Goal: Check status: Check status

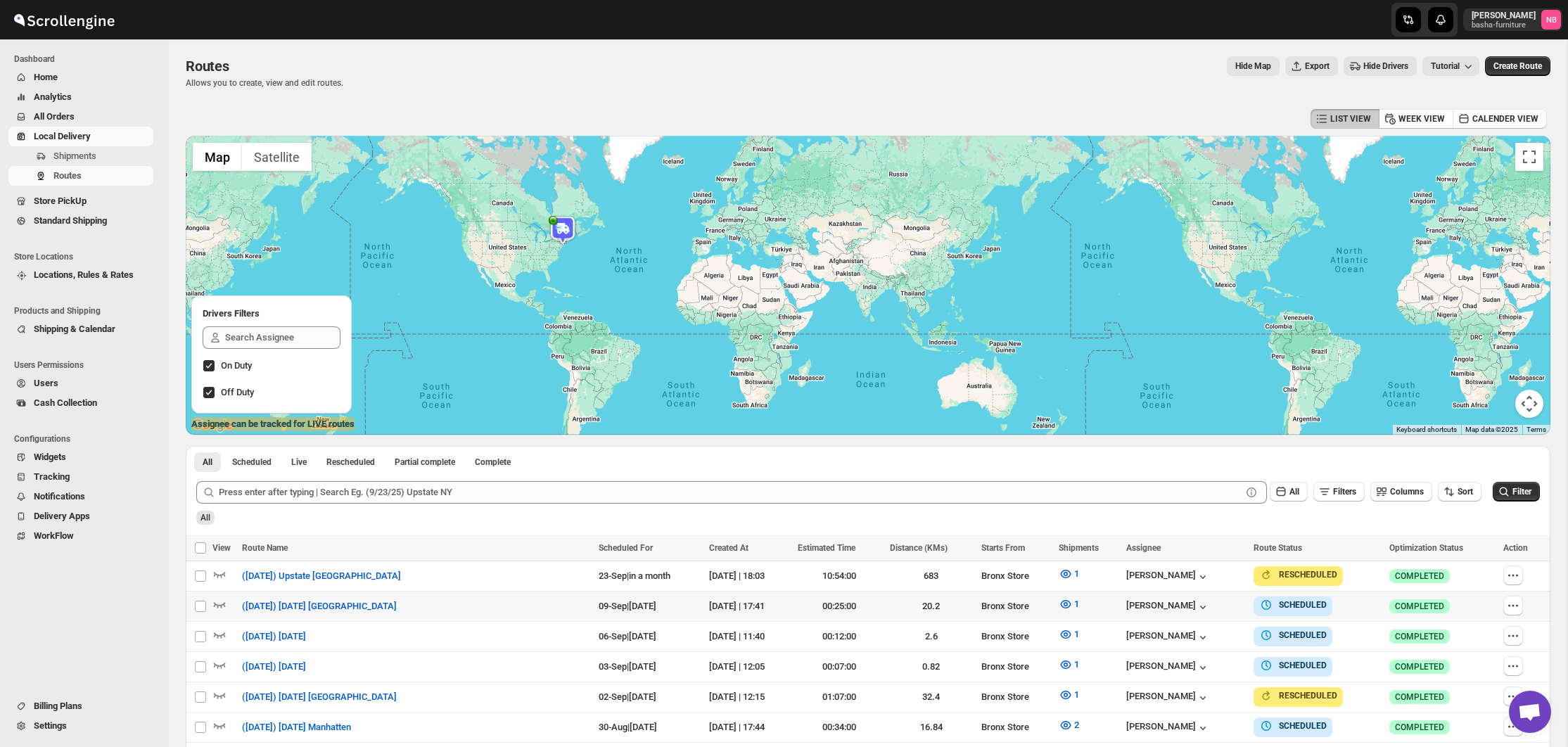
scroll to position [331, 0]
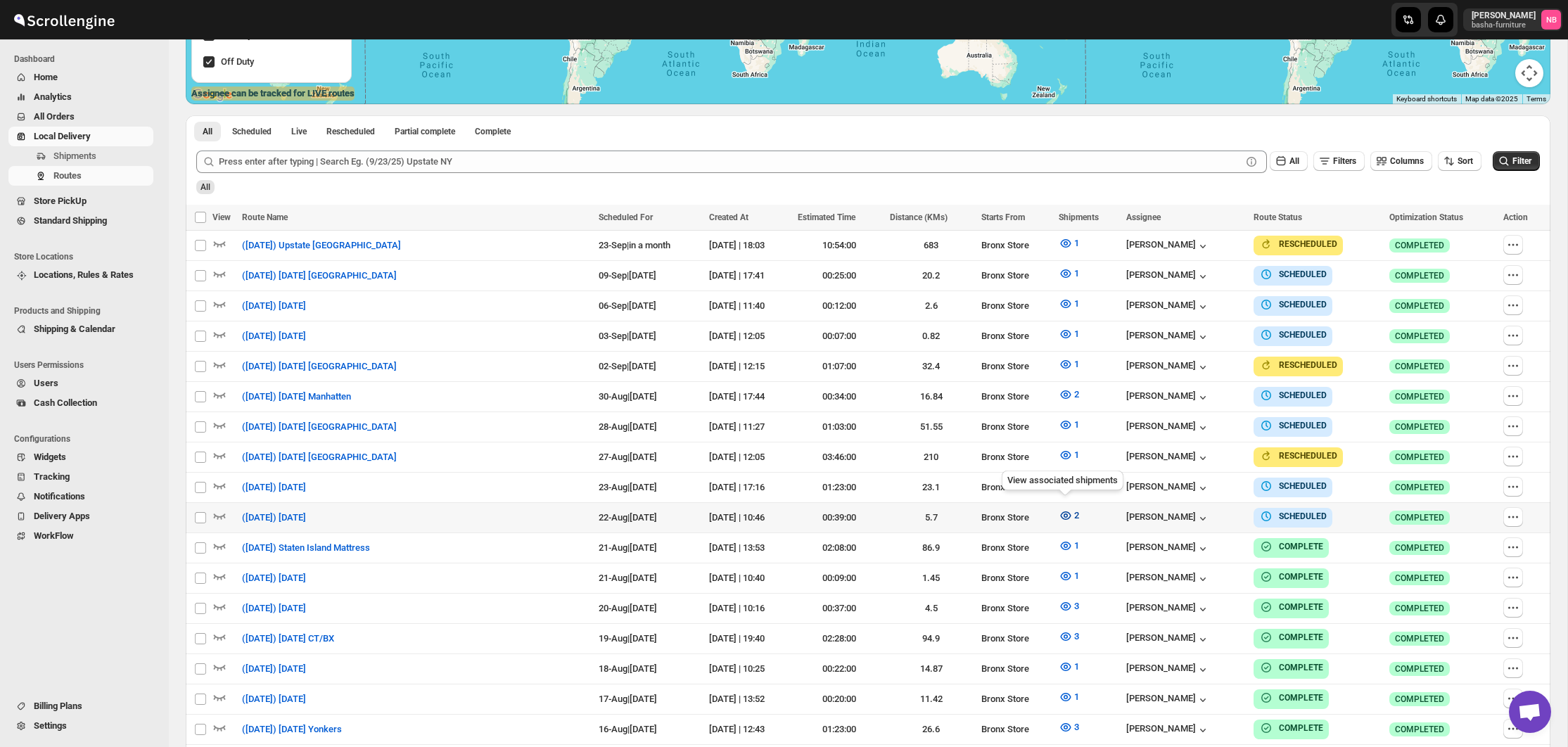
click at [1058, 509] on icon "button" at bounding box center [1065, 516] width 14 height 14
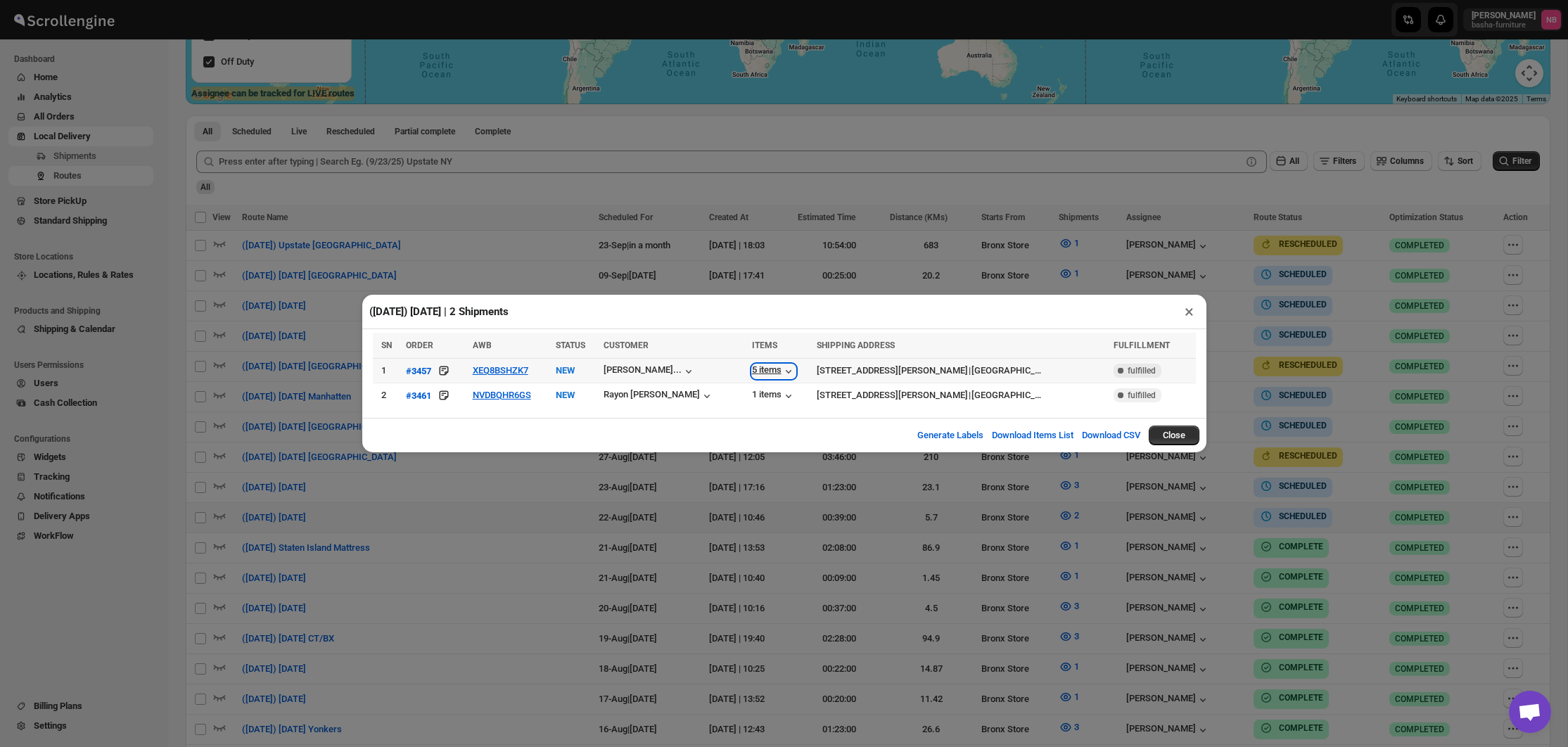
click at [752, 370] on div "5 items" at bounding box center [774, 372] width 44 height 14
click at [762, 392] on div "1 items" at bounding box center [774, 395] width 44 height 14
click at [753, 374] on div "5 items" at bounding box center [774, 372] width 44 height 14
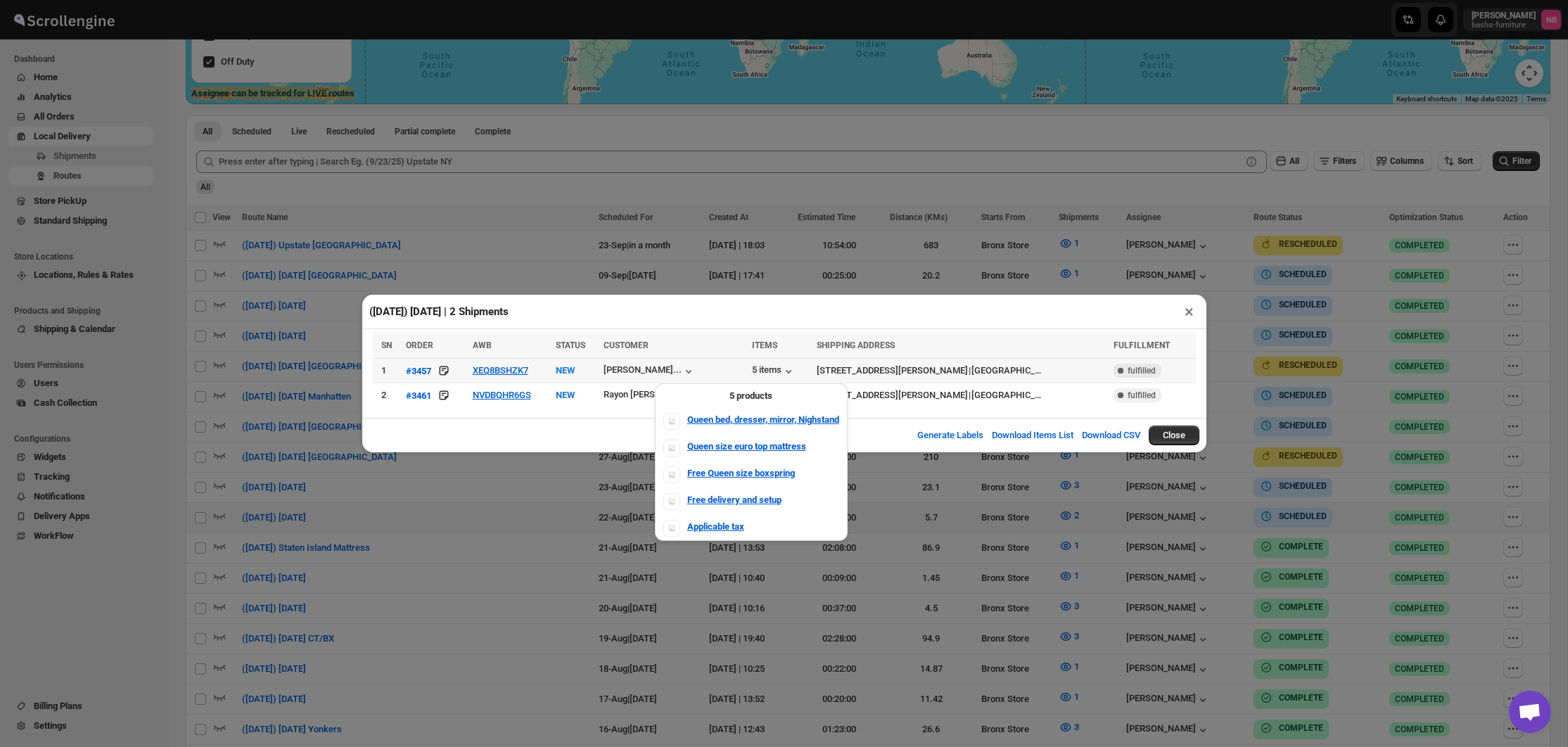
scroll to position [334, 0]
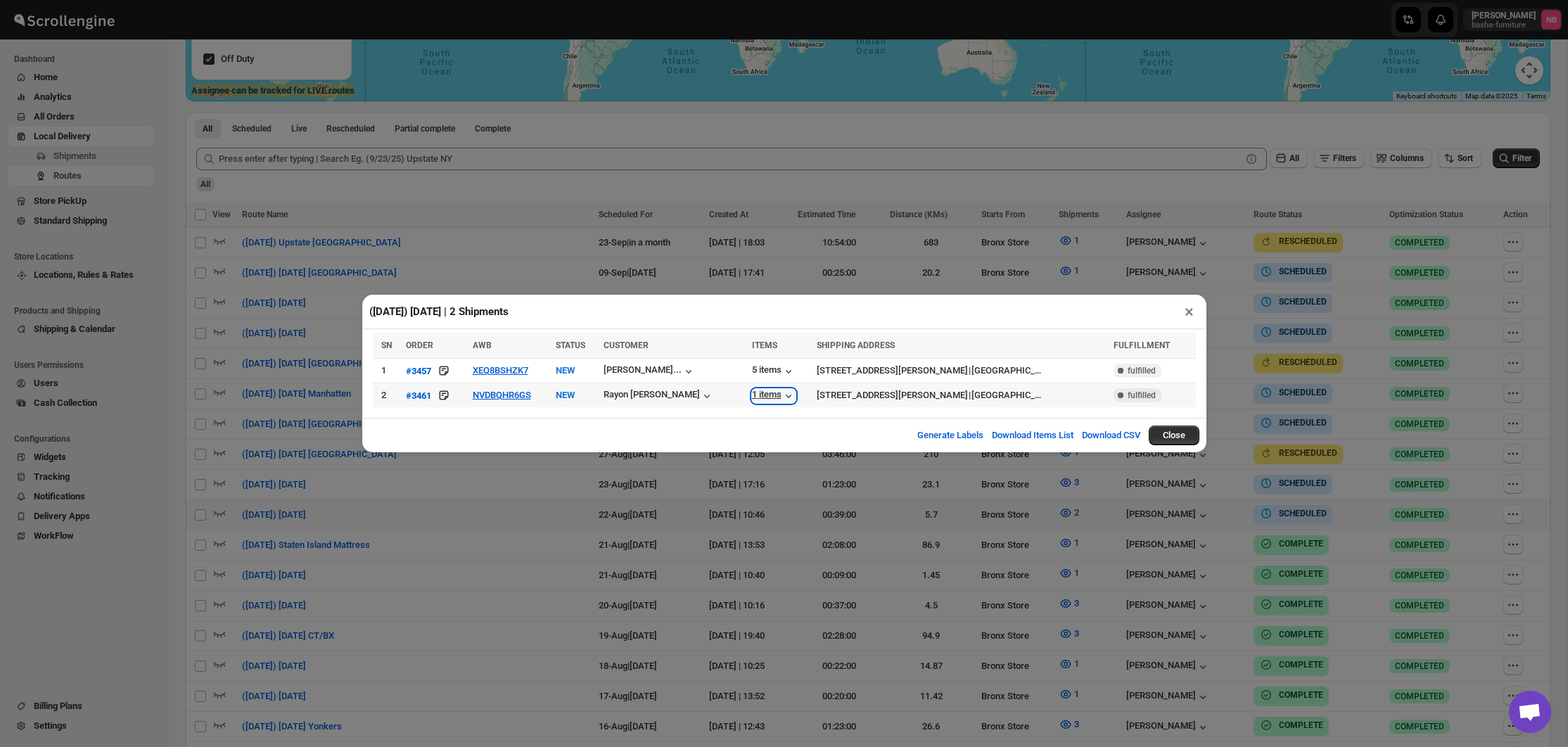
click at [768, 398] on div "1 items" at bounding box center [774, 395] width 44 height 14
click at [673, 395] on div "Rayon [PERSON_NAME]" at bounding box center [658, 395] width 110 height 14
click at [752, 393] on div "1 items" at bounding box center [774, 395] width 44 height 14
click at [908, 486] on div "([DATE]) [DATE] | 2 Shipments × SN ORDER AWB STATUS CUSTOMER ITEMS SHIPPING ADD…" at bounding box center [784, 374] width 1568 height 747
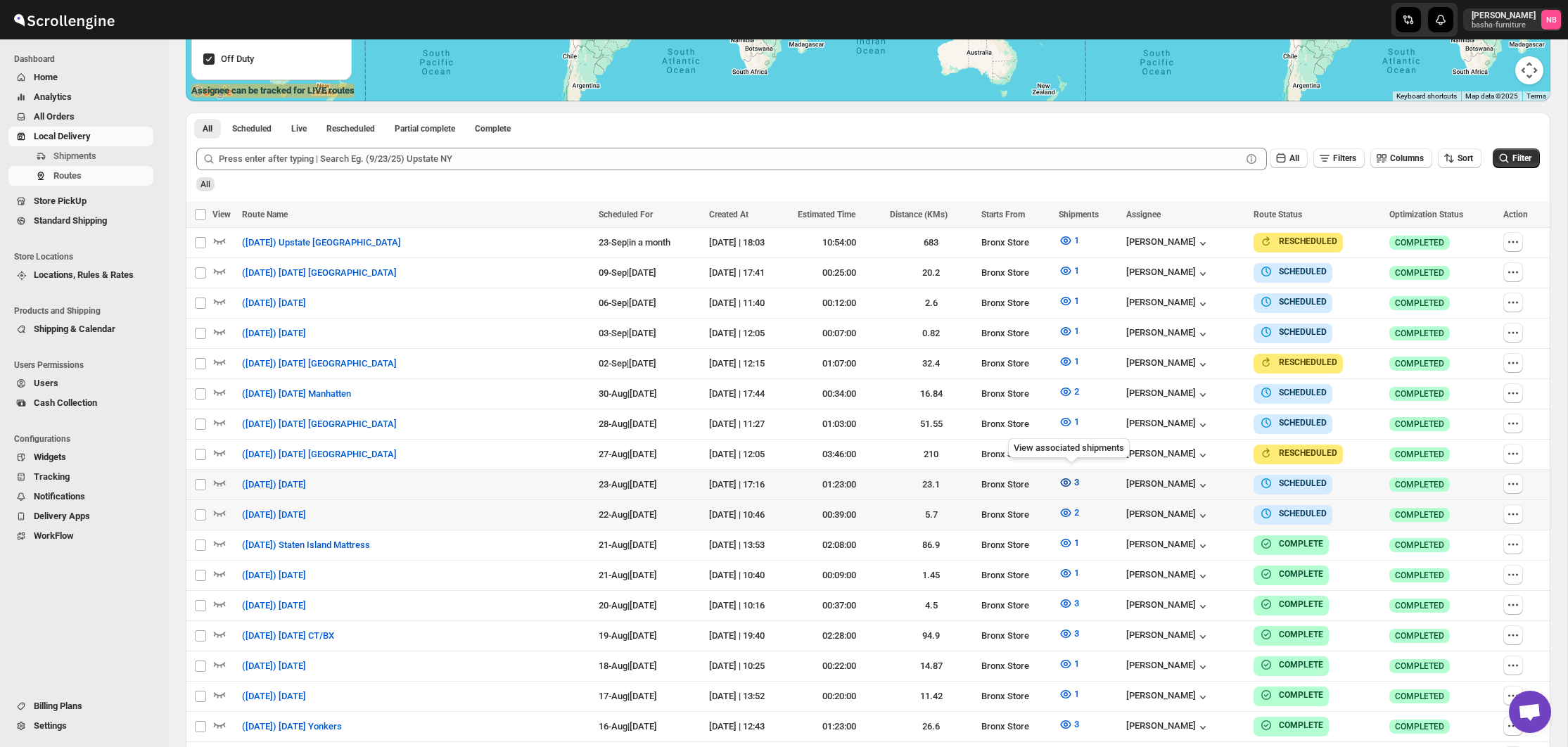
click at [1072, 476] on icon "button" at bounding box center [1065, 483] width 14 height 14
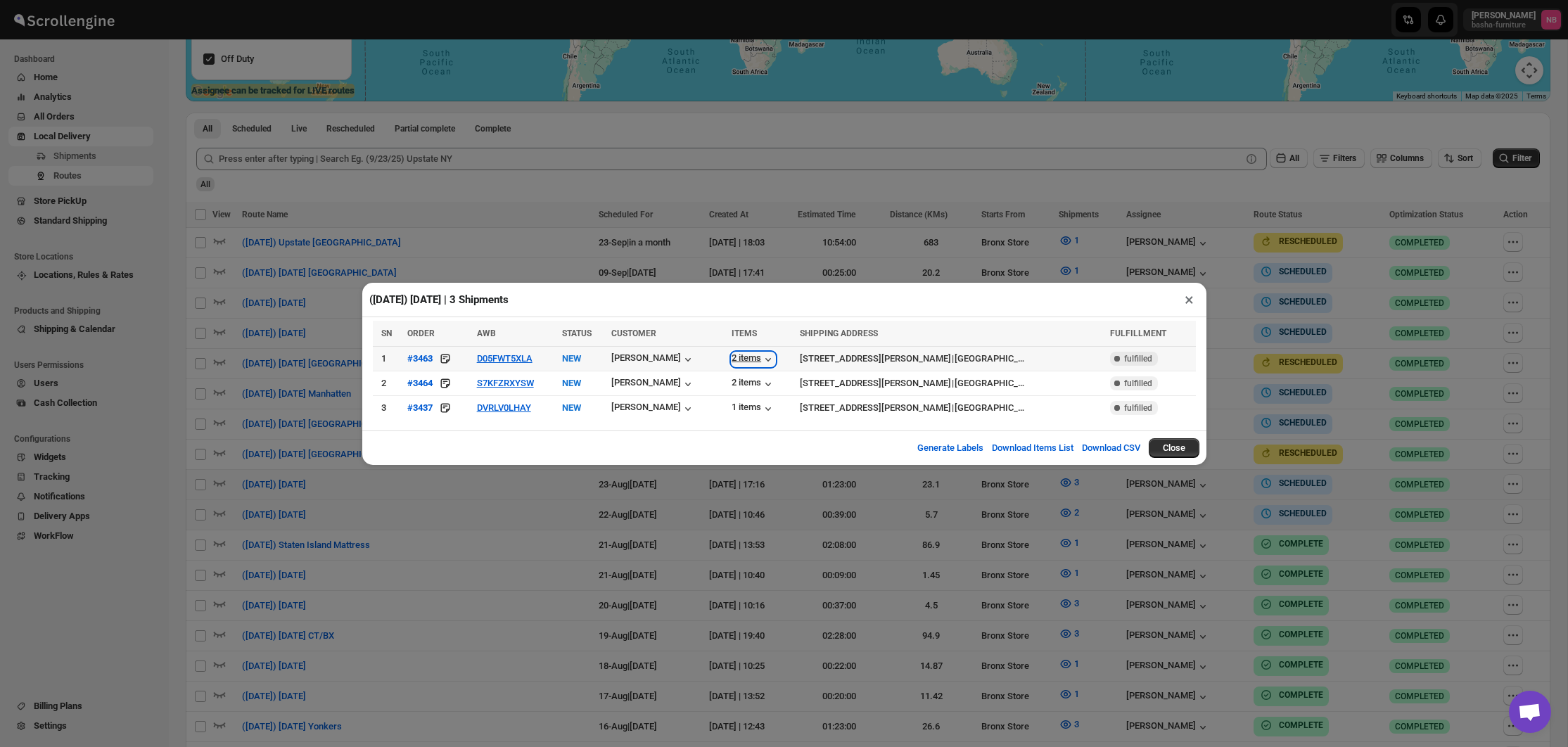
click at [749, 358] on div "2 items" at bounding box center [753, 360] width 44 height 14
click at [763, 383] on icon "button" at bounding box center [768, 383] width 14 height 14
click at [761, 409] on icon "button" at bounding box center [768, 408] width 14 height 14
click at [826, 490] on div "([DATE]) [DATE] | 3 Shipments × SN ORDER AWB STATUS CUSTOMER ITEMS SHIPPING ADD…" at bounding box center [784, 374] width 1568 height 747
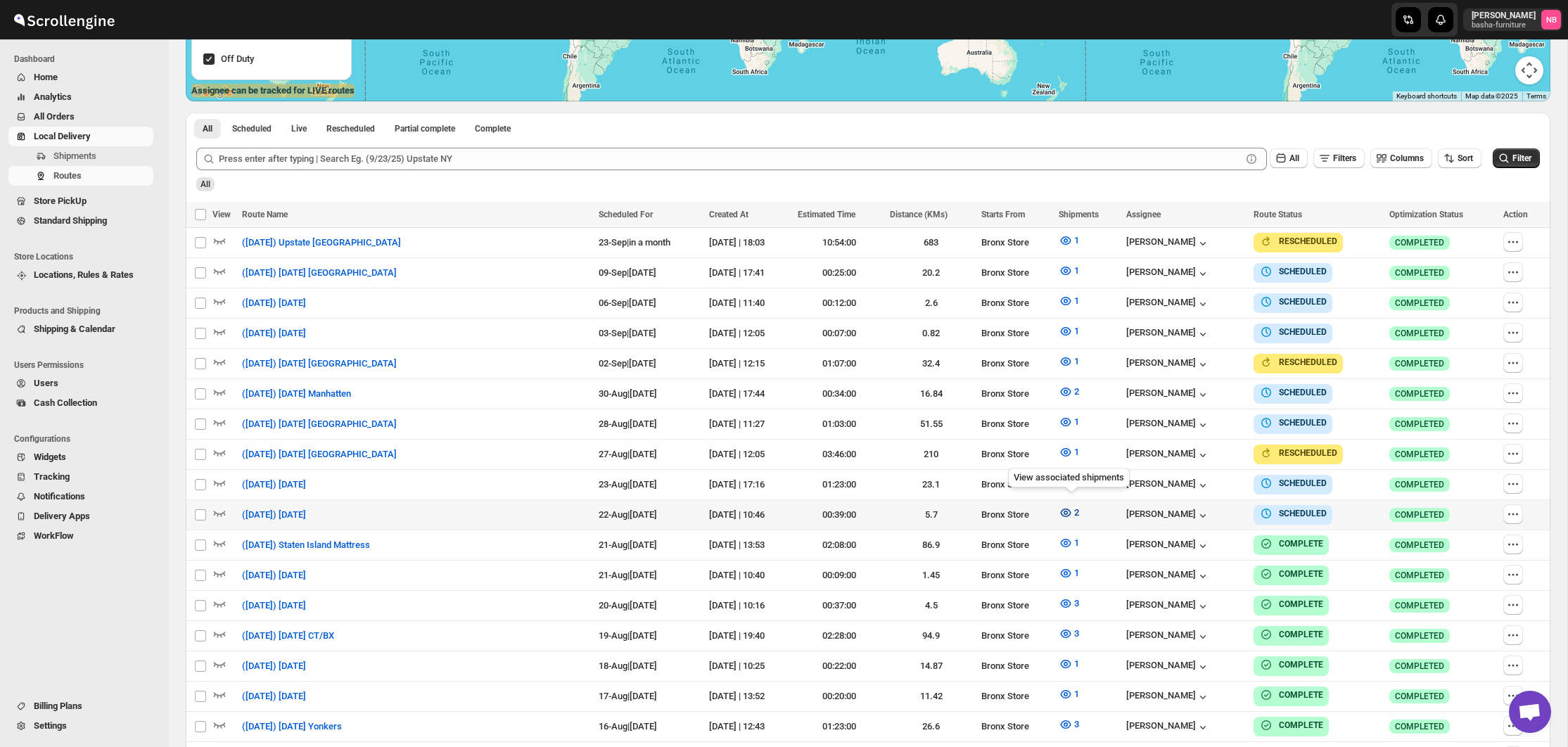
click at [1066, 506] on icon "button" at bounding box center [1065, 513] width 14 height 14
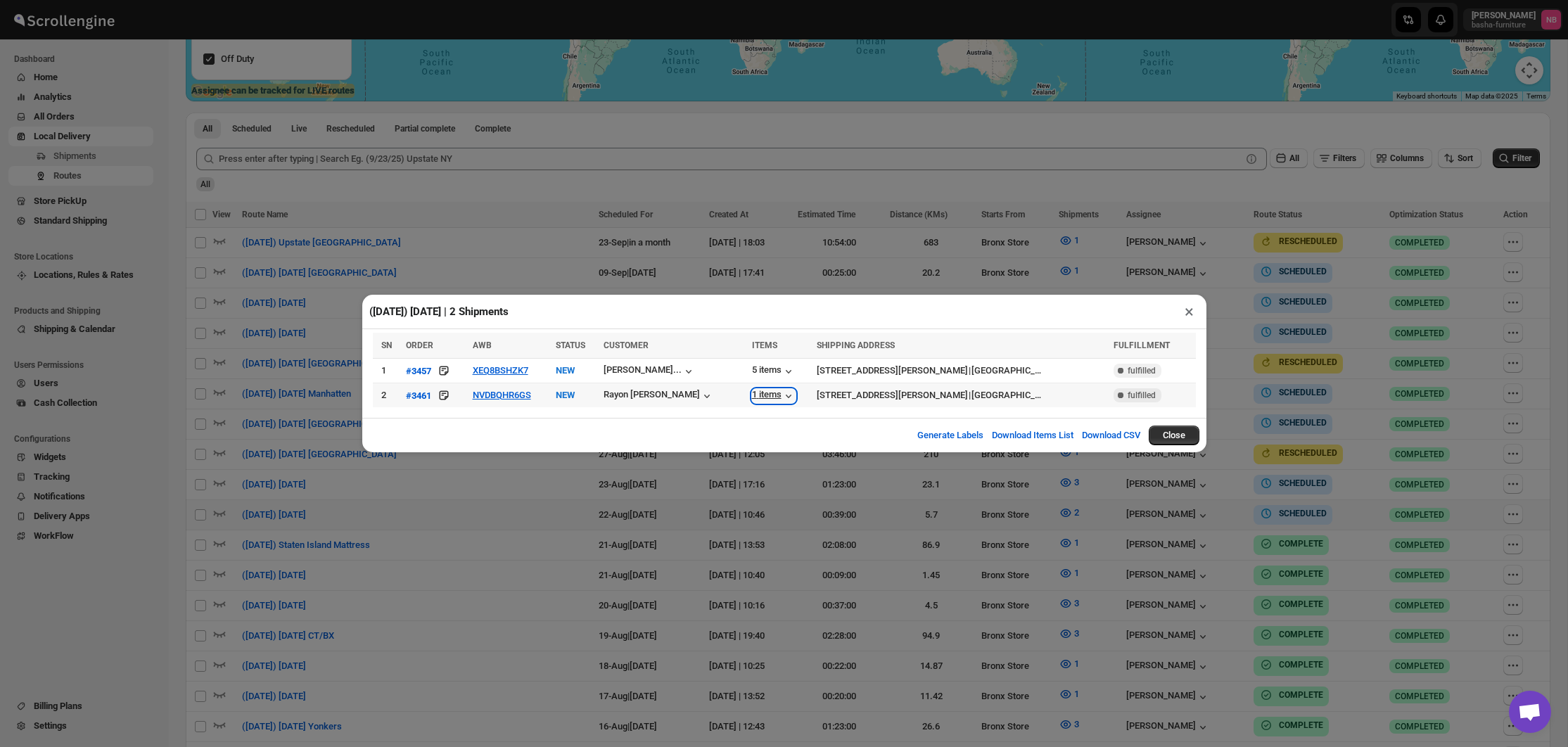
click at [752, 395] on div "1 items" at bounding box center [774, 395] width 44 height 14
click at [752, 368] on div "5 items" at bounding box center [774, 372] width 44 height 14
click at [754, 489] on div "([DATE]) [DATE] | 2 Shipments × SN ORDER AWB STATUS CUSTOMER ITEMS SHIPPING ADD…" at bounding box center [784, 374] width 1568 height 747
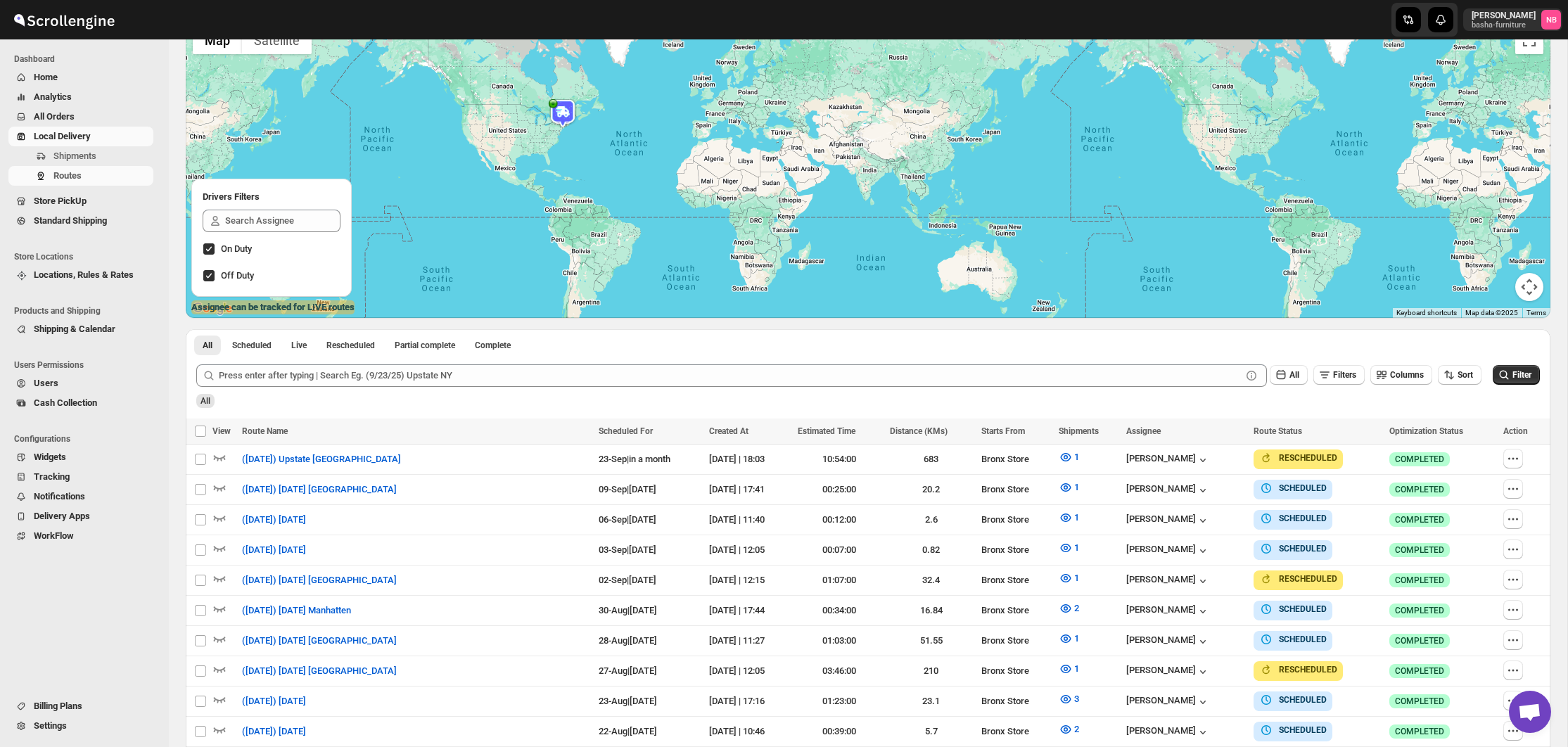
scroll to position [114, 0]
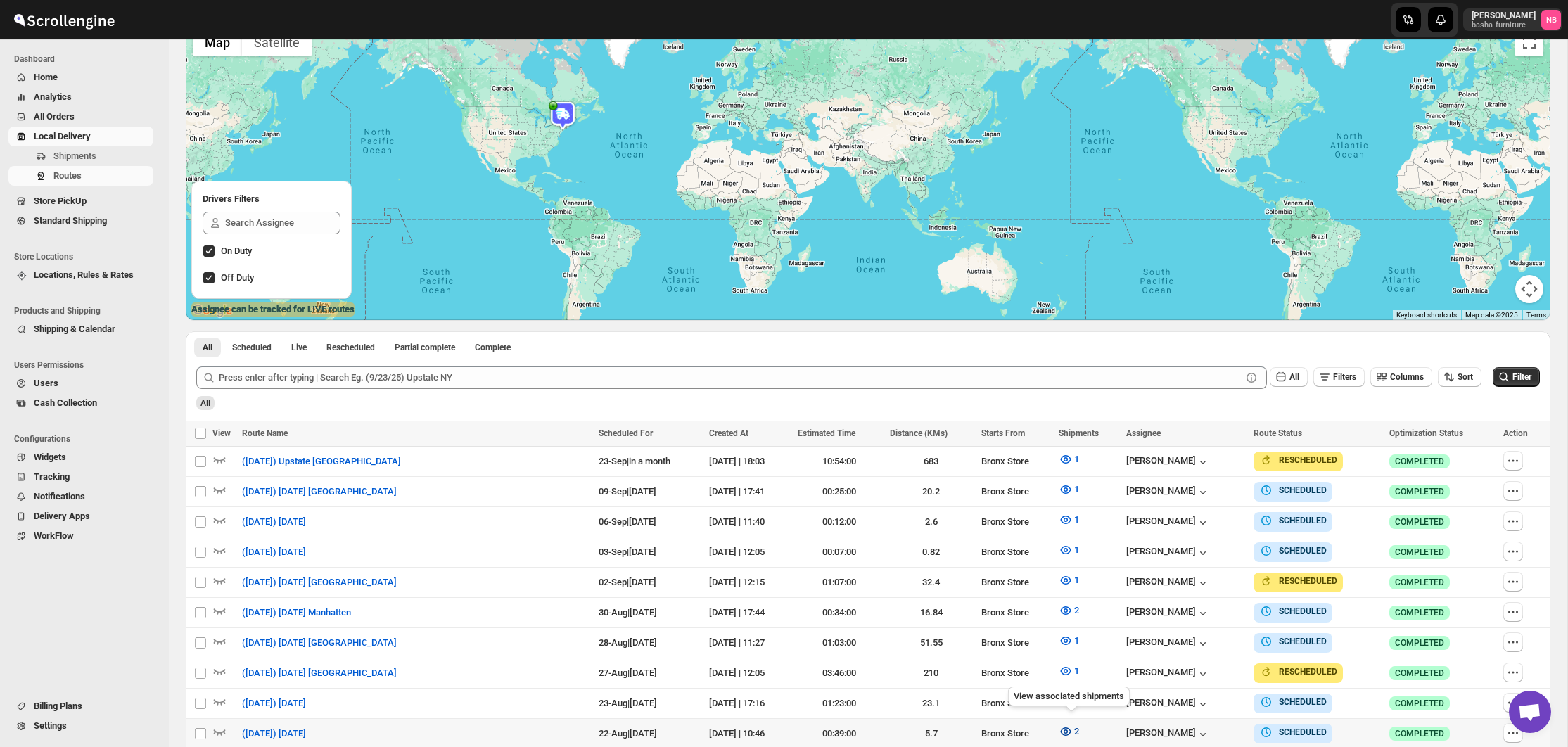
click at [1065, 730] on icon "button" at bounding box center [1065, 731] width 14 height 14
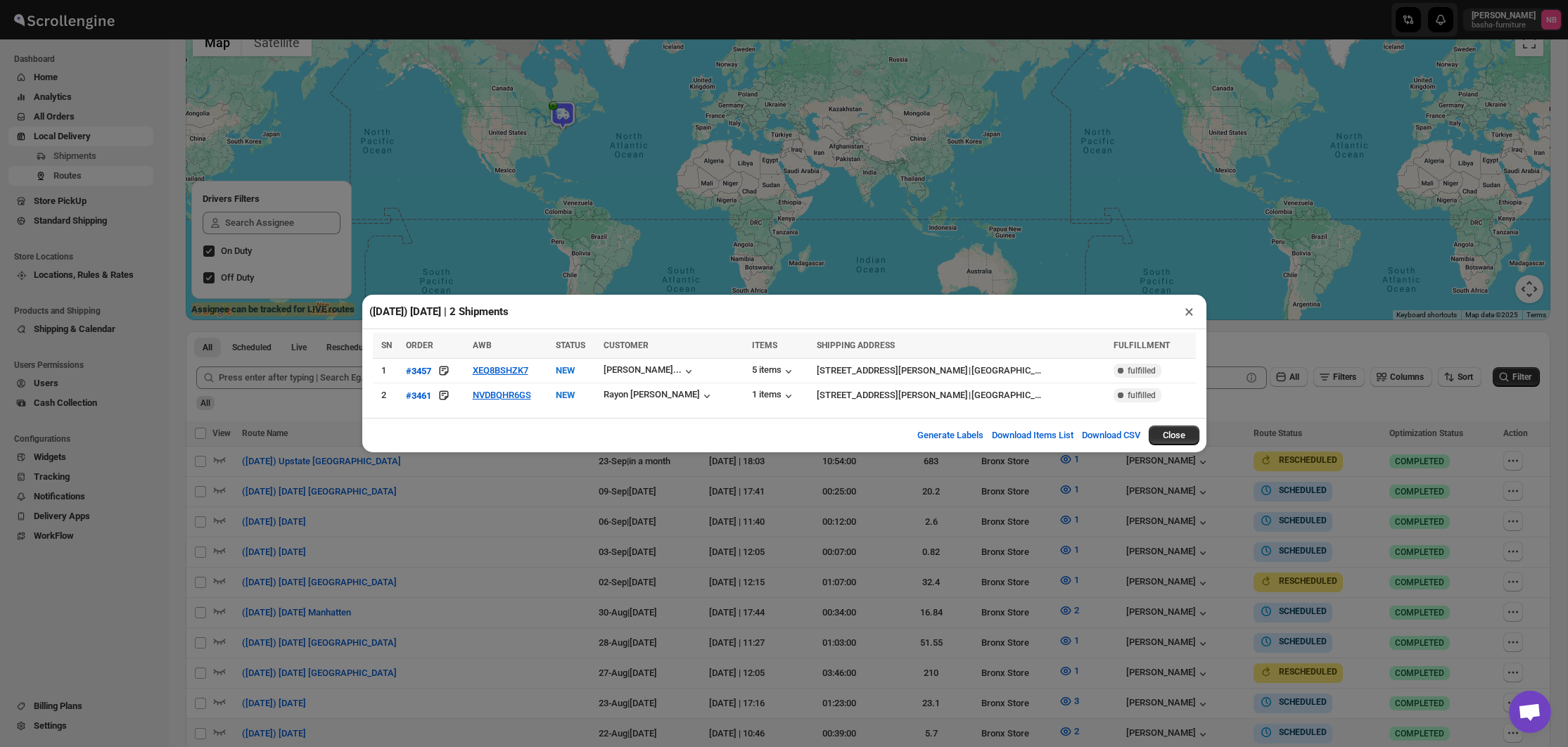
click at [847, 608] on div "([DATE]) [DATE] | 2 Shipments × SN ORDER AWB STATUS CUSTOMER ITEMS SHIPPING ADD…" at bounding box center [784, 374] width 1568 height 747
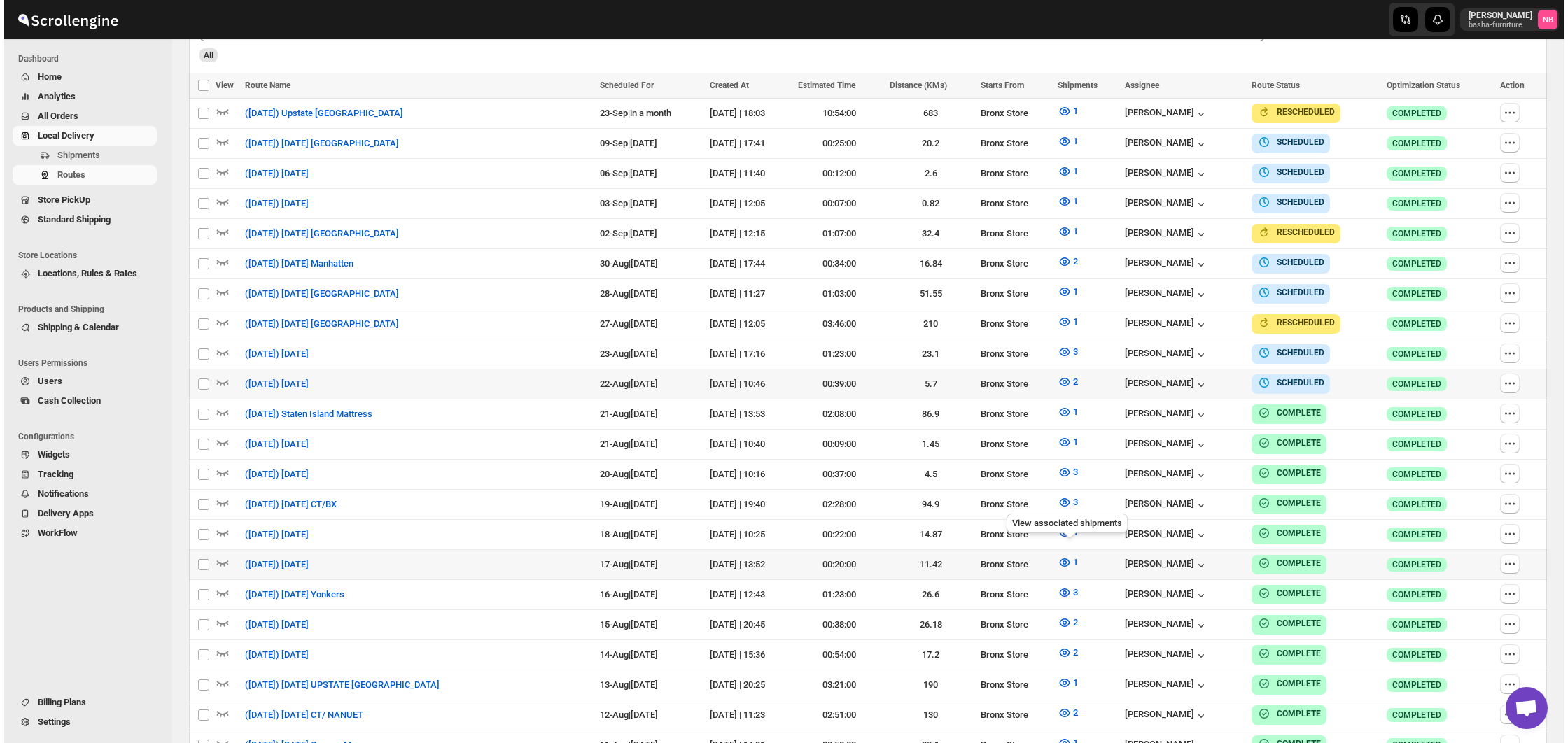
scroll to position [458, 0]
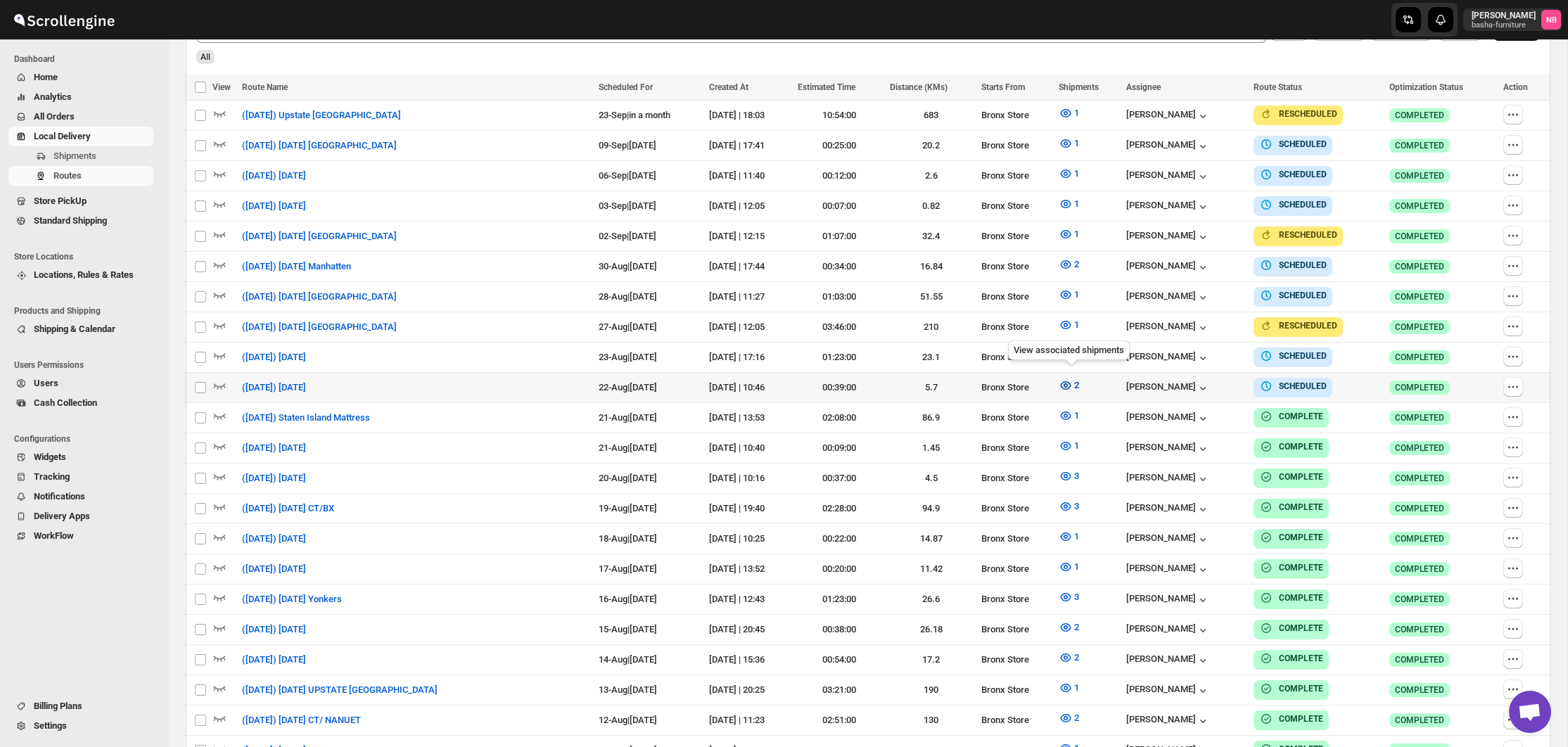
click at [1066, 386] on button "2" at bounding box center [1069, 385] width 38 height 23
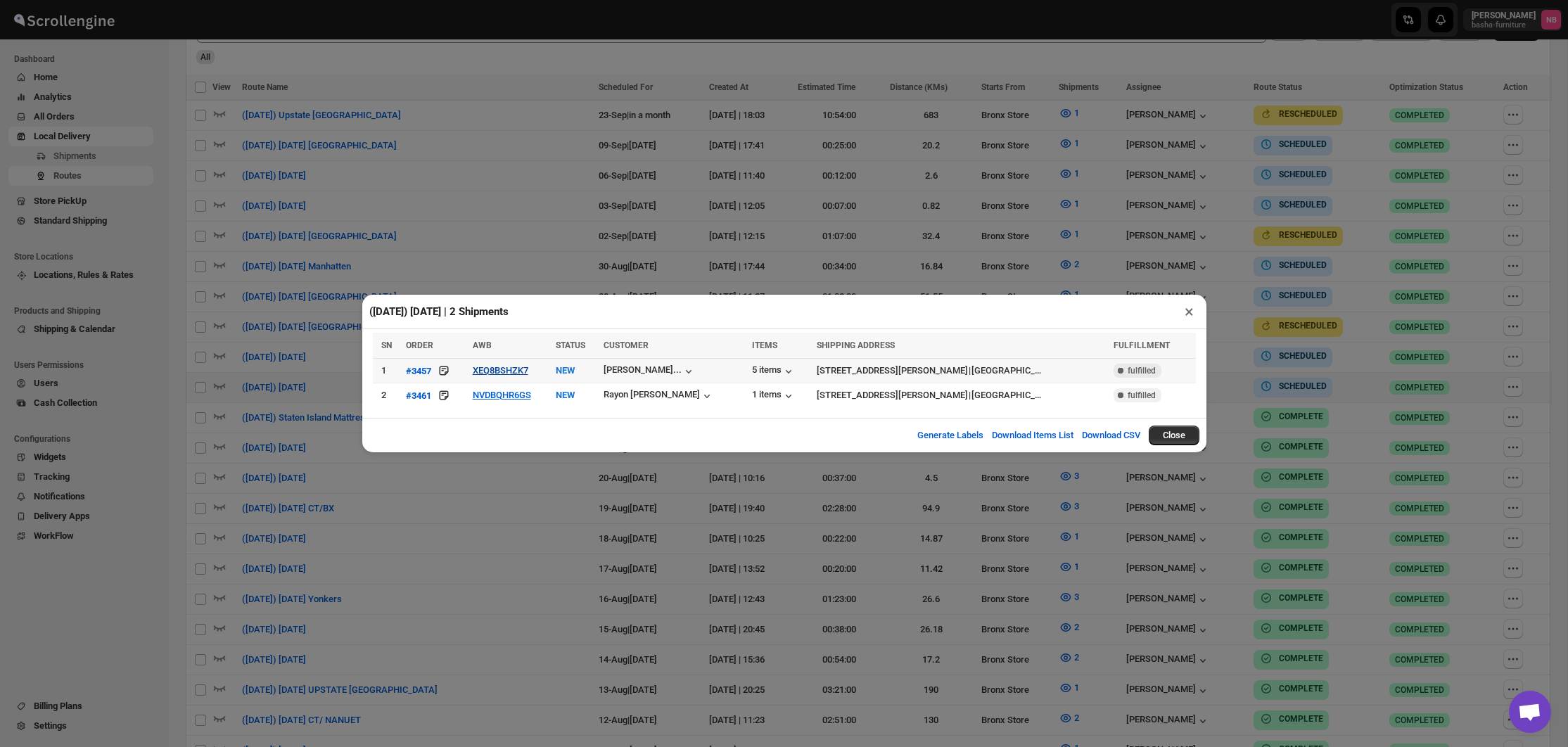
click at [507, 373] on button "XEQ8BSHZK7" at bounding box center [501, 370] width 56 height 11
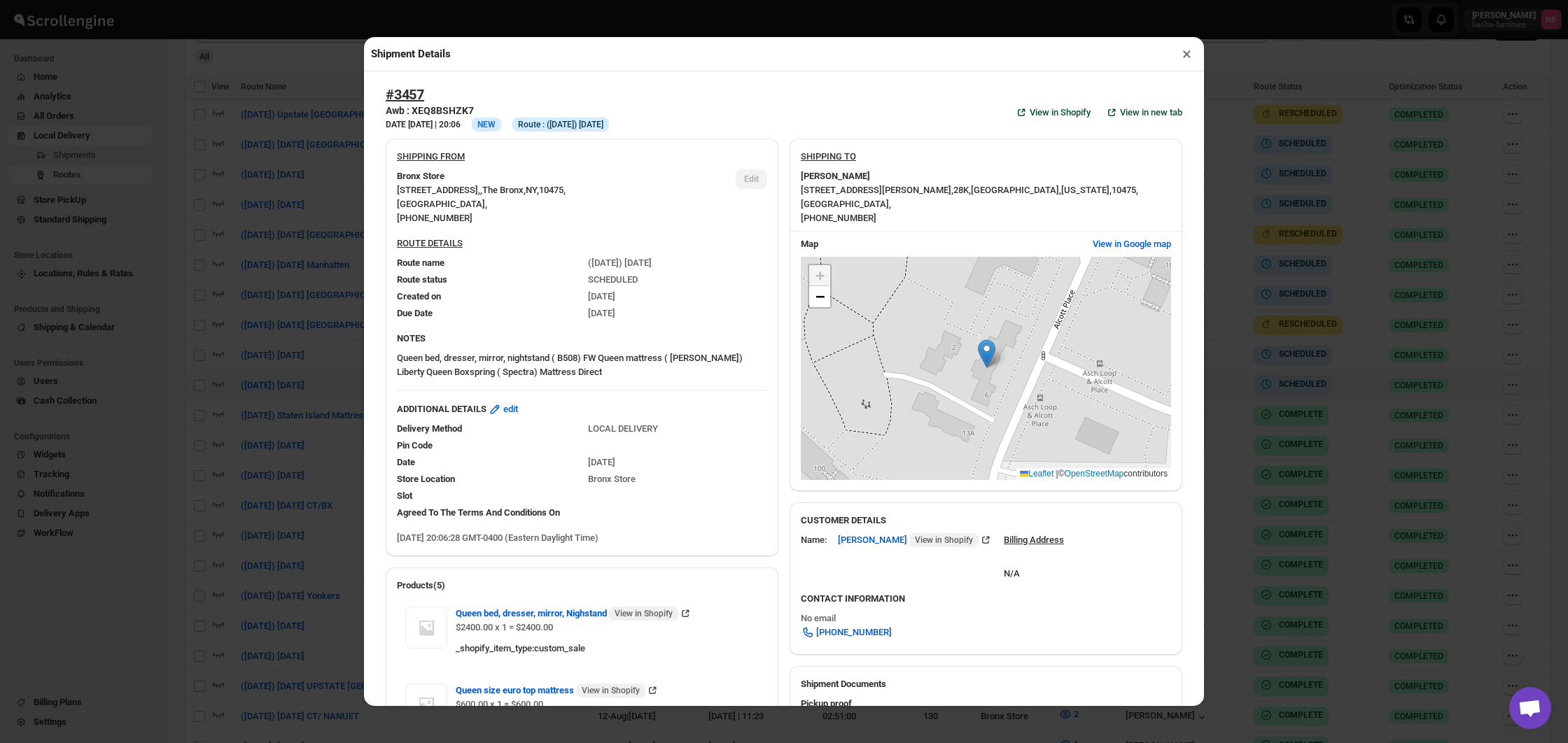
click at [336, 352] on div "Shipment Details × #3457 Awb : XEQ8BSHZK7 DATE [DATE] | 20:06 Info NEW Info Rou…" at bounding box center [784, 372] width 1568 height 743
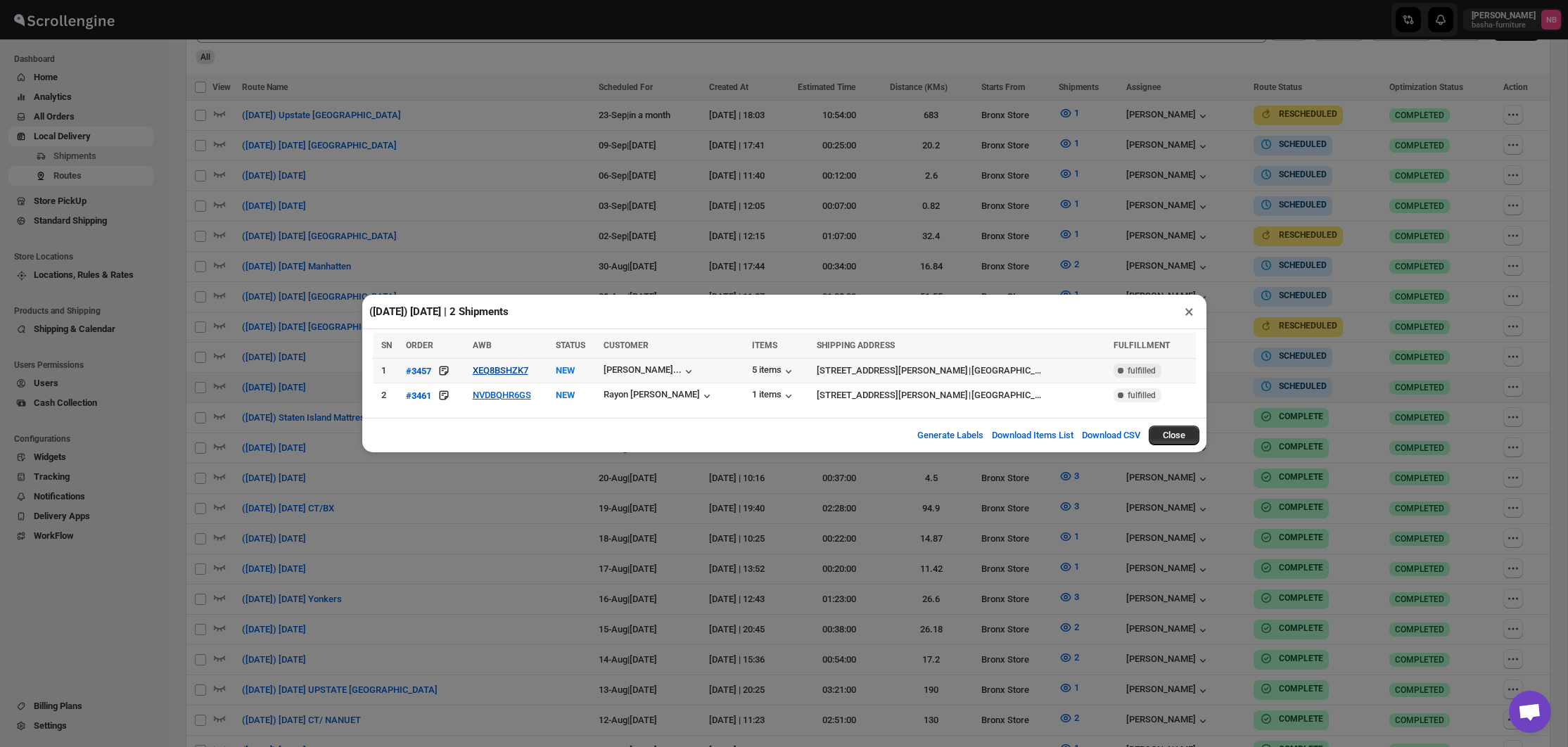
click at [498, 374] on button "XEQ8BSHZK7" at bounding box center [501, 370] width 56 height 11
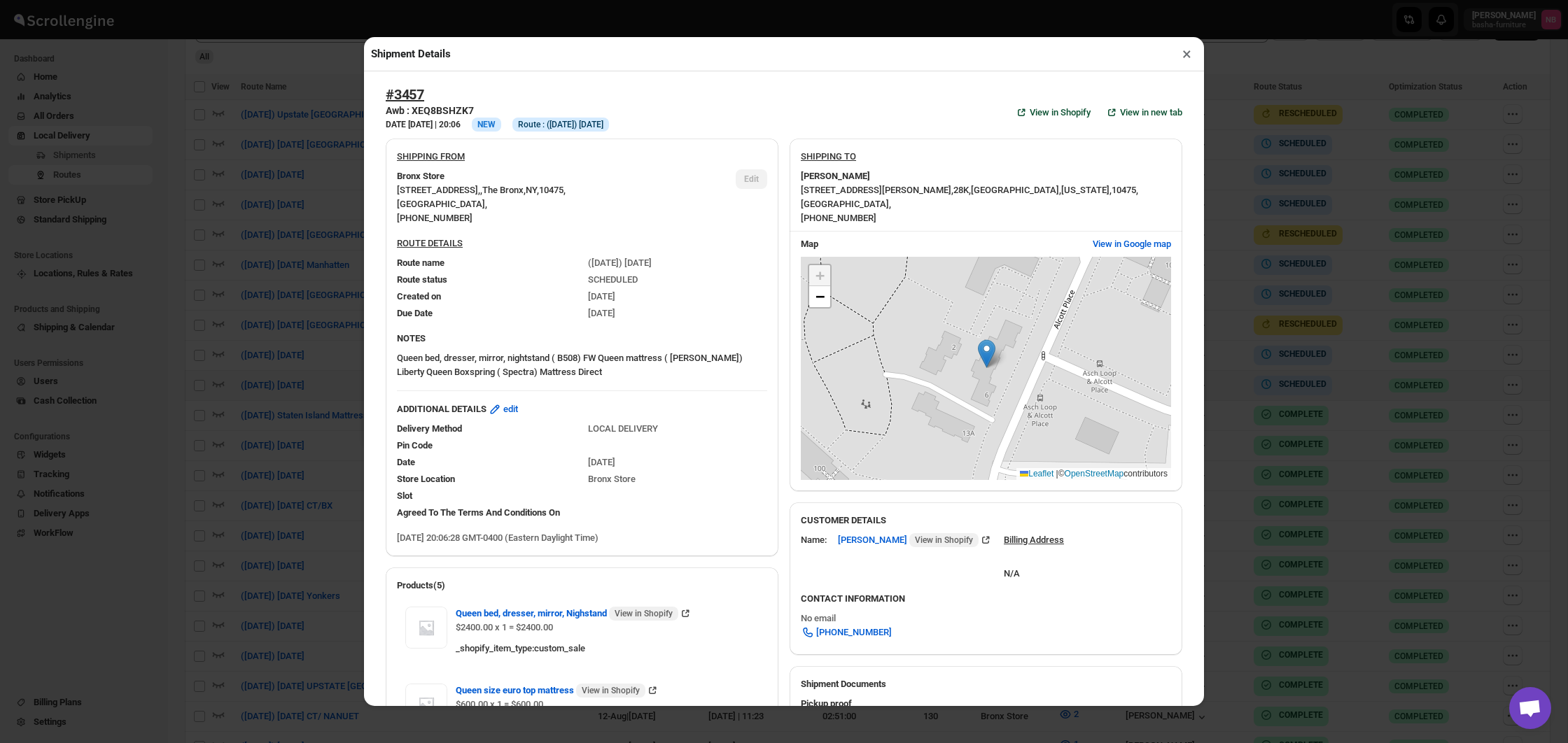
click at [299, 353] on div "Shipment Details × #3457 Awb : XEQ8BSHZK7 DATE [DATE] | 20:06 Info NEW Info Rou…" at bounding box center [784, 372] width 1568 height 743
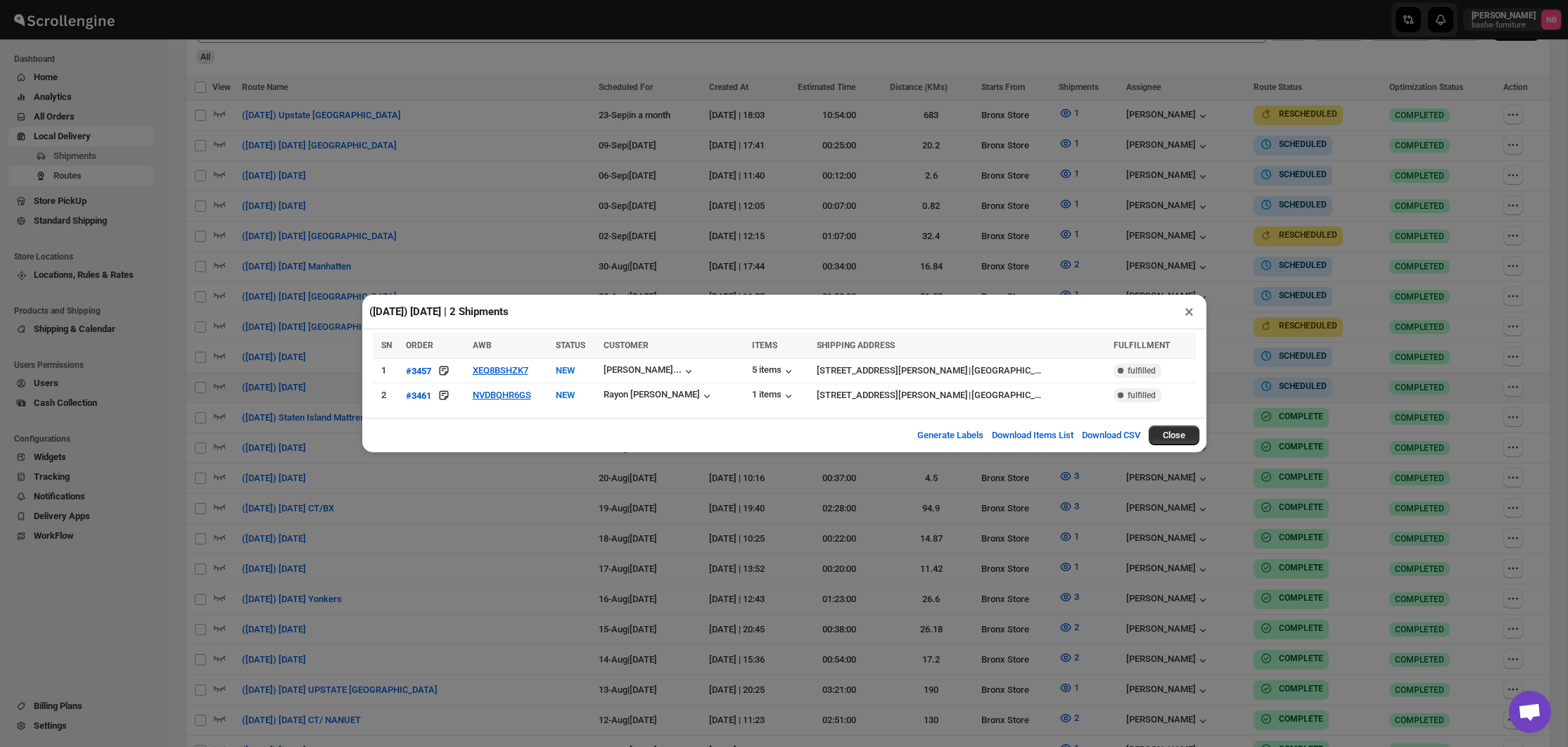
click at [300, 355] on div "([DATE]) [DATE] | 2 Shipments × SN ORDER AWB STATUS CUSTOMER ITEMS SHIPPING ADD…" at bounding box center [784, 374] width 1568 height 747
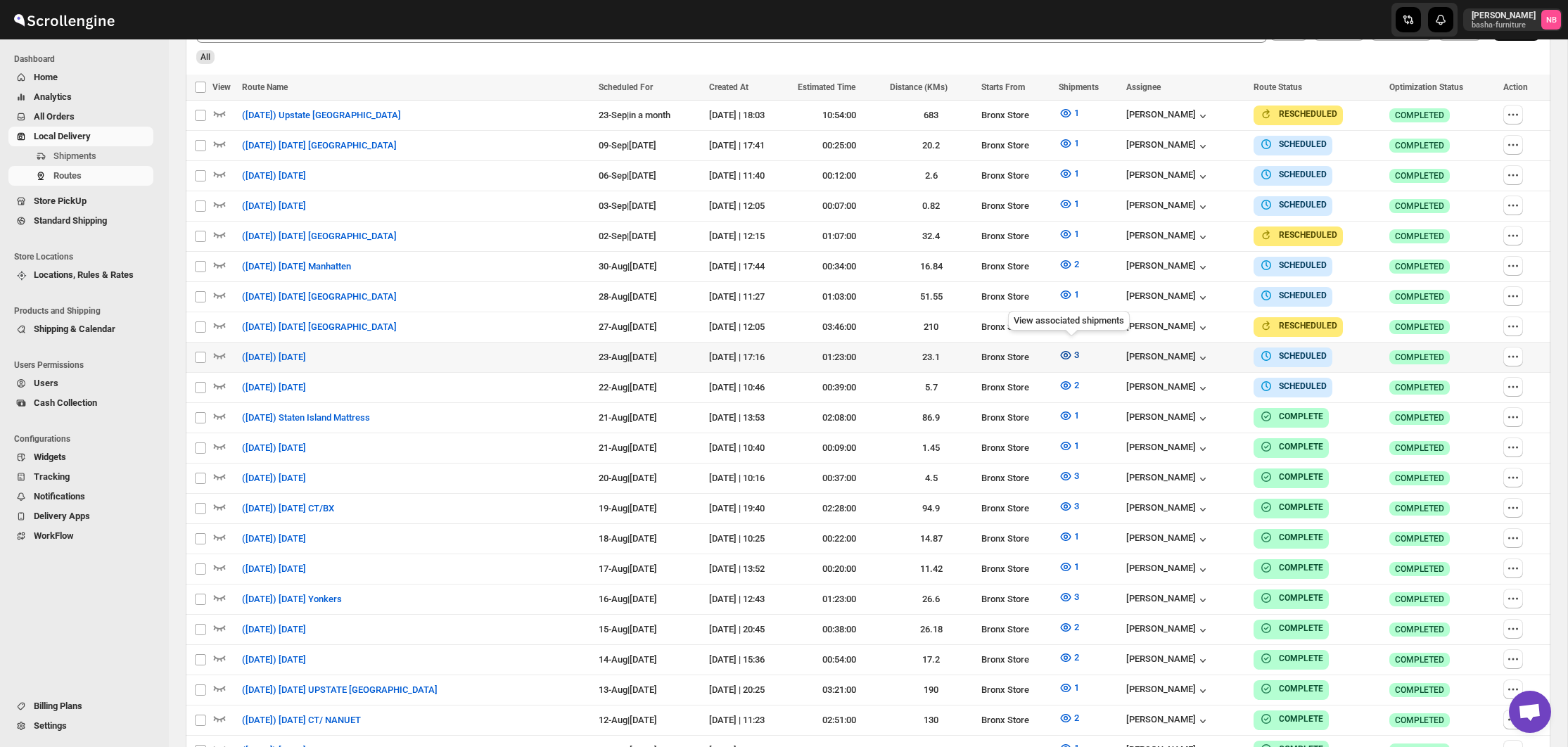
click at [1071, 351] on icon "button" at bounding box center [1065, 355] width 11 height 8
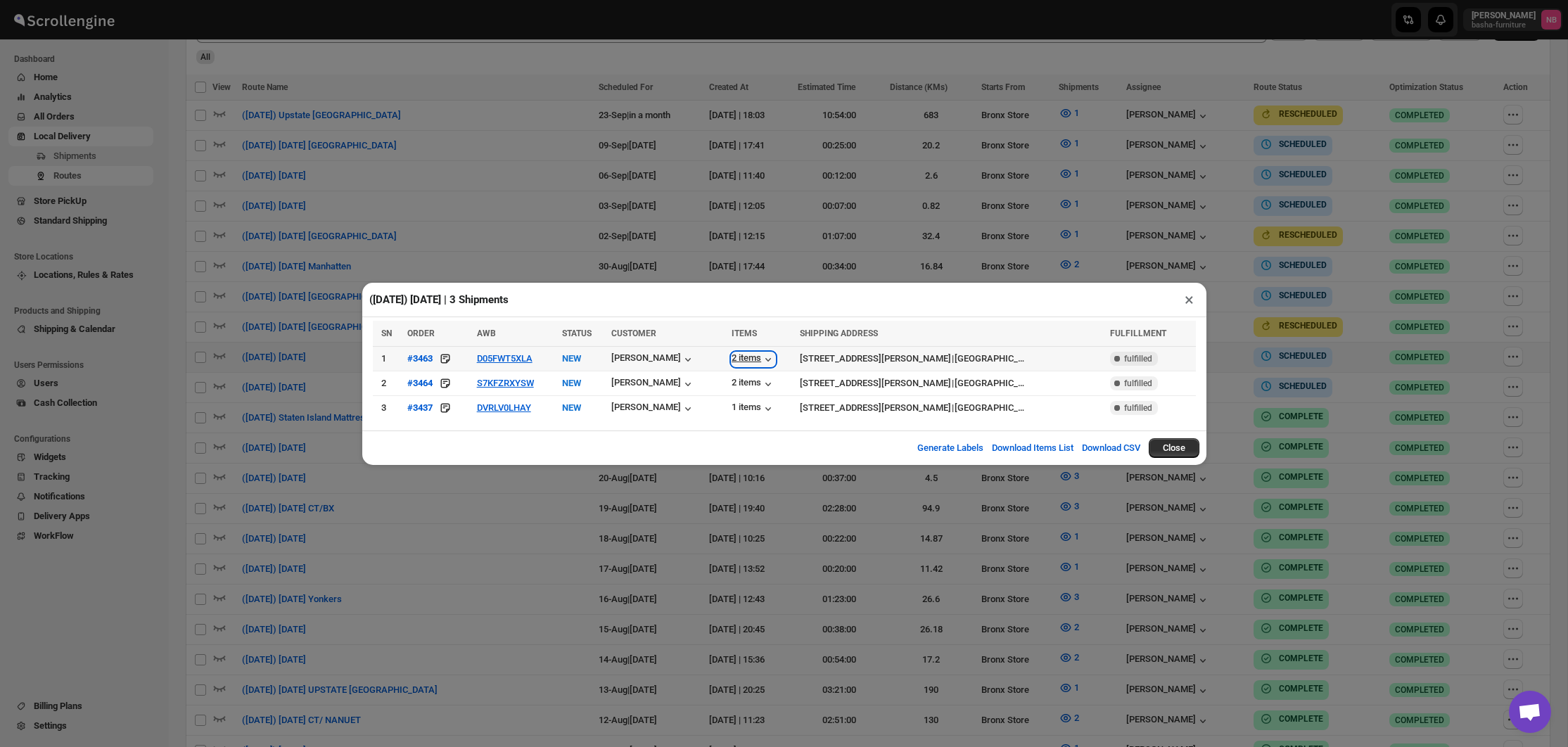
click at [734, 356] on div "2 items" at bounding box center [753, 360] width 44 height 14
click at [747, 388] on div "2 items" at bounding box center [753, 383] width 44 height 14
click at [736, 407] on div "1 items" at bounding box center [753, 408] width 44 height 14
click at [985, 540] on div "([DATE]) [DATE] | 3 Shipments × SN ORDER AWB STATUS CUSTOMER ITEMS SHIPPING ADD…" at bounding box center [784, 374] width 1568 height 747
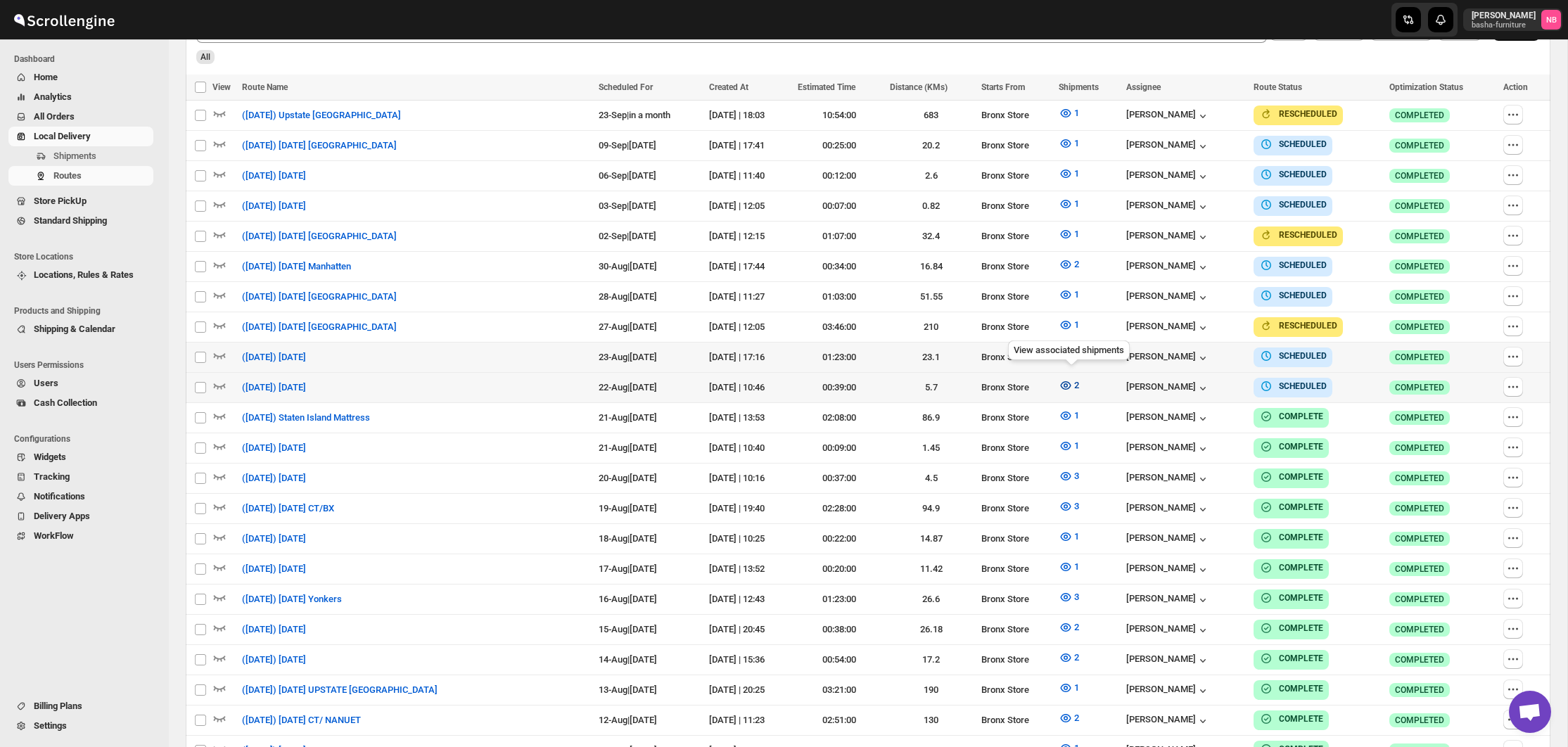
click at [1076, 376] on button "2" at bounding box center [1069, 385] width 38 height 23
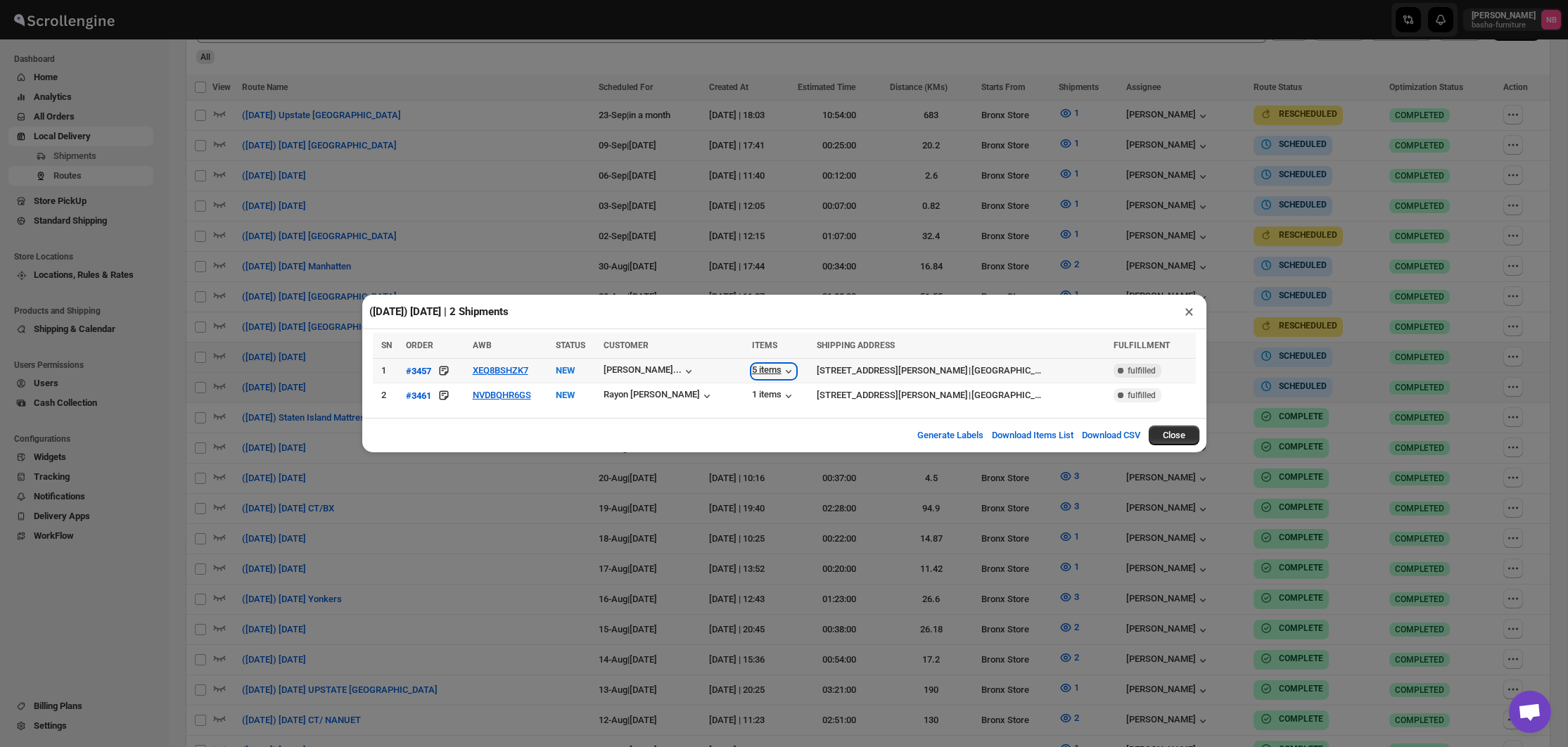
click at [752, 372] on div "5 items" at bounding box center [774, 372] width 44 height 14
click at [502, 374] on button "XEQ8BSHZK7" at bounding box center [501, 370] width 56 height 11
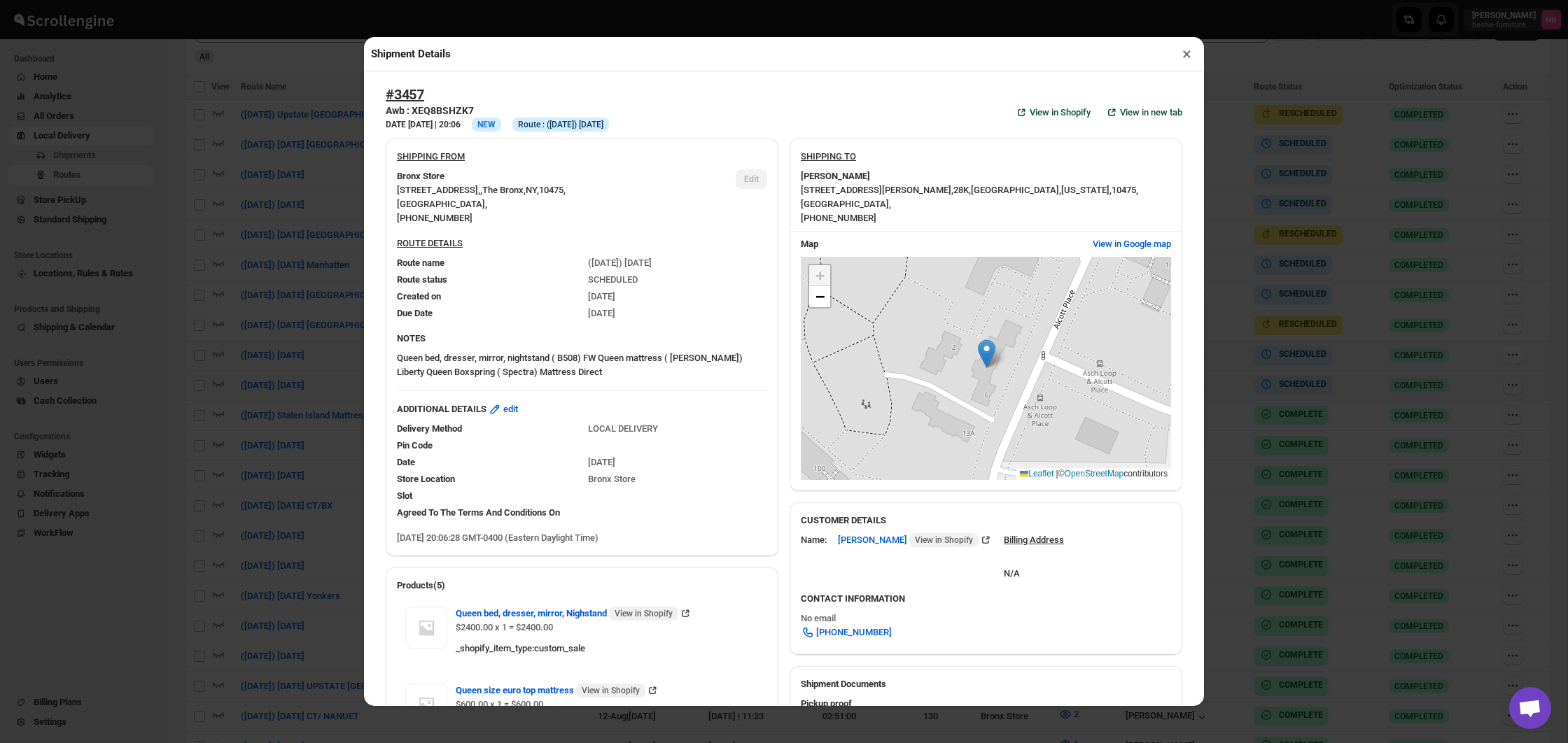
click at [271, 346] on div "Shipment Details × #3457 Awb : XEQ8BSHZK7 DATE [DATE] | 20:06 Info NEW Info Rou…" at bounding box center [784, 372] width 1568 height 743
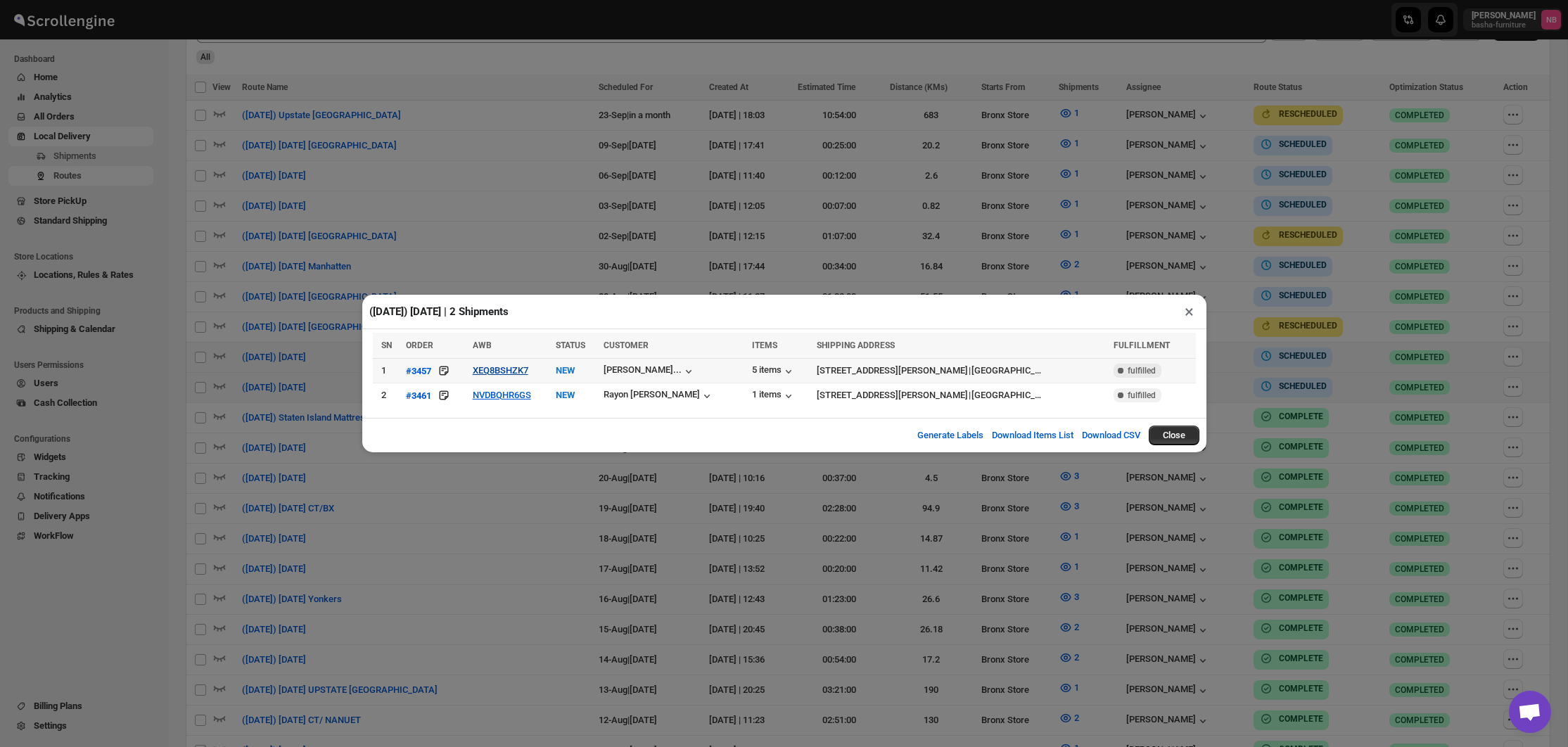
click at [529, 374] on button "XEQ8BSHZK7" at bounding box center [501, 370] width 56 height 11
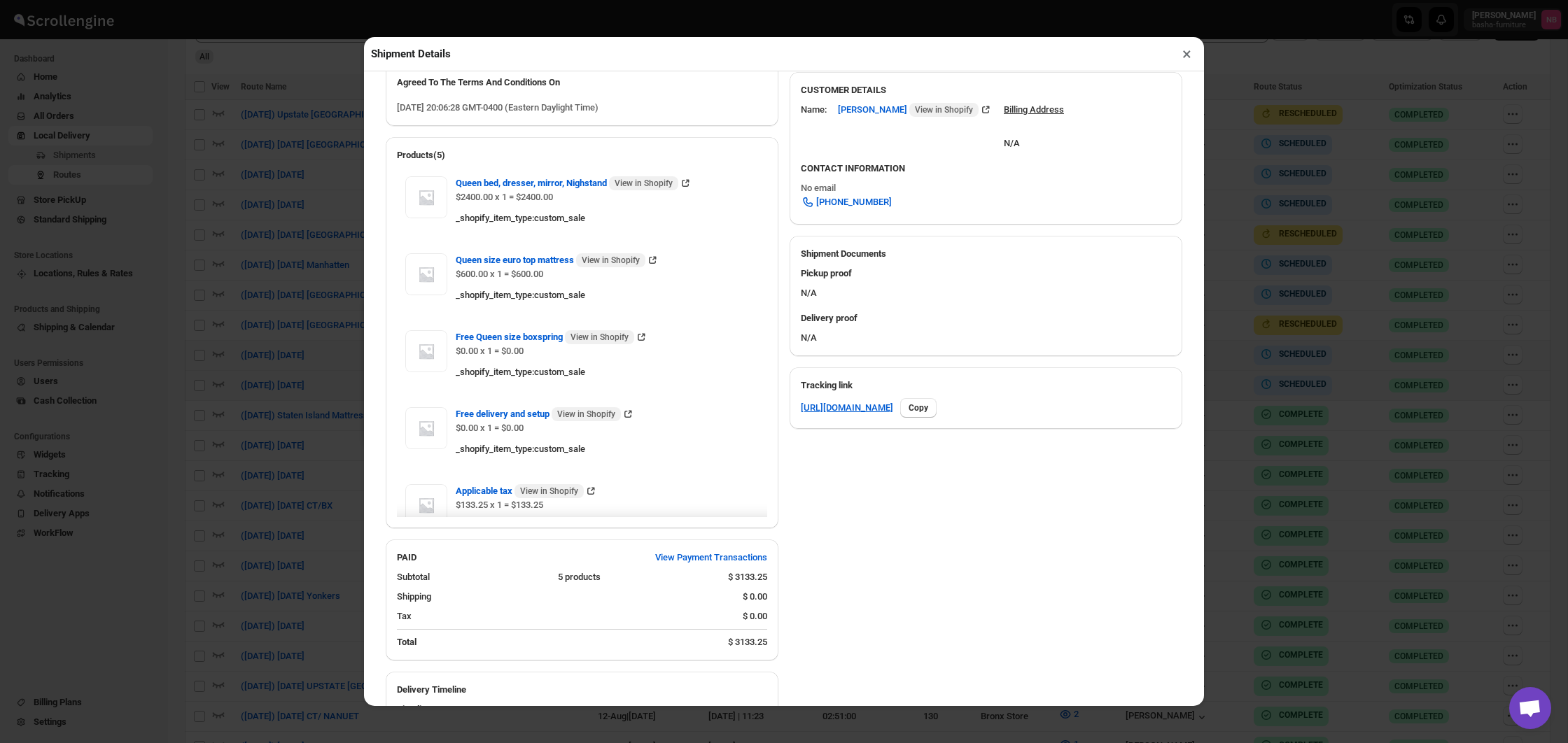
scroll to position [0, 0]
click at [1237, 490] on div "Shipment Details × #3457 Awb : XEQ8BSHZK7 DATE [DATE] | 20:06 Info NEW Info Rou…" at bounding box center [784, 372] width 1568 height 743
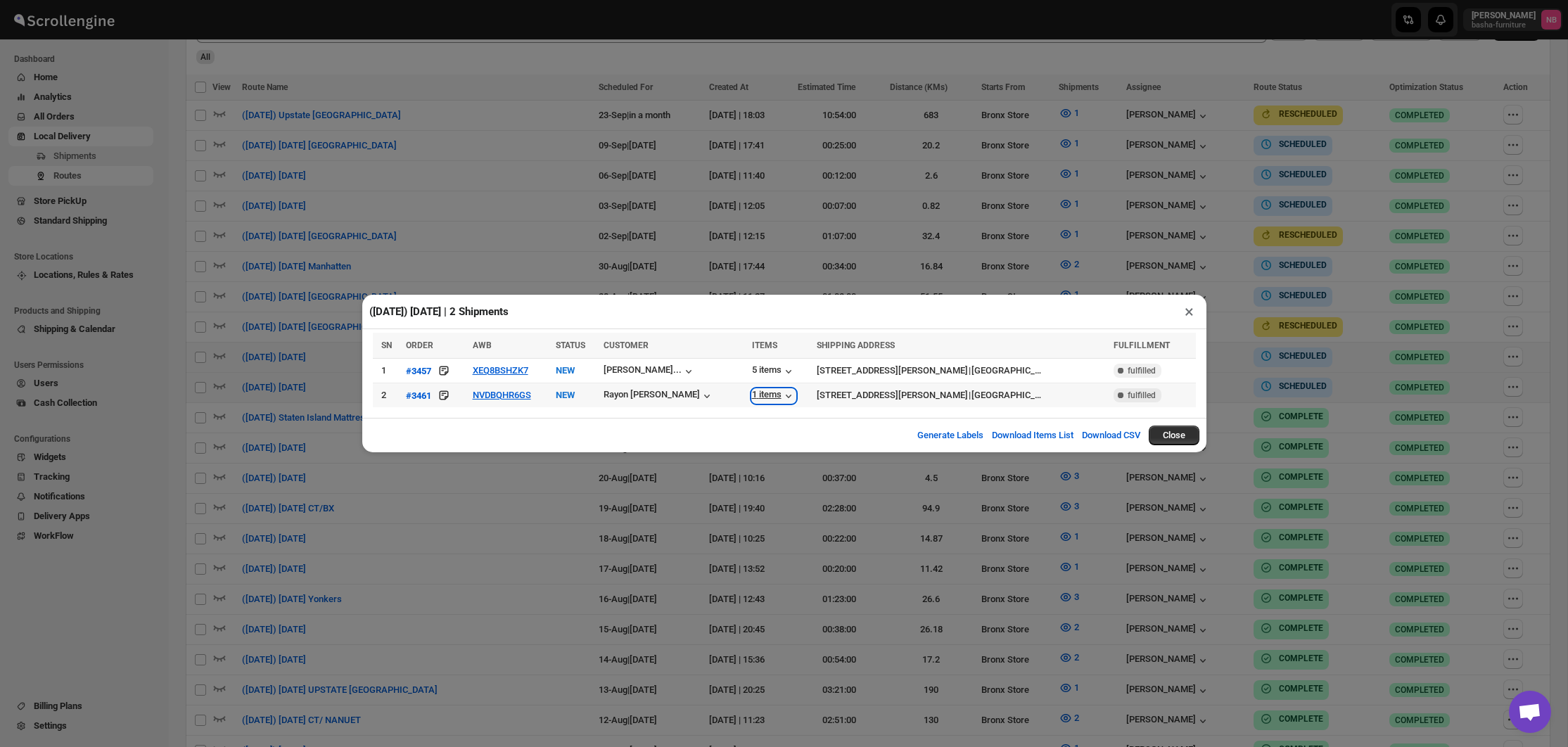
click at [752, 396] on div "1 items" at bounding box center [774, 395] width 44 height 14
click at [522, 370] on button "XEQ8BSHZK7" at bounding box center [501, 370] width 56 height 11
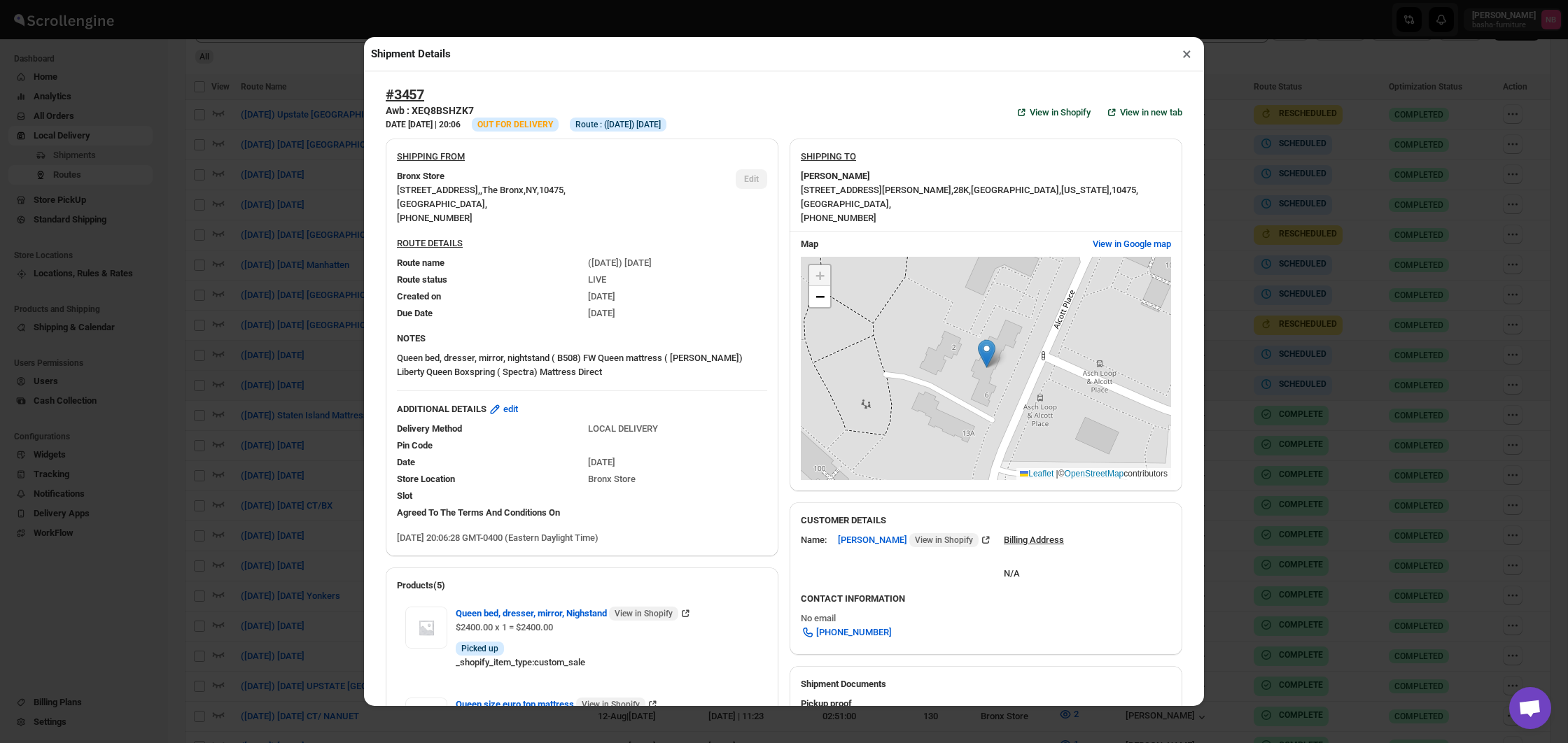
click at [307, 255] on div "Shipment Details × #3457 Awb : XEQ8BSHZK7 DATE [DATE] | 20:06 Info OUT FOR DELI…" at bounding box center [784, 372] width 1568 height 743
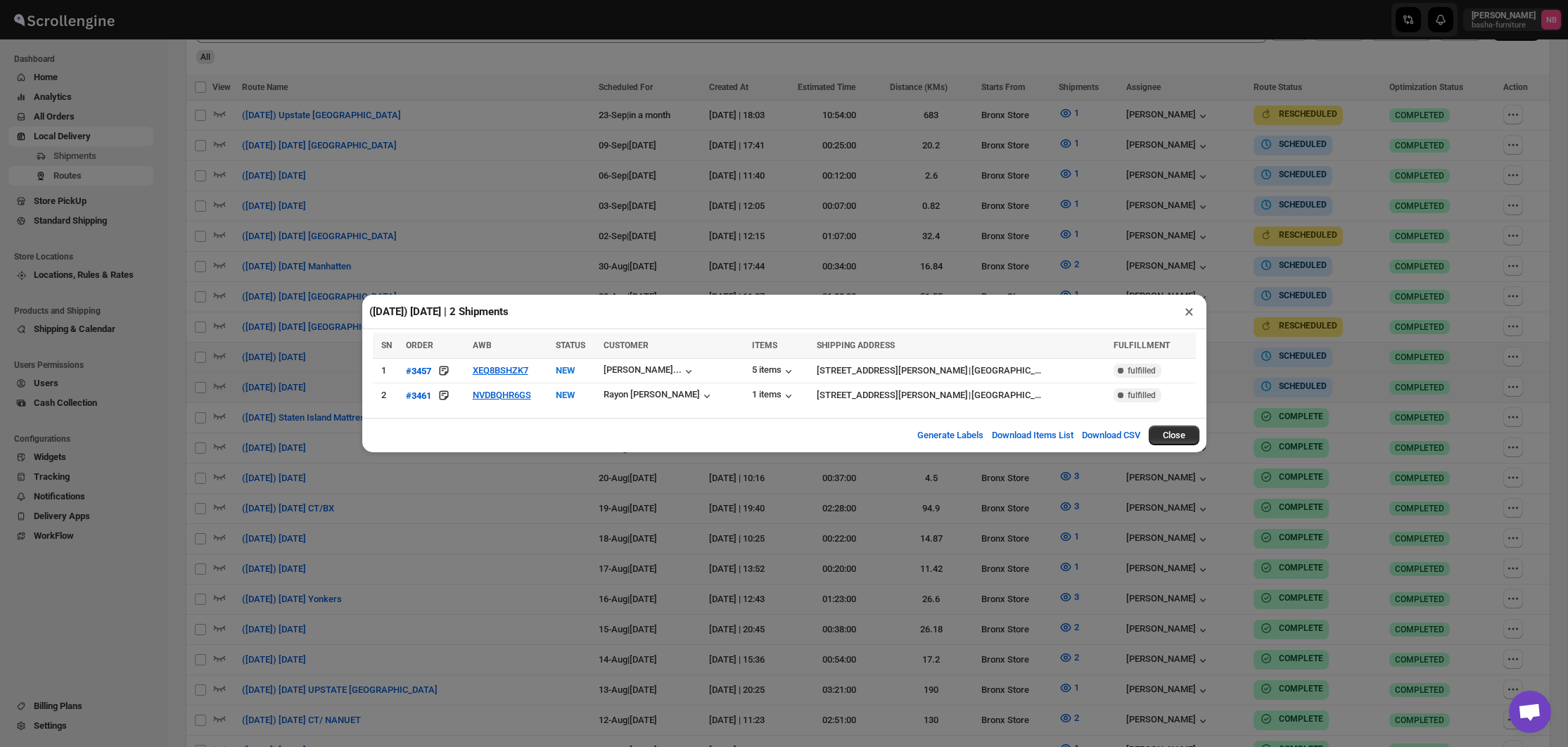
click at [310, 266] on div "([DATE]) [DATE] | 2 Shipments × SN ORDER AWB STATUS CUSTOMER ITEMS SHIPPING ADD…" at bounding box center [784, 374] width 1568 height 747
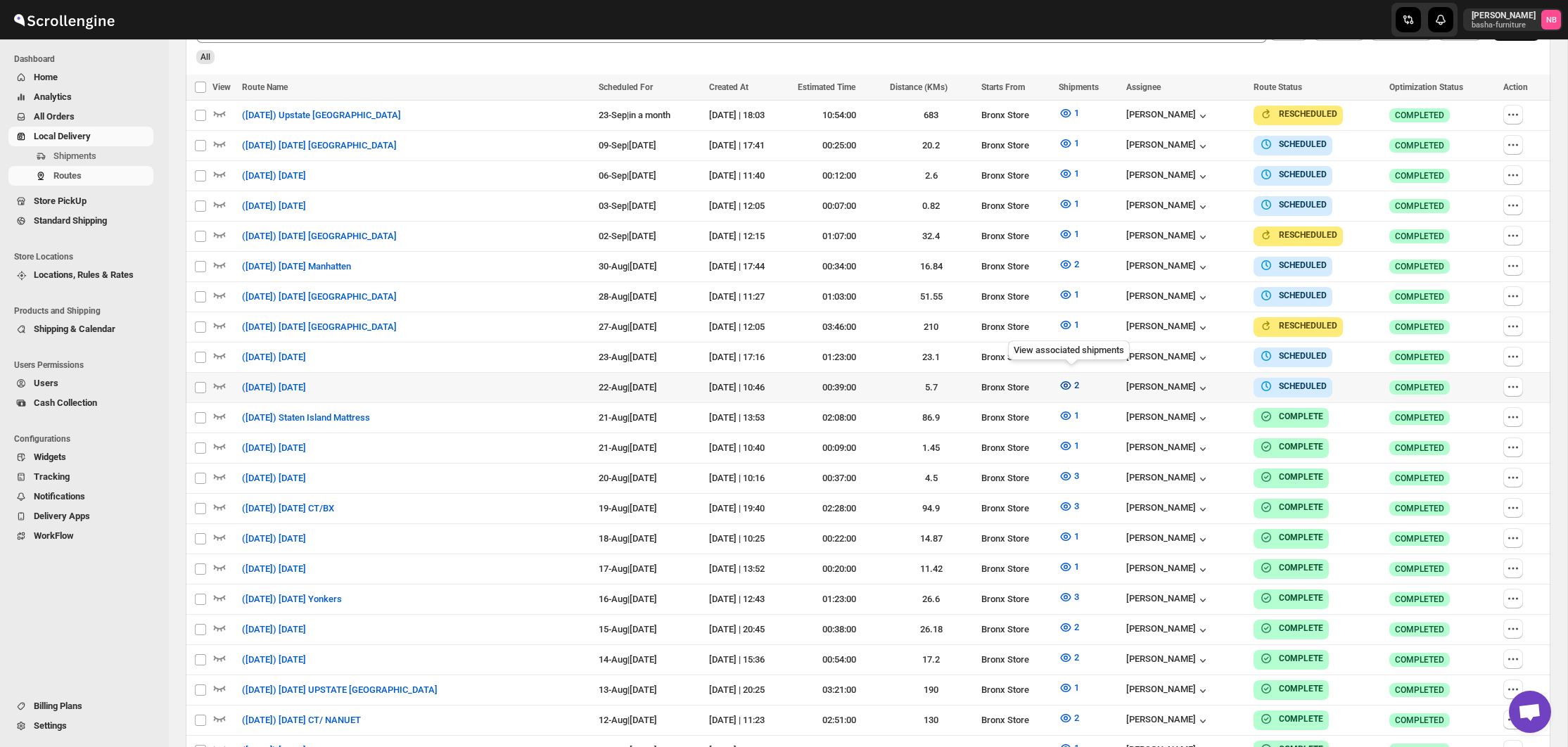
click at [1079, 381] on span "2" at bounding box center [1076, 384] width 5 height 11
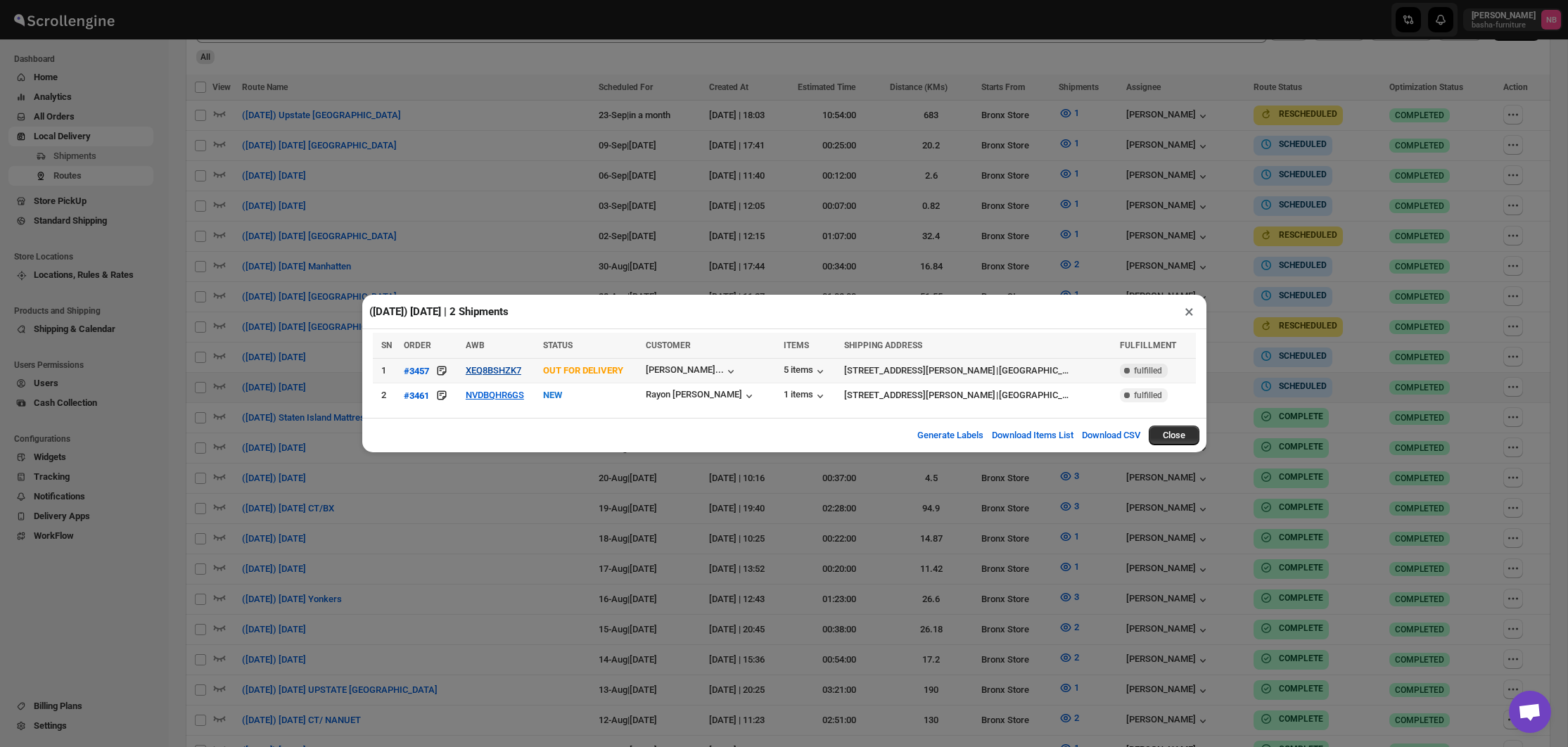
click at [503, 372] on button "XEQ8BSHZK7" at bounding box center [494, 370] width 56 height 11
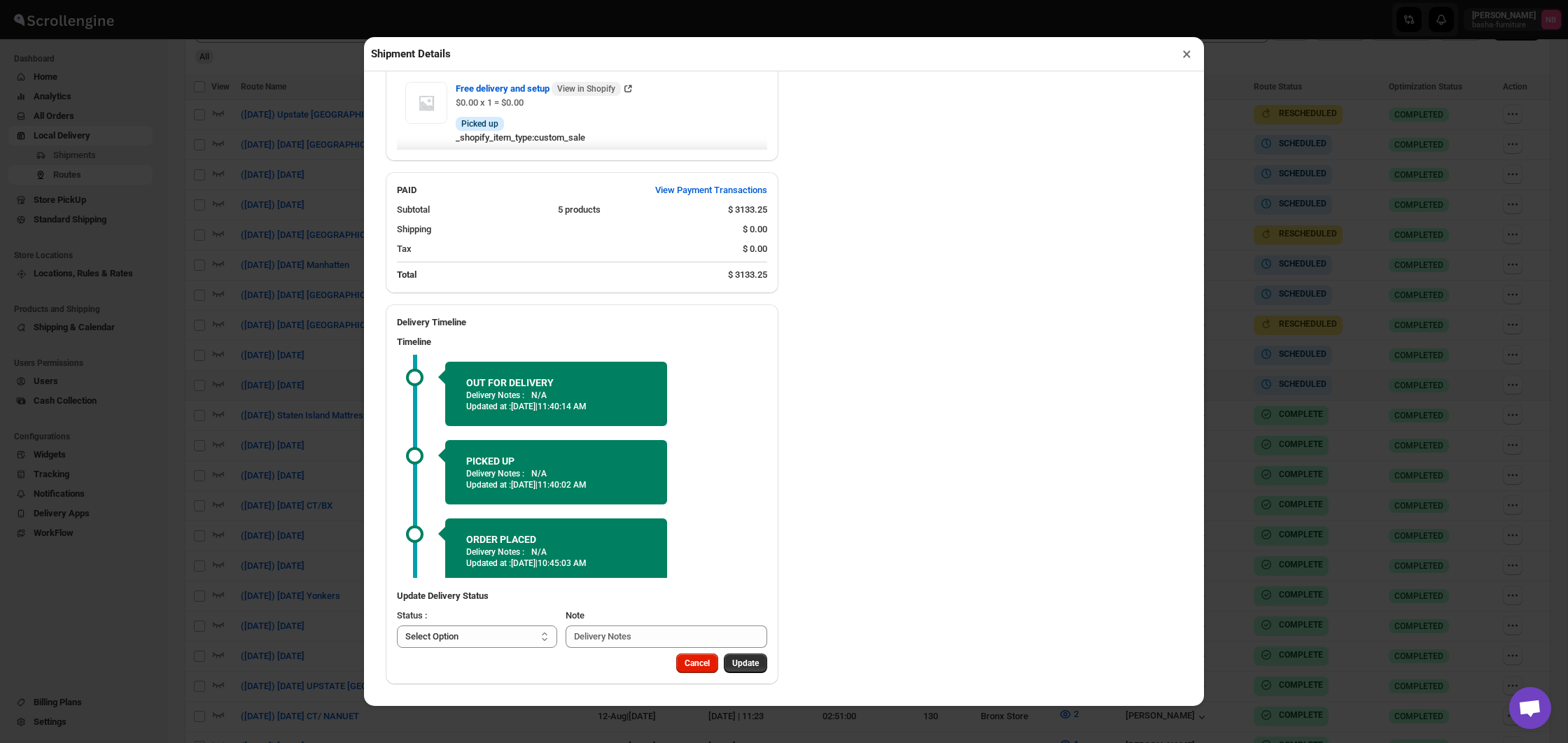
scroll to position [797, 0]
click at [356, 319] on div "Shipment Details × #3457 Awb : XEQ8BSHZK7 DATE [DATE] | 20:06 Info OUT FOR DELI…" at bounding box center [784, 372] width 1568 height 743
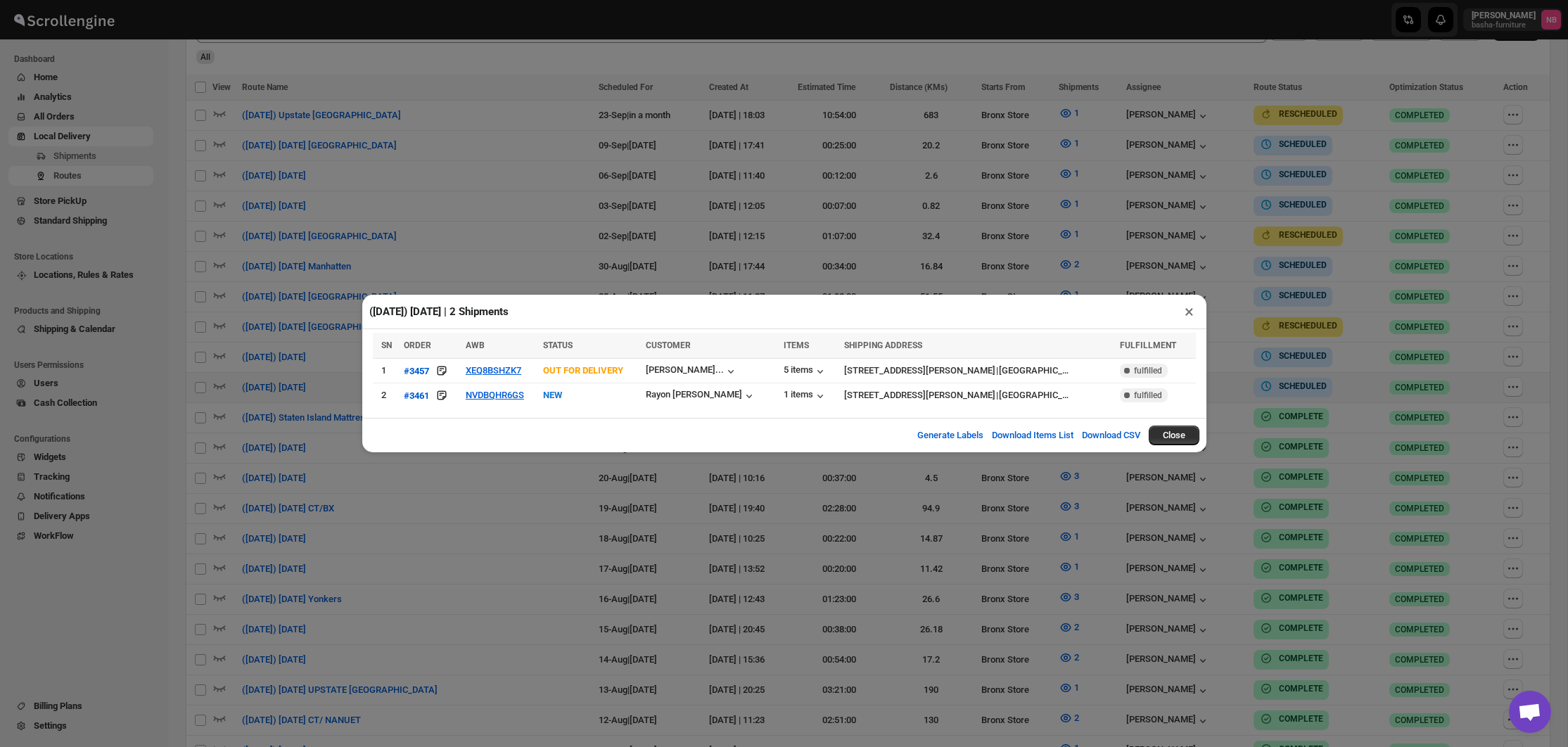
click at [654, 231] on div "([DATE]) [DATE] | 2 Shipments × SN ORDER AWB STATUS CUSTOMER ITEMS SHIPPING ADD…" at bounding box center [784, 374] width 1568 height 747
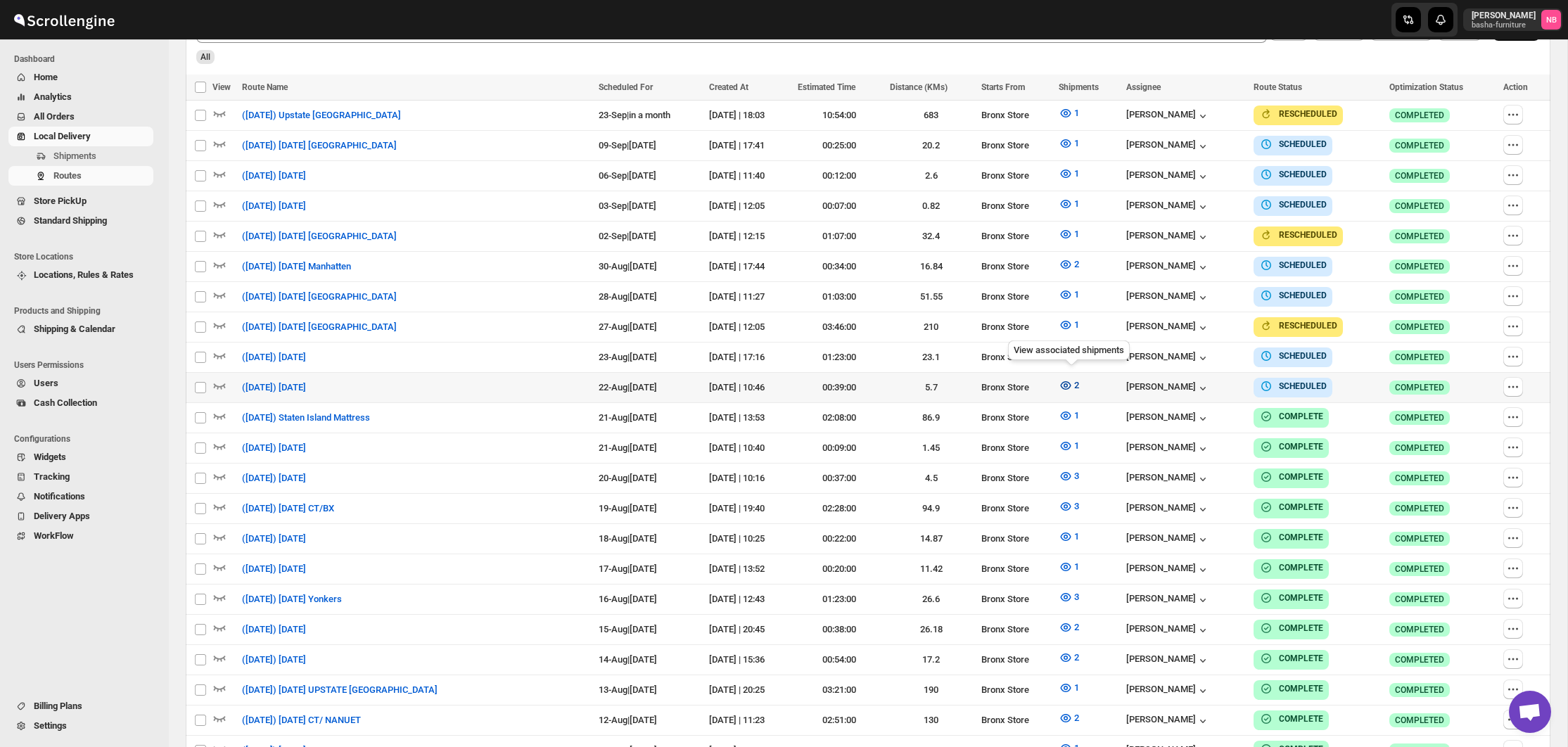
click at [1067, 381] on icon "button" at bounding box center [1065, 385] width 14 height 14
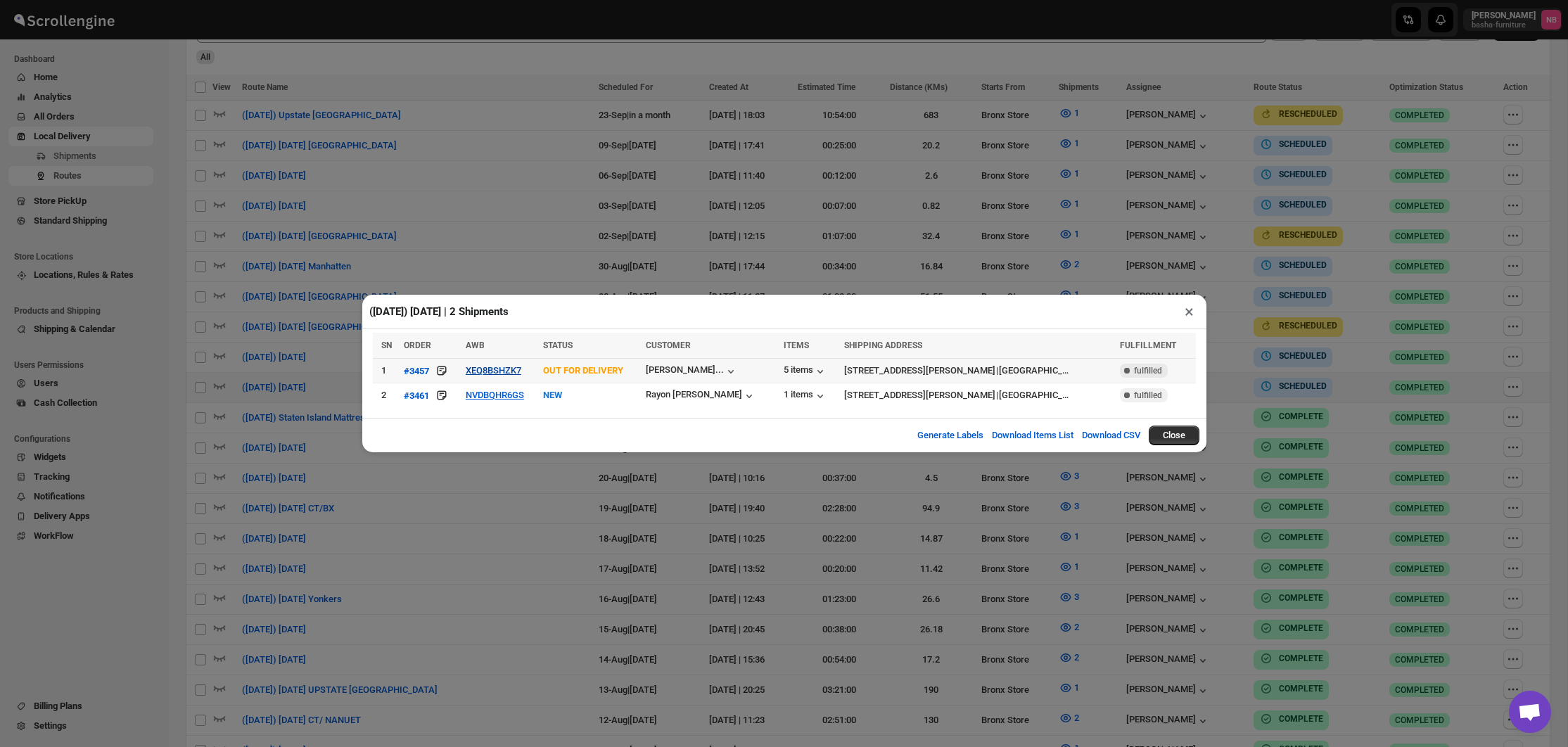
click at [511, 372] on button "XEQ8BSHZK7" at bounding box center [494, 370] width 56 height 11
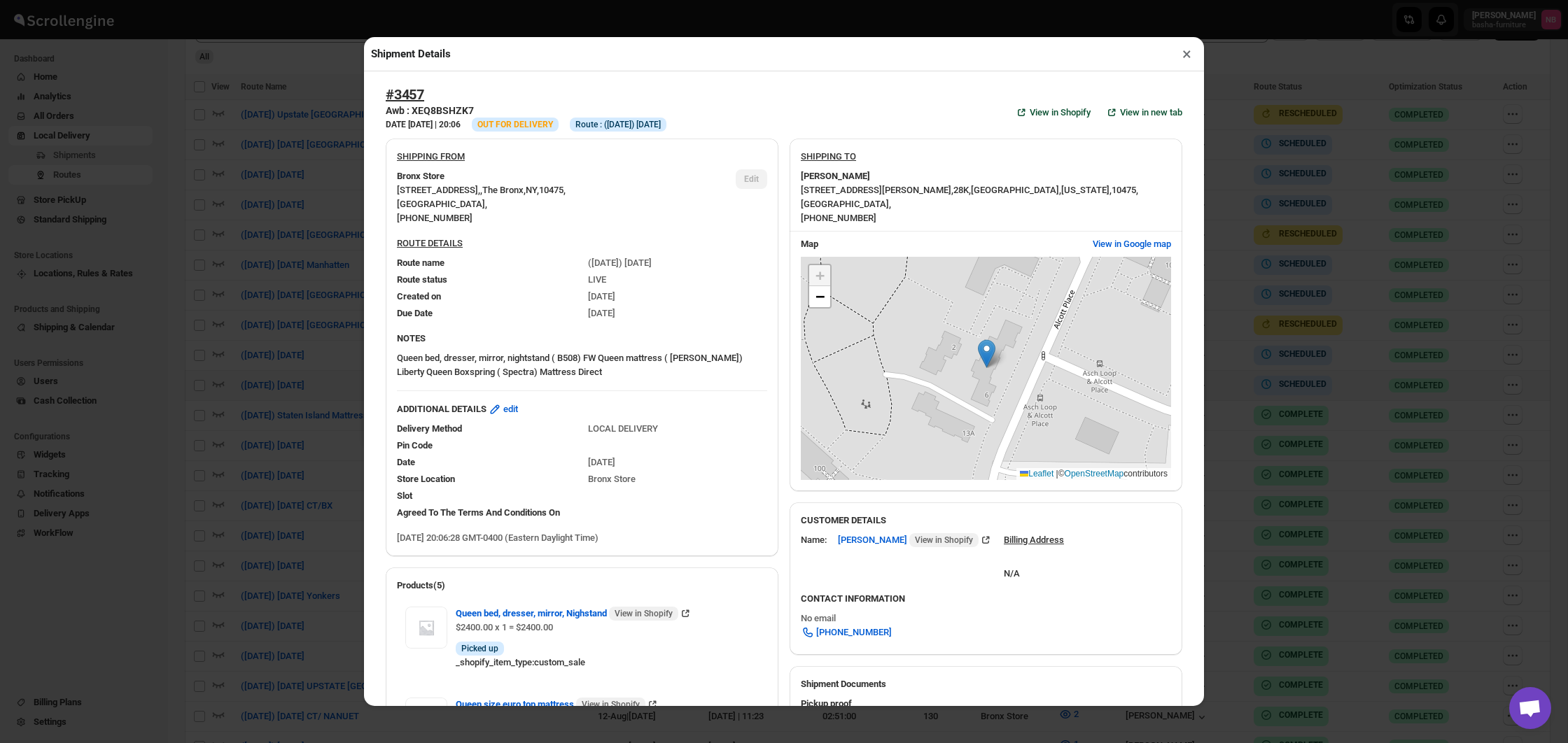
click at [352, 282] on div "Shipment Details × #3457 Awb : XEQ8BSHZK7 DATE [DATE] | 20:06 Info OUT FOR DELI…" at bounding box center [784, 372] width 1568 height 743
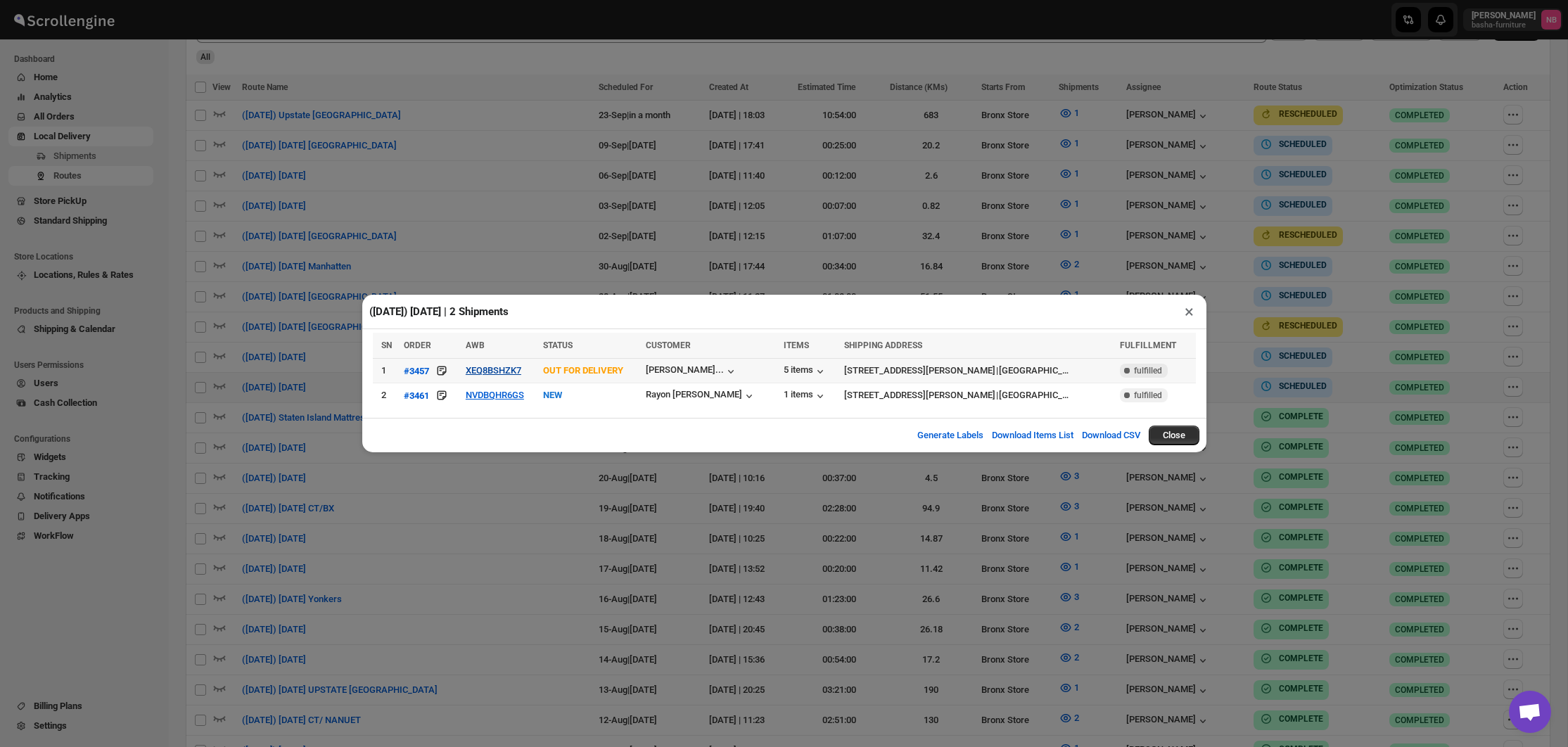
click at [497, 375] on button "XEQ8BSHZK7" at bounding box center [494, 370] width 56 height 11
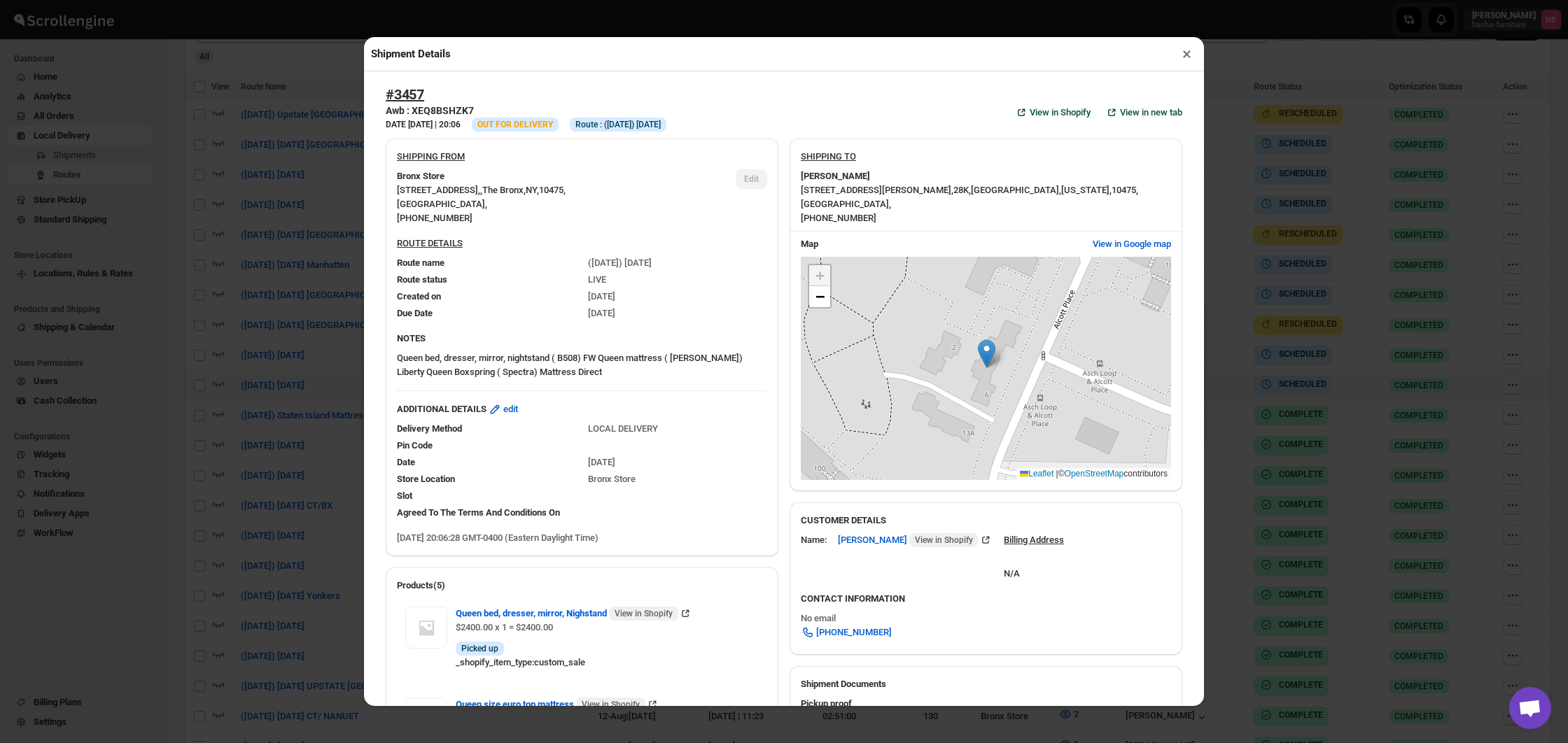
click at [227, 298] on div "Shipment Details × #3457 Awb : XEQ8BSHZK7 DATE [DATE] | 20:06 Info OUT FOR DELI…" at bounding box center [784, 372] width 1568 height 743
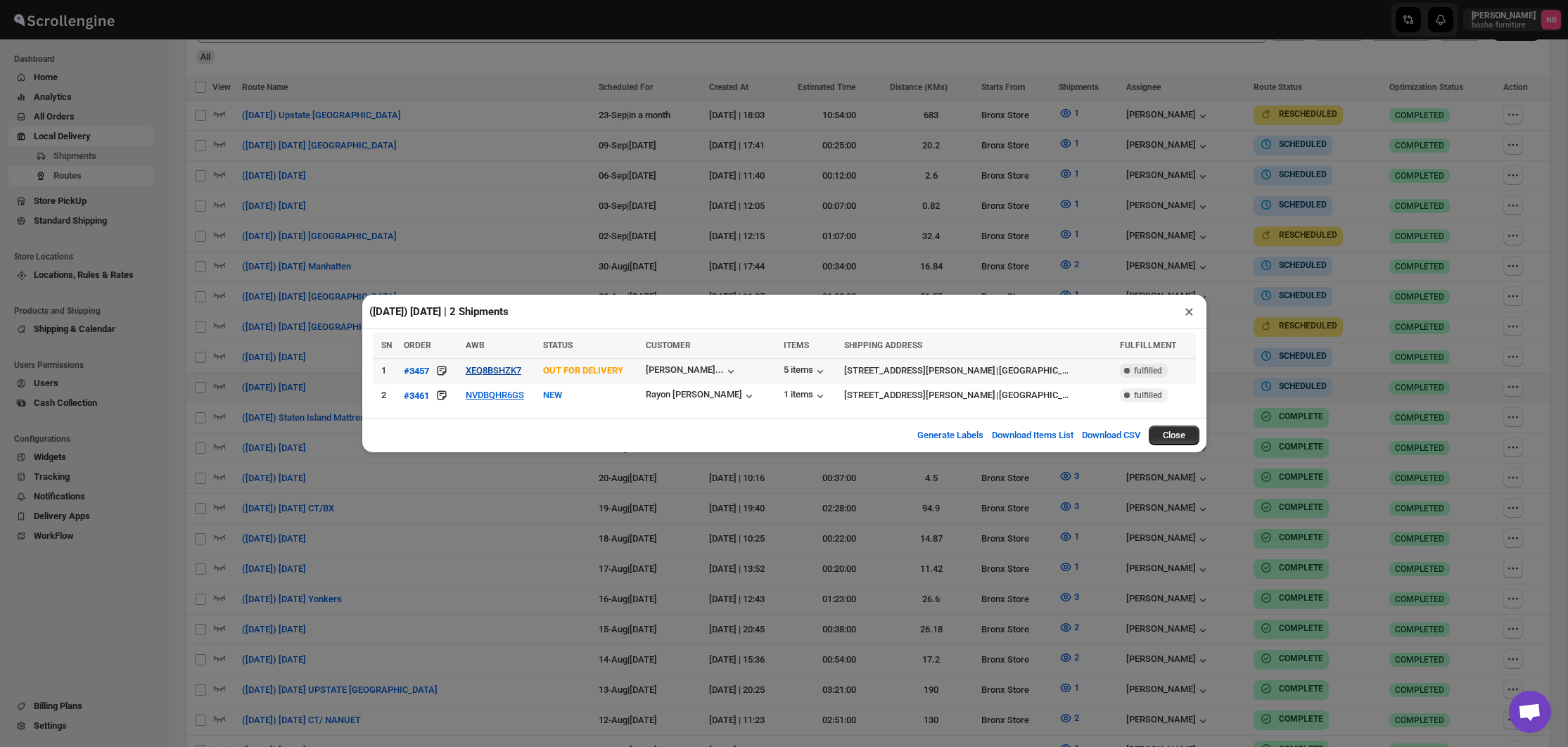
click at [498, 374] on button "XEQ8BSHZK7" at bounding box center [494, 370] width 56 height 11
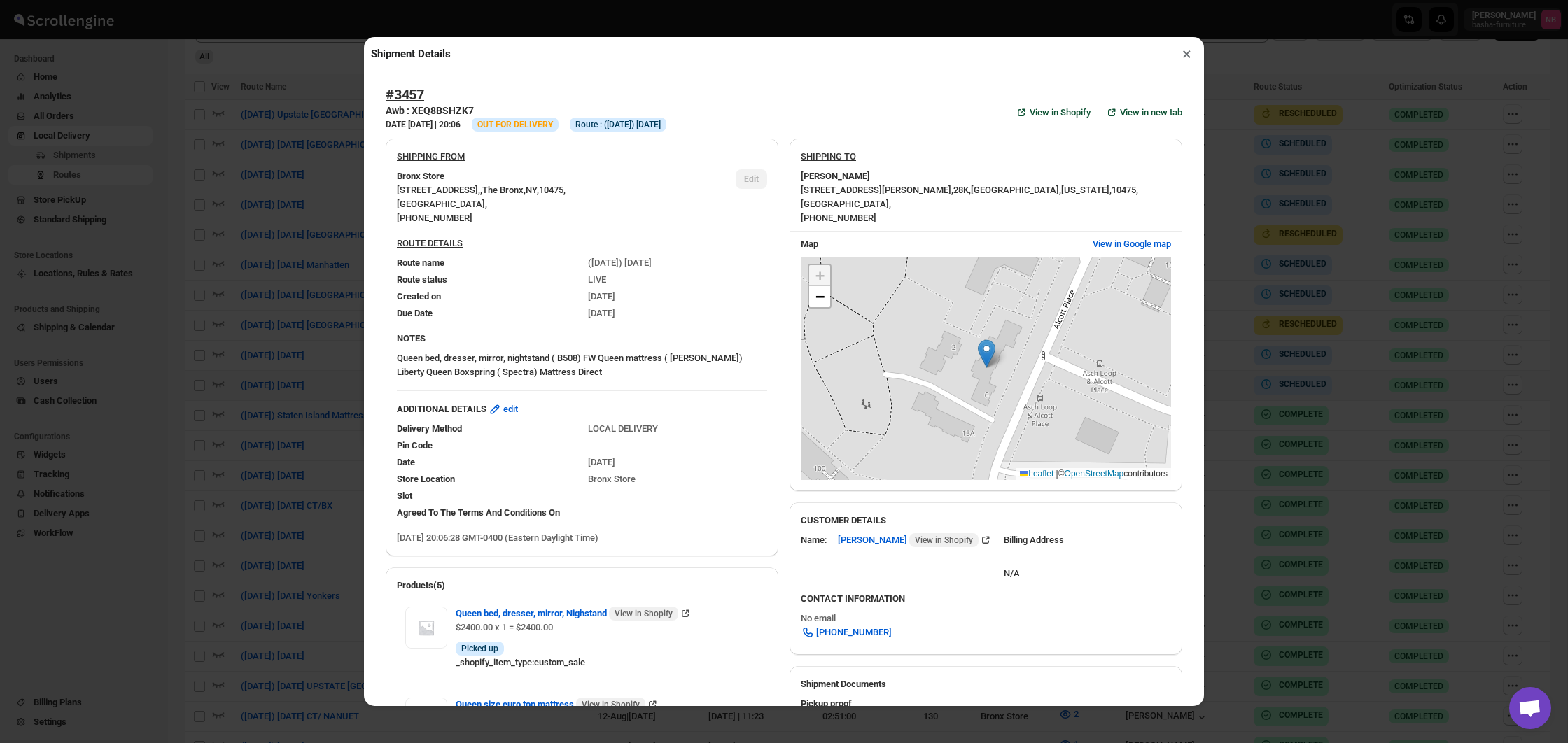
click at [258, 271] on div "Shipment Details × #3457 Awb : XEQ8BSHZK7 DATE [DATE] | 20:06 Info OUT FOR DELI…" at bounding box center [784, 372] width 1568 height 743
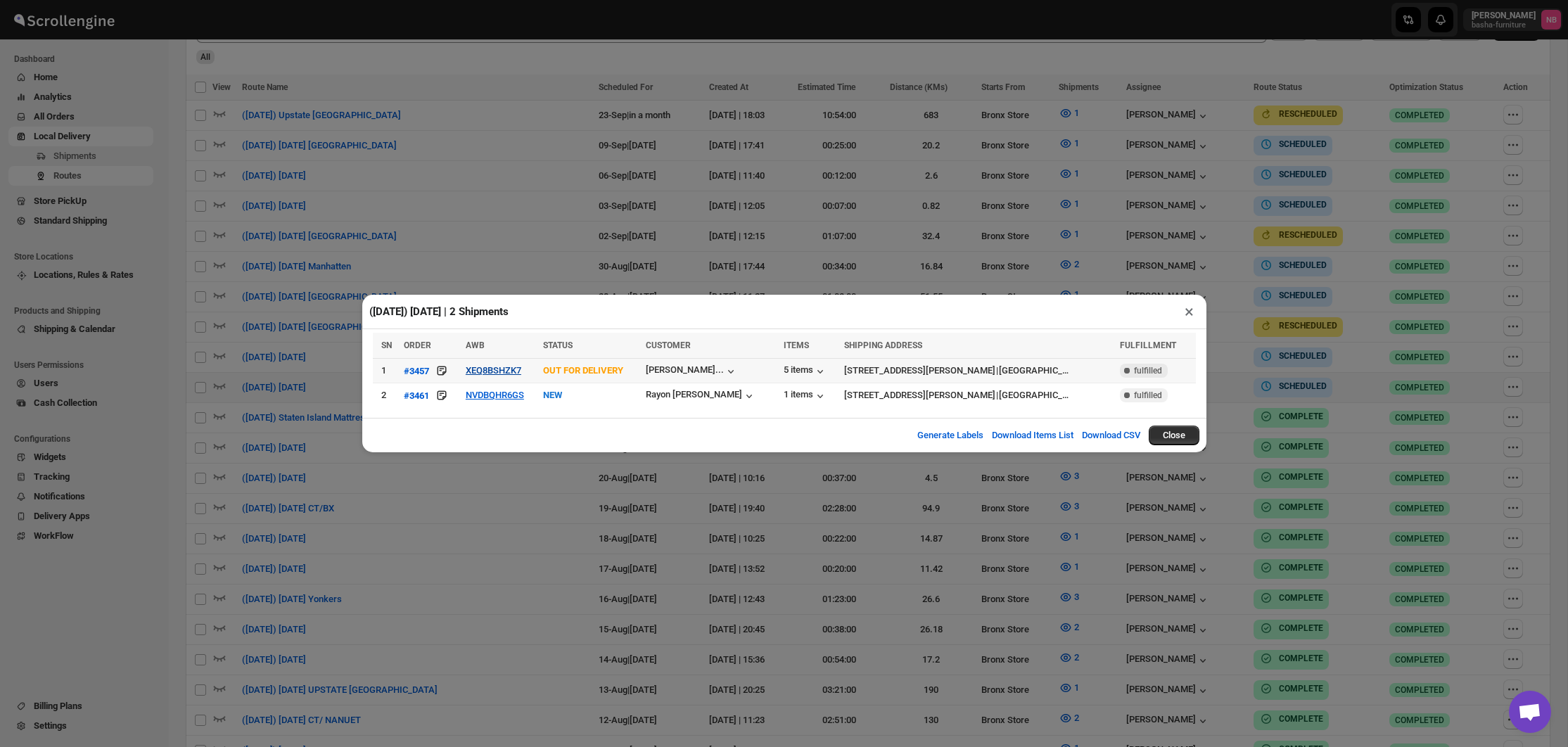
click at [483, 368] on button "XEQ8BSHZK7" at bounding box center [494, 370] width 56 height 11
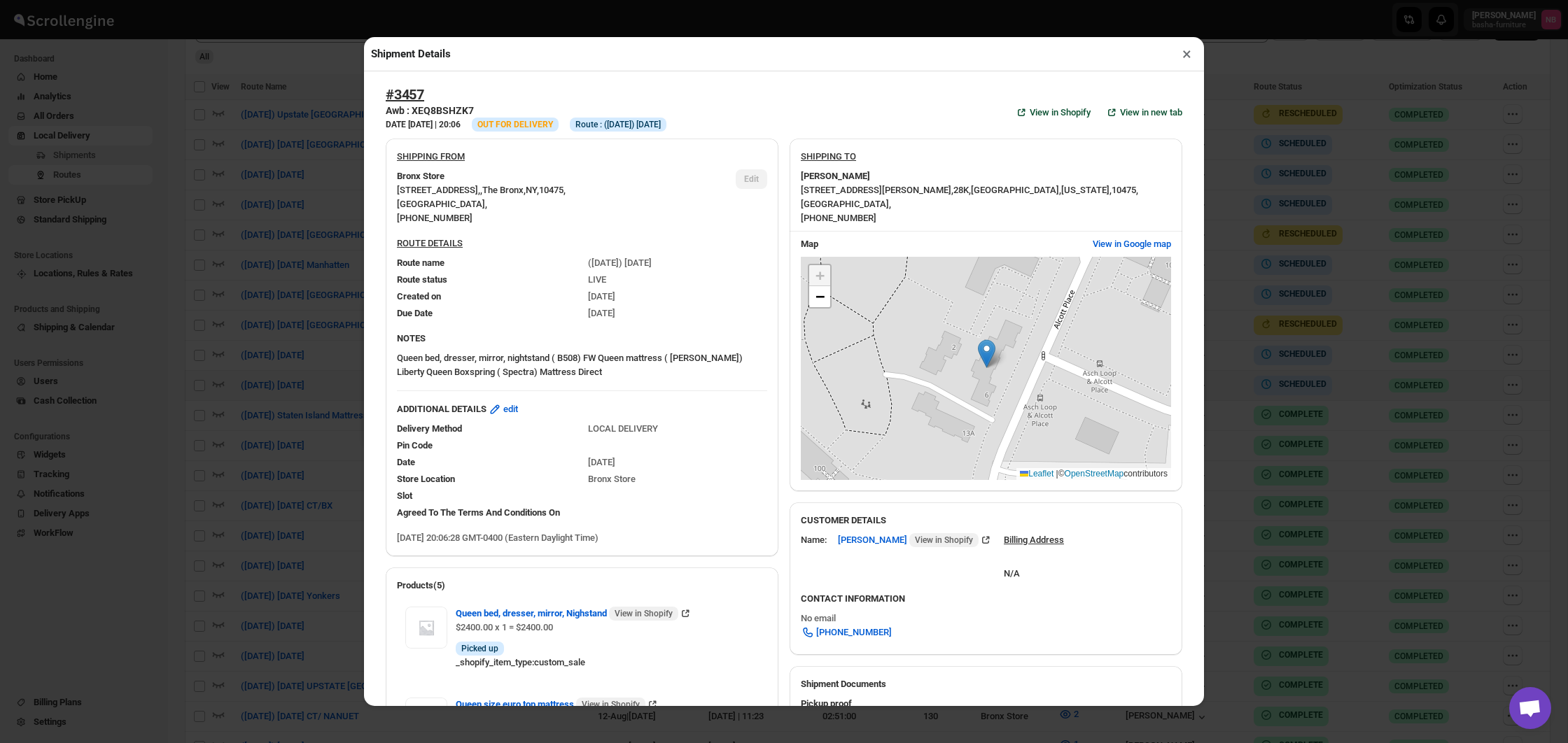
click at [299, 381] on div "Shipment Details × #3457 Awb : XEQ8BSHZK7 DATE [DATE] | 20:06 Info OUT FOR DELI…" at bounding box center [784, 372] width 1568 height 743
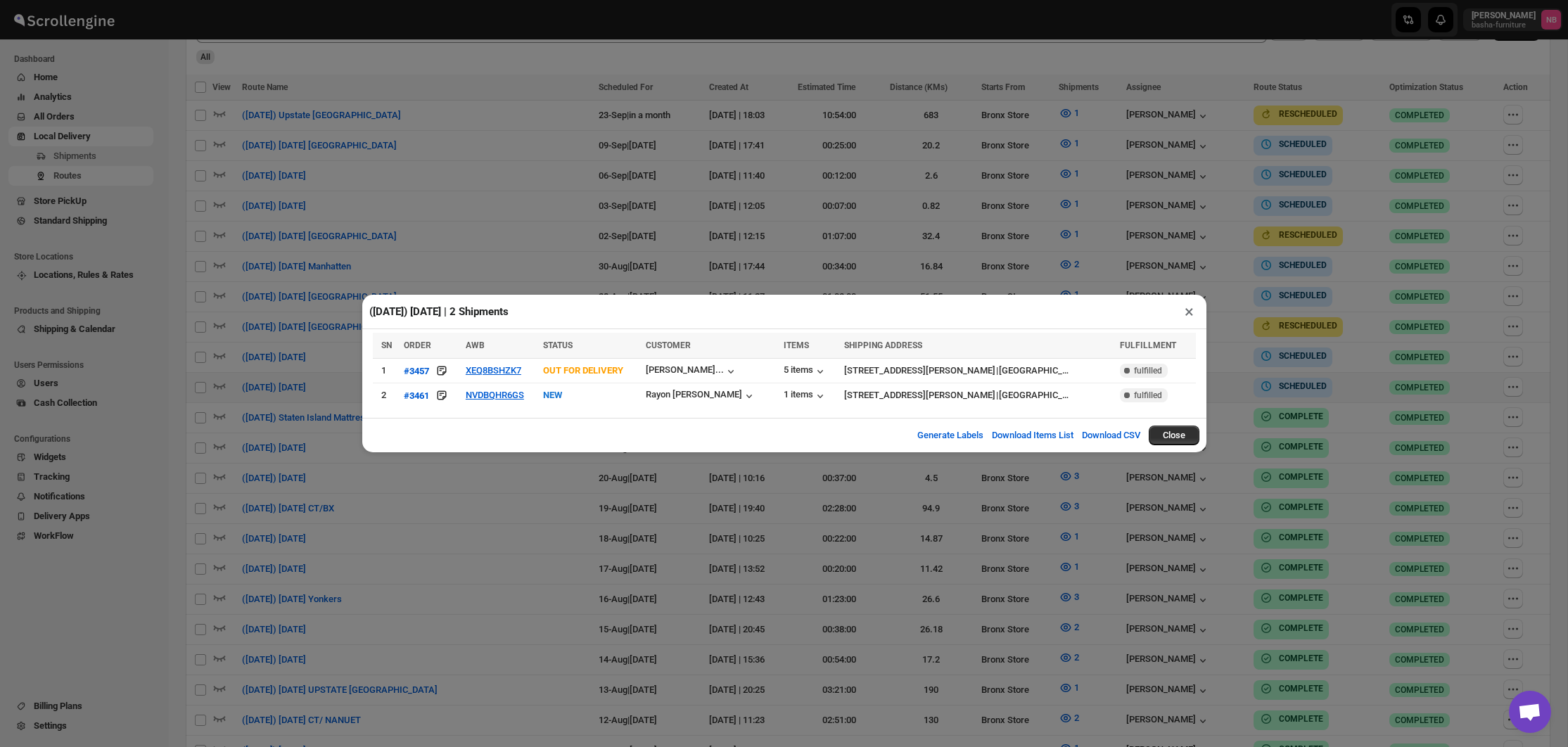
click at [549, 522] on div "([DATE]) [DATE] | 2 Shipments × SN ORDER AWB STATUS CUSTOMER ITEMS SHIPPING ADD…" at bounding box center [784, 374] width 1568 height 747
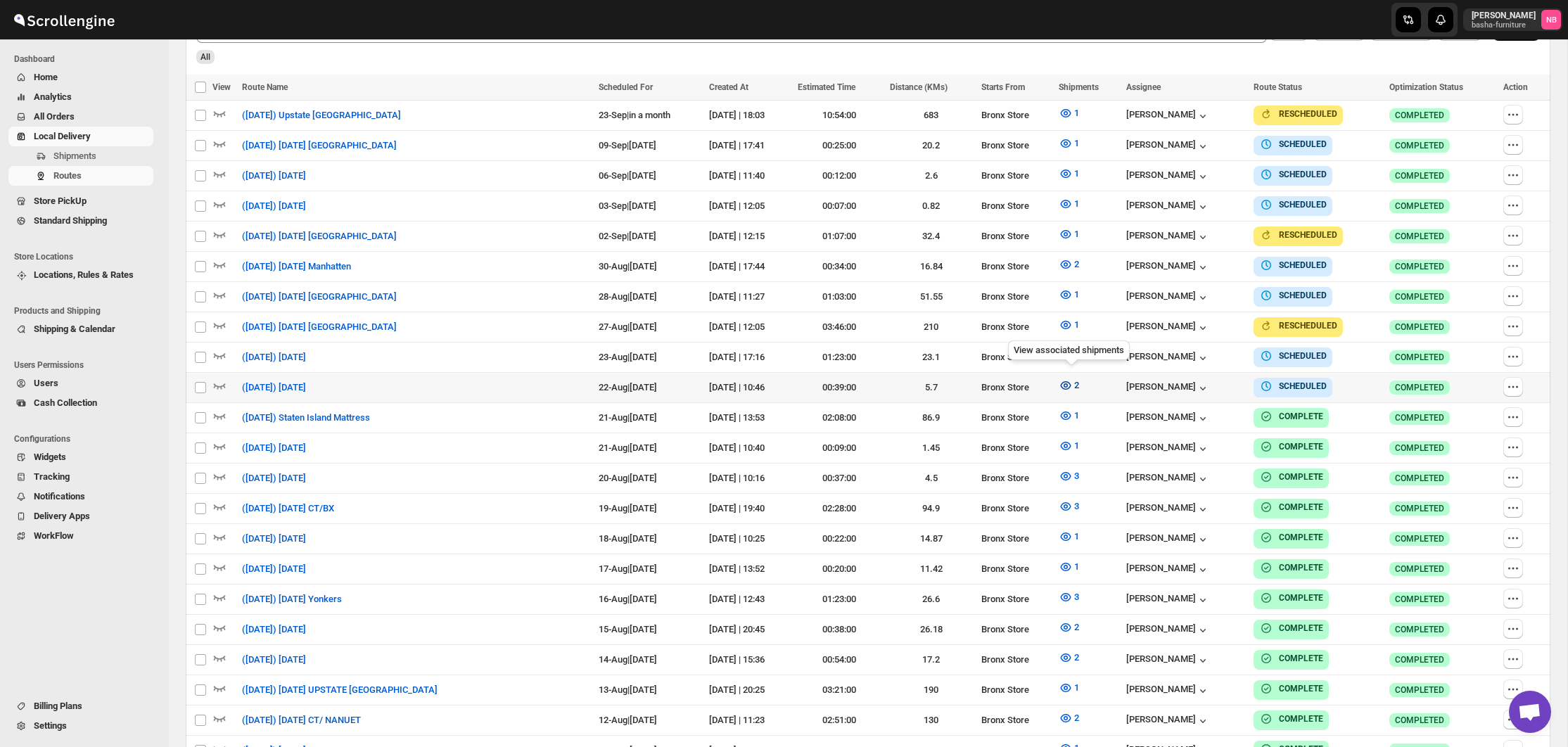
click at [1072, 382] on icon "button" at bounding box center [1065, 385] width 14 height 14
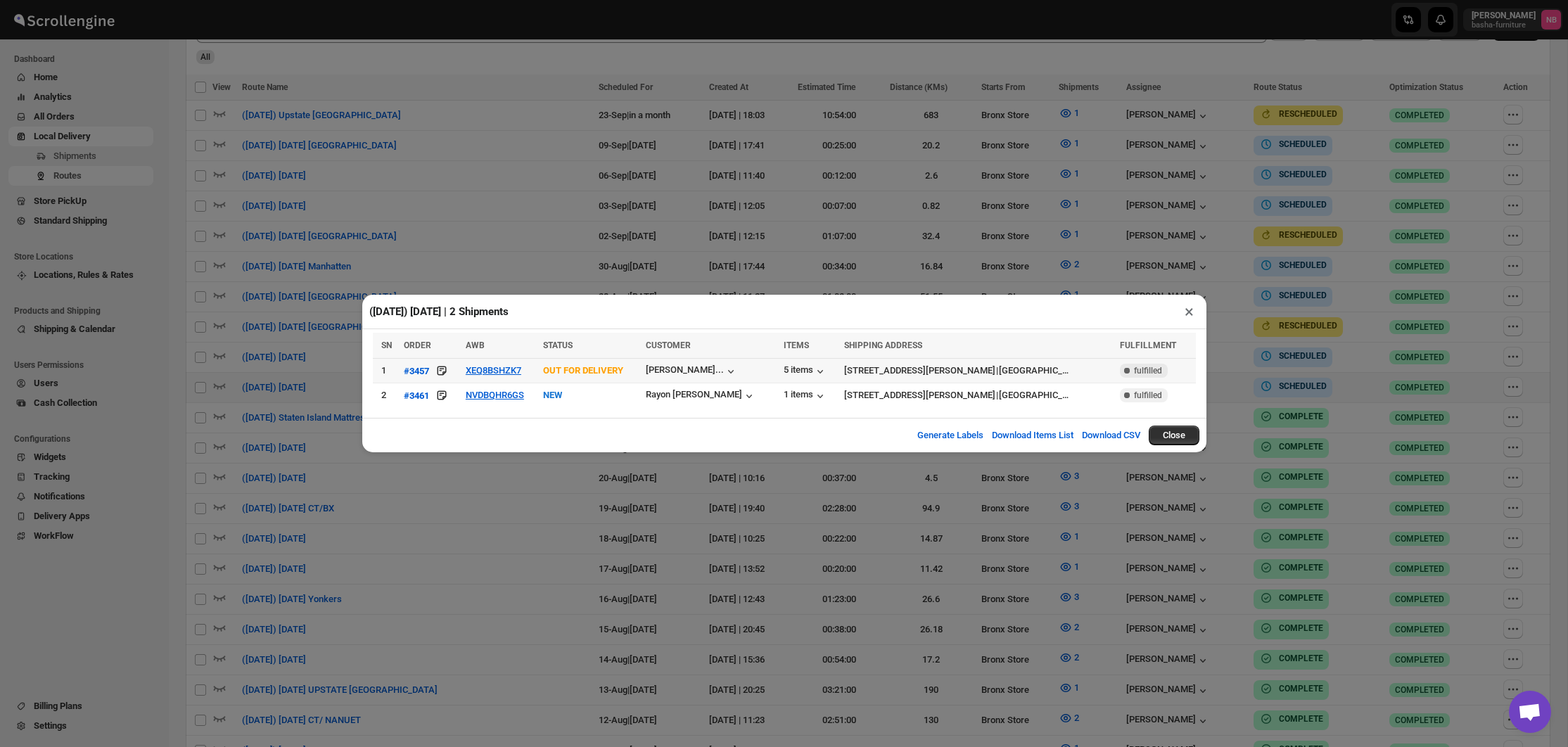
click at [497, 378] on td "XEQ8BSHZK7" at bounding box center [500, 371] width 78 height 25
click at [499, 373] on button "XEQ8BSHZK7" at bounding box center [494, 370] width 56 height 11
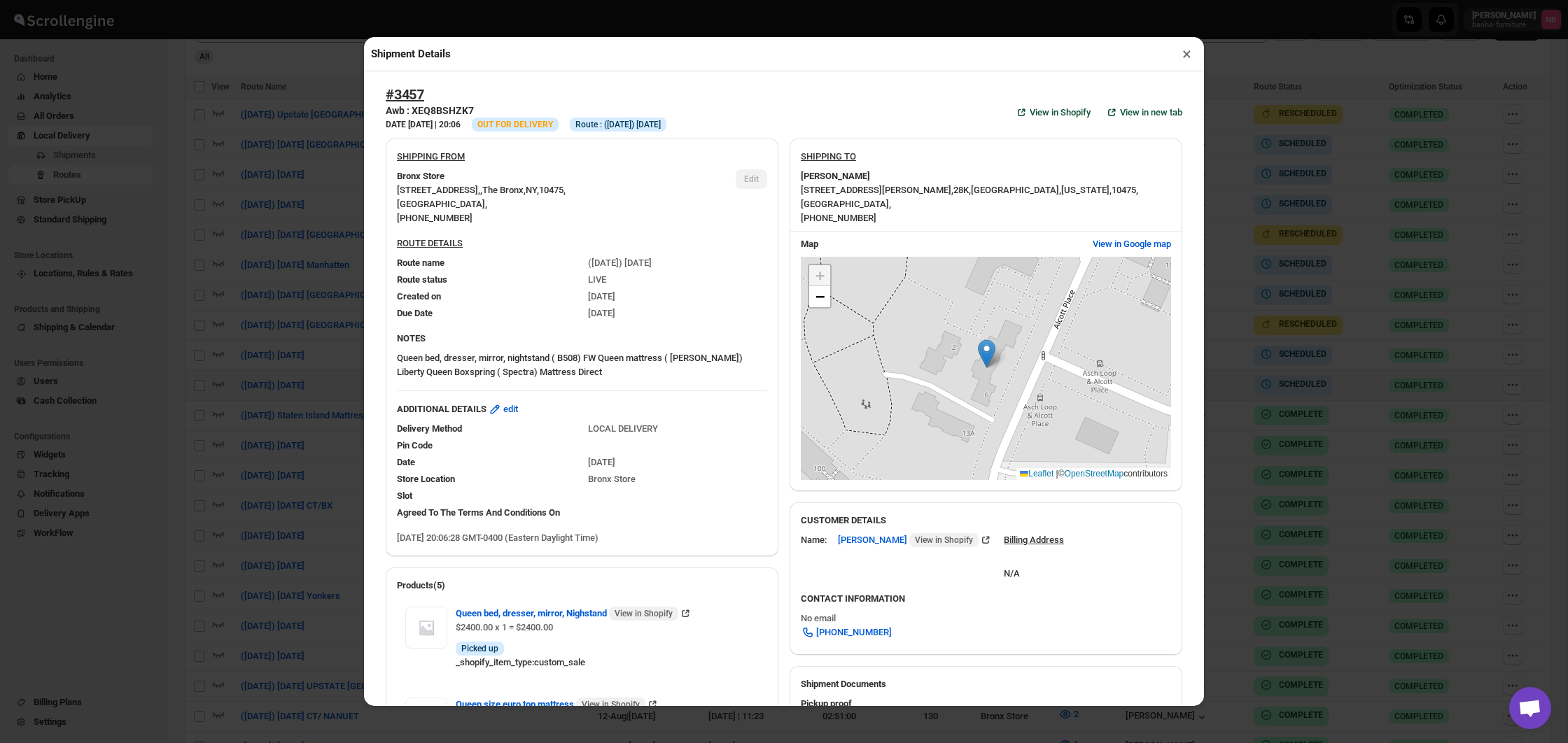
click at [164, 268] on div "Shipment Details × #3457 Awb : XEQ8BSHZK7 DATE [DATE] | 20:06 Info OUT FOR DELI…" at bounding box center [784, 372] width 1568 height 743
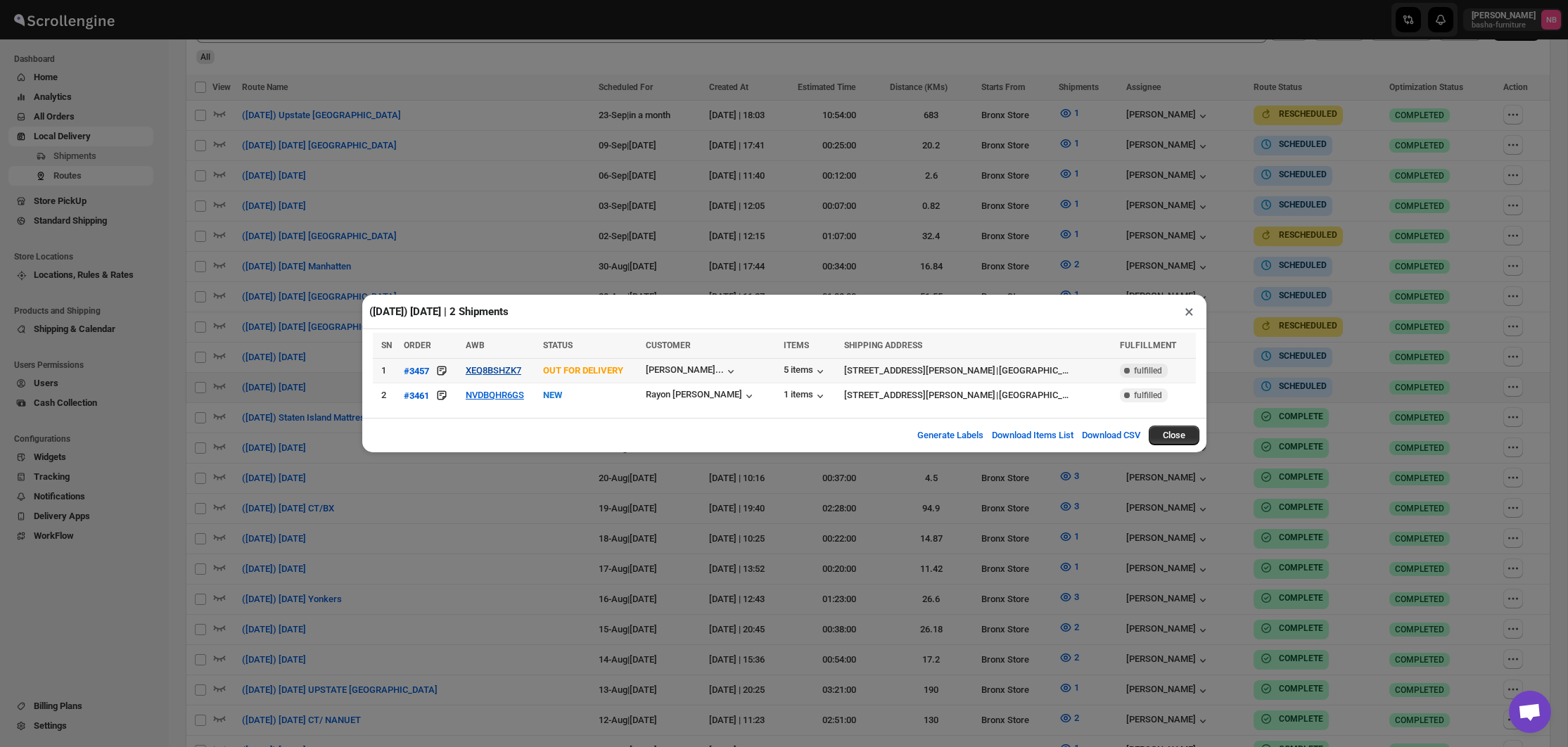
click at [512, 375] on button "XEQ8BSHZK7" at bounding box center [494, 370] width 56 height 11
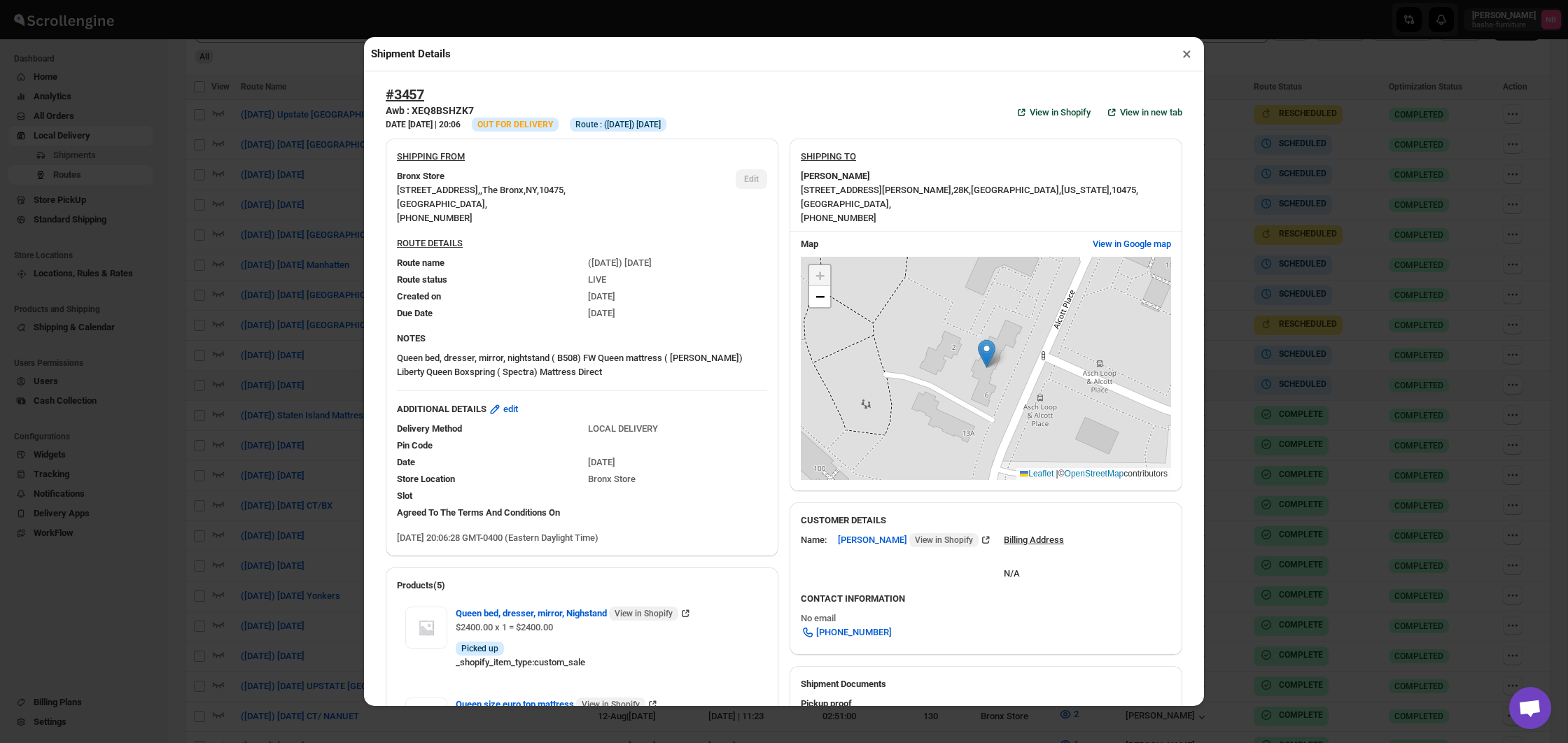
click at [305, 368] on div "Shipment Details × #3457 Awb : XEQ8BSHZK7 DATE [DATE] | 20:06 Info OUT FOR DELI…" at bounding box center [784, 372] width 1568 height 743
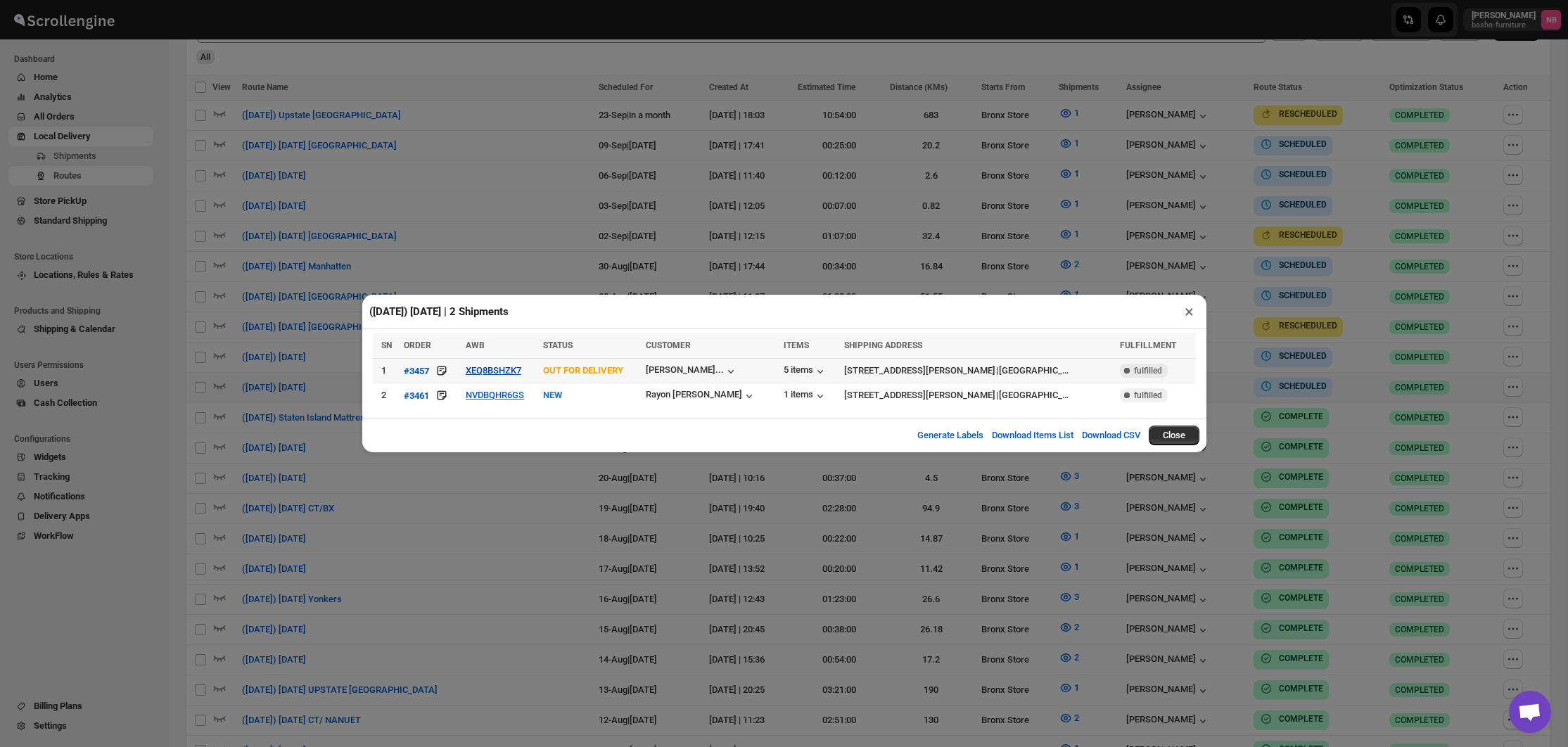
click at [516, 368] on button "XEQ8BSHZK7" at bounding box center [494, 370] width 56 height 11
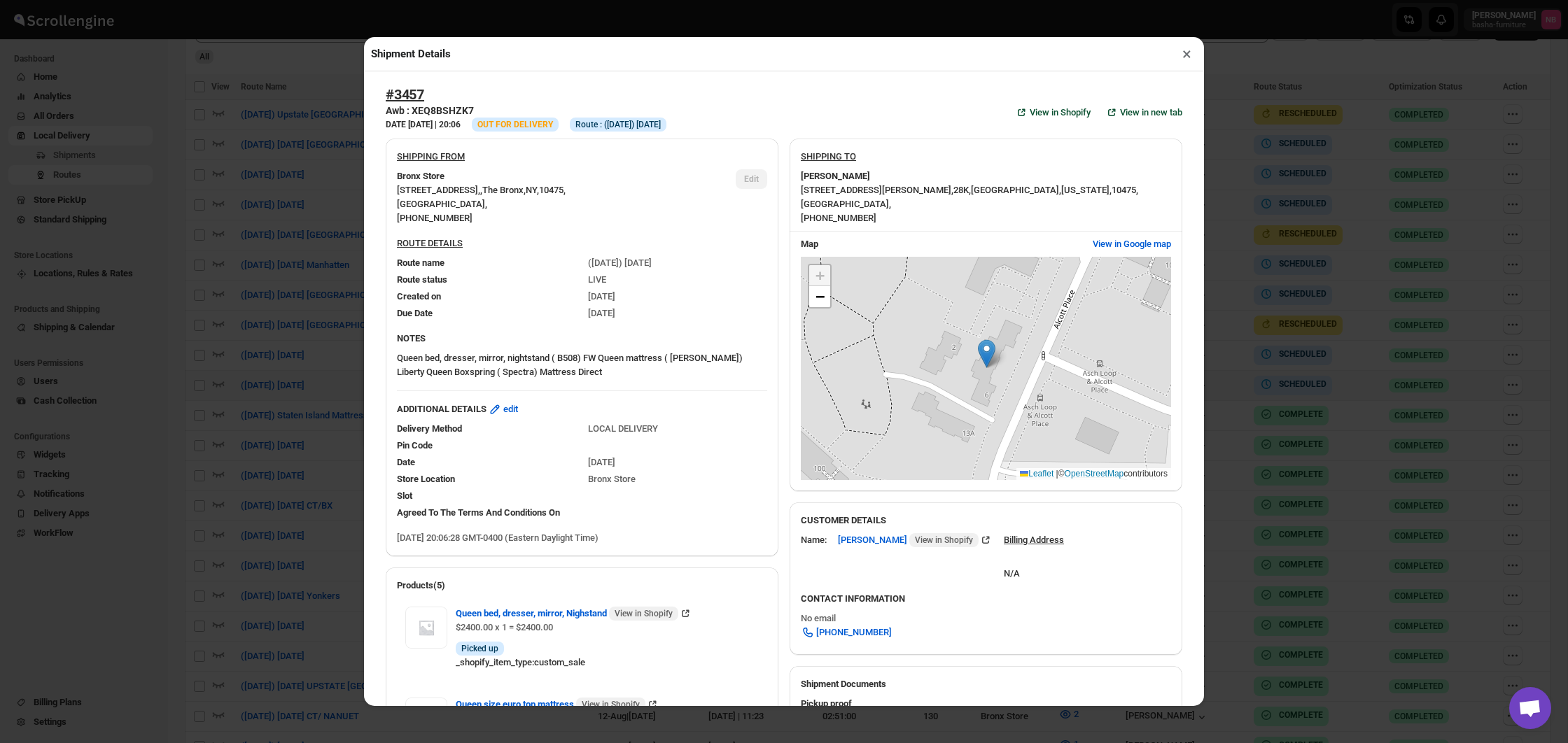
click at [205, 260] on div "Shipment Details × #3457 Awb : XEQ8BSHZK7 DATE [DATE] | 20:06 Info OUT FOR DELI…" at bounding box center [784, 372] width 1568 height 743
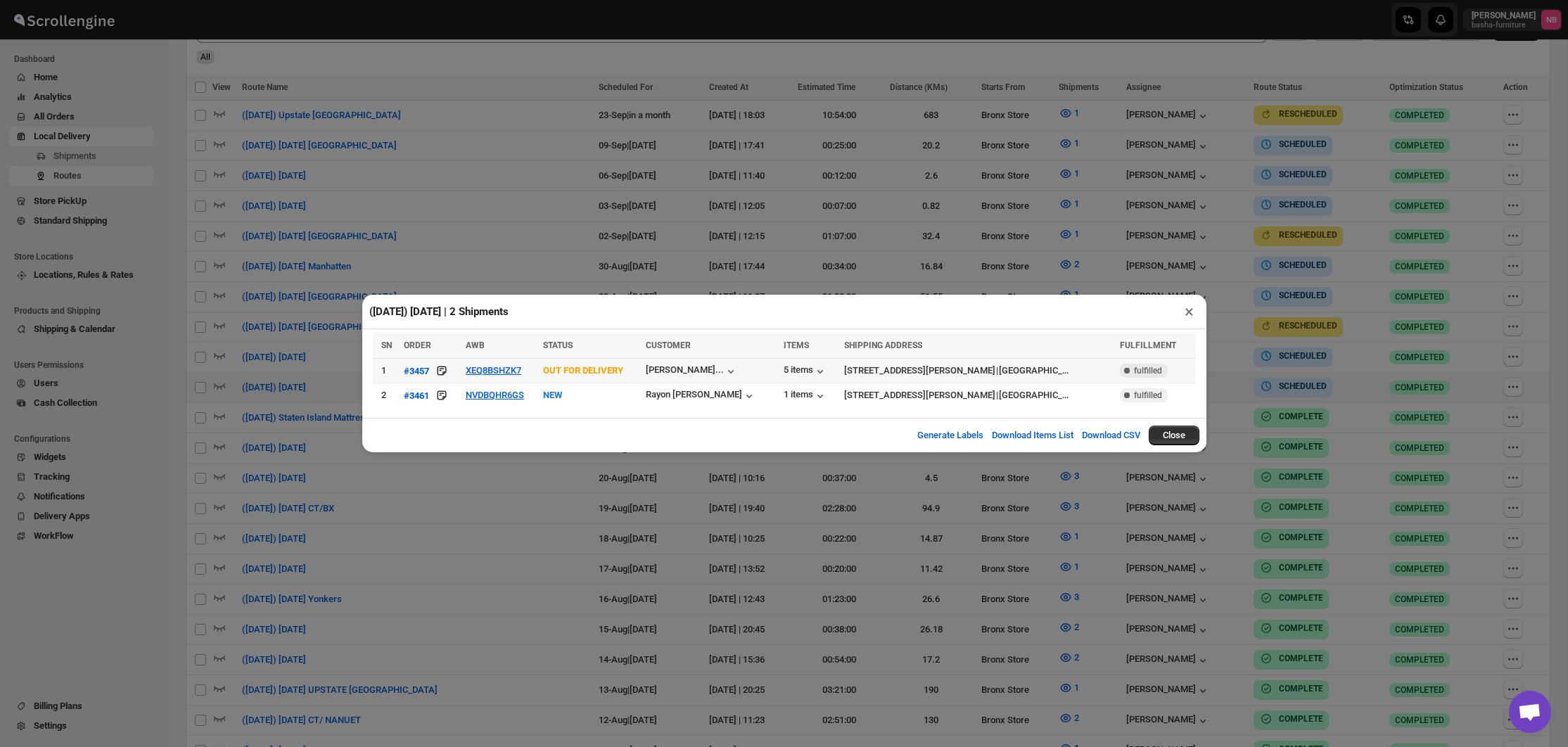
click at [505, 376] on td "XEQ8BSHZK7" at bounding box center [500, 371] width 78 height 25
click at [493, 371] on button "XEQ8BSHZK7" at bounding box center [494, 370] width 56 height 11
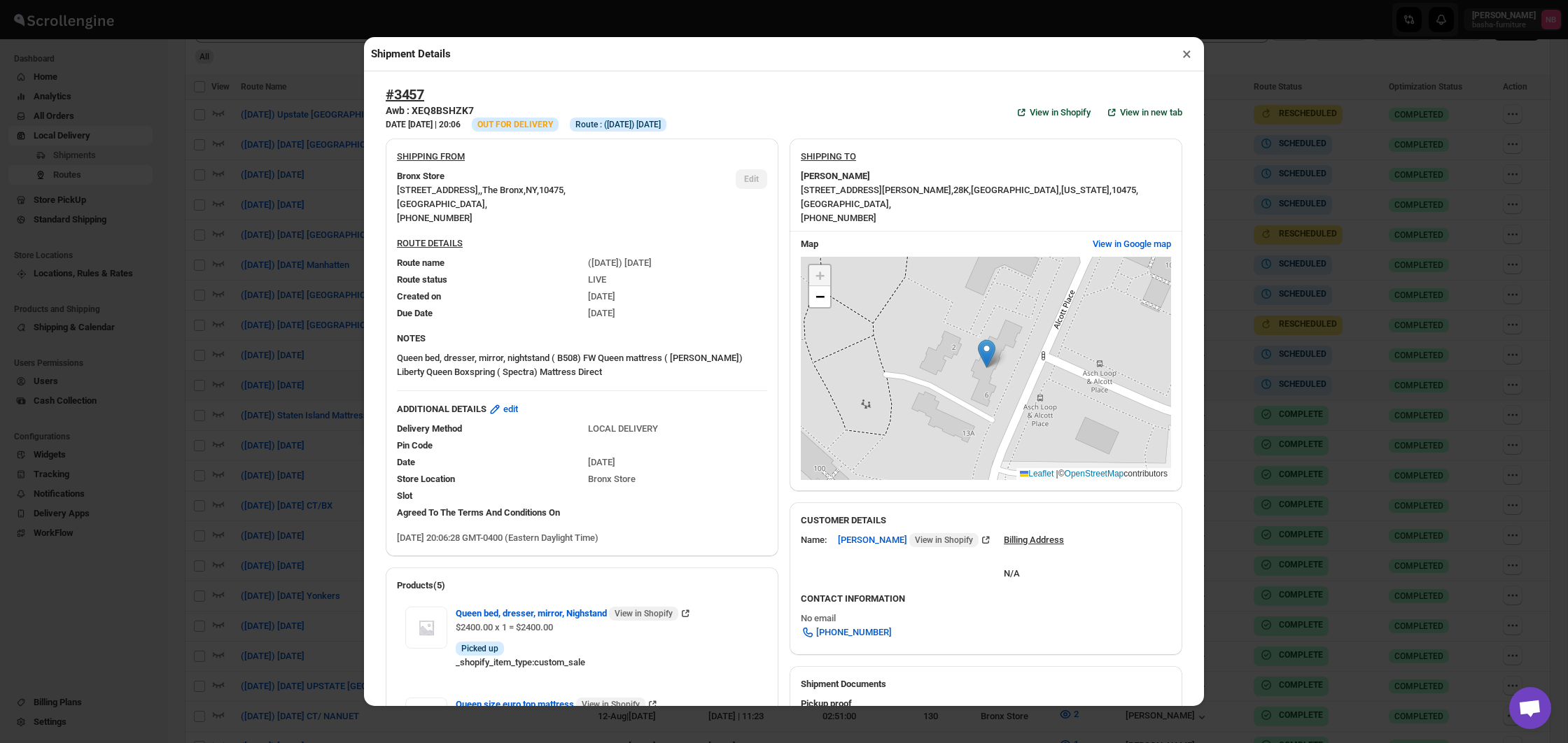
click at [289, 334] on div "Shipment Details × #3457 Awb : XEQ8BSHZK7 DATE [DATE] | 20:06 Info OUT FOR DELI…" at bounding box center [784, 372] width 1568 height 743
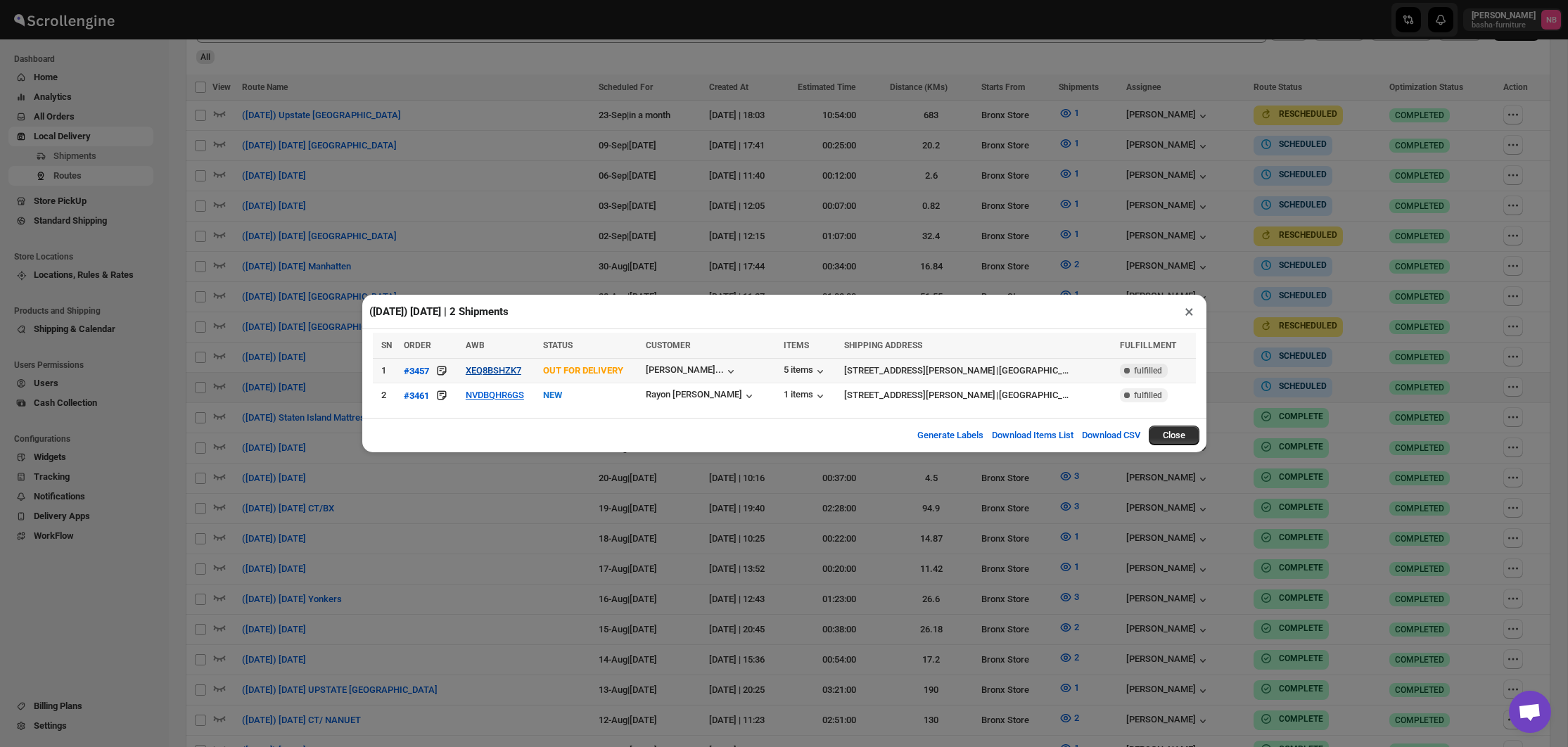
click at [495, 374] on button "XEQ8BSHZK7" at bounding box center [494, 370] width 56 height 11
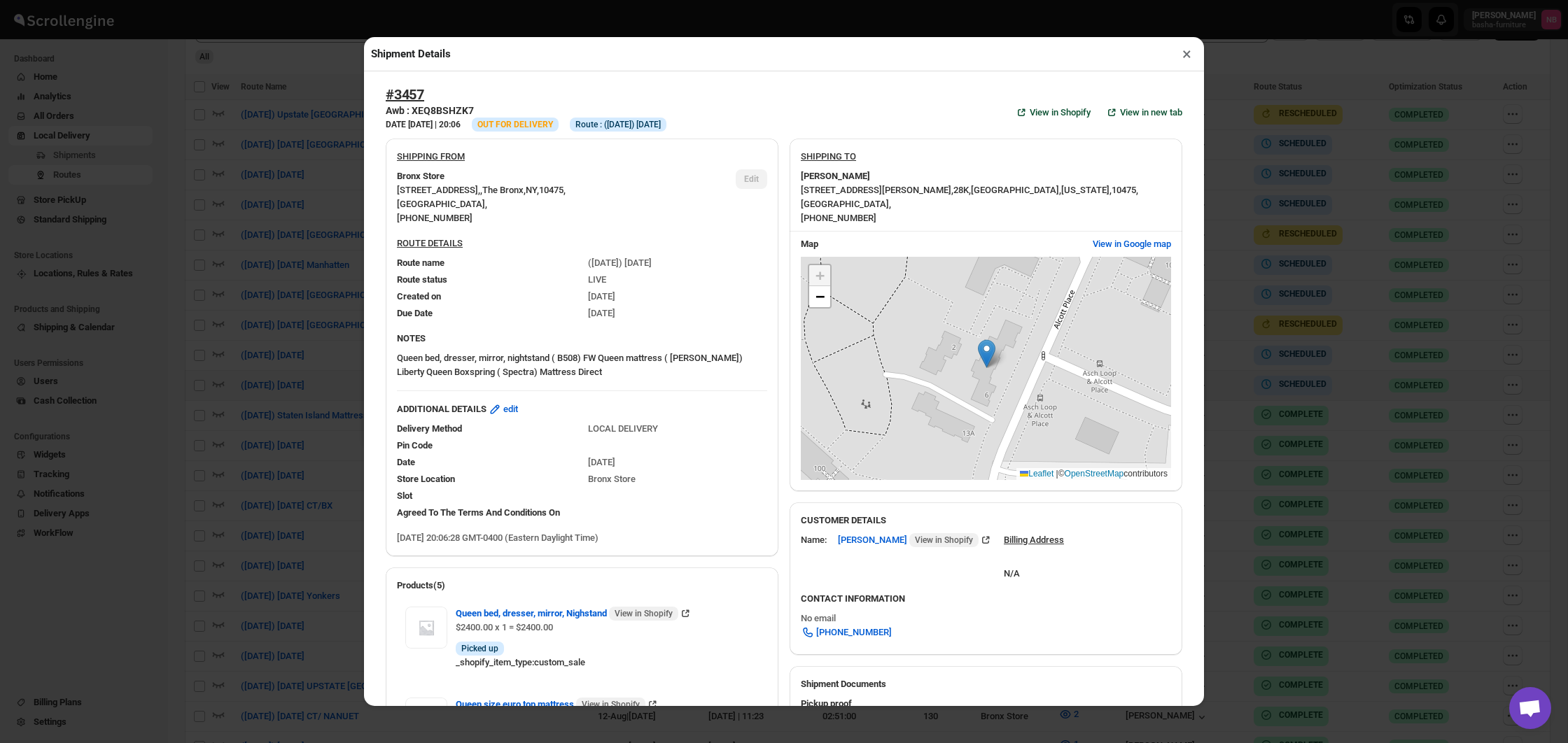
scroll to position [0, 0]
click at [299, 171] on div "Shipment Details × #3457 Awb : XEQ8BSHZK7 DATE [DATE] | 20:06 Info OUT FOR DELI…" at bounding box center [784, 372] width 1568 height 743
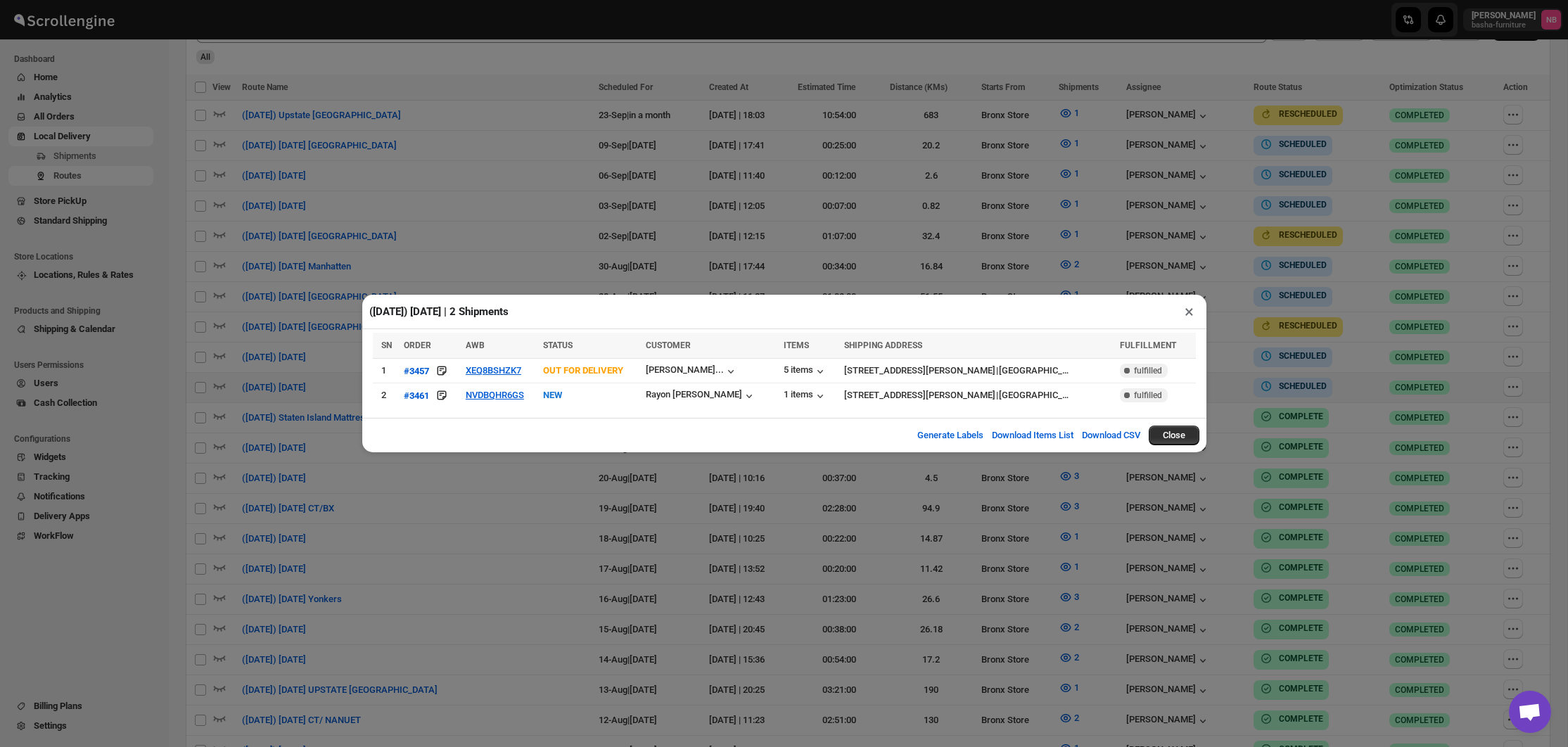
click at [449, 162] on div "([DATE]) [DATE] | 2 Shipments × SN ORDER AWB STATUS CUSTOMER ITEMS SHIPPING ADD…" at bounding box center [784, 374] width 1568 height 747
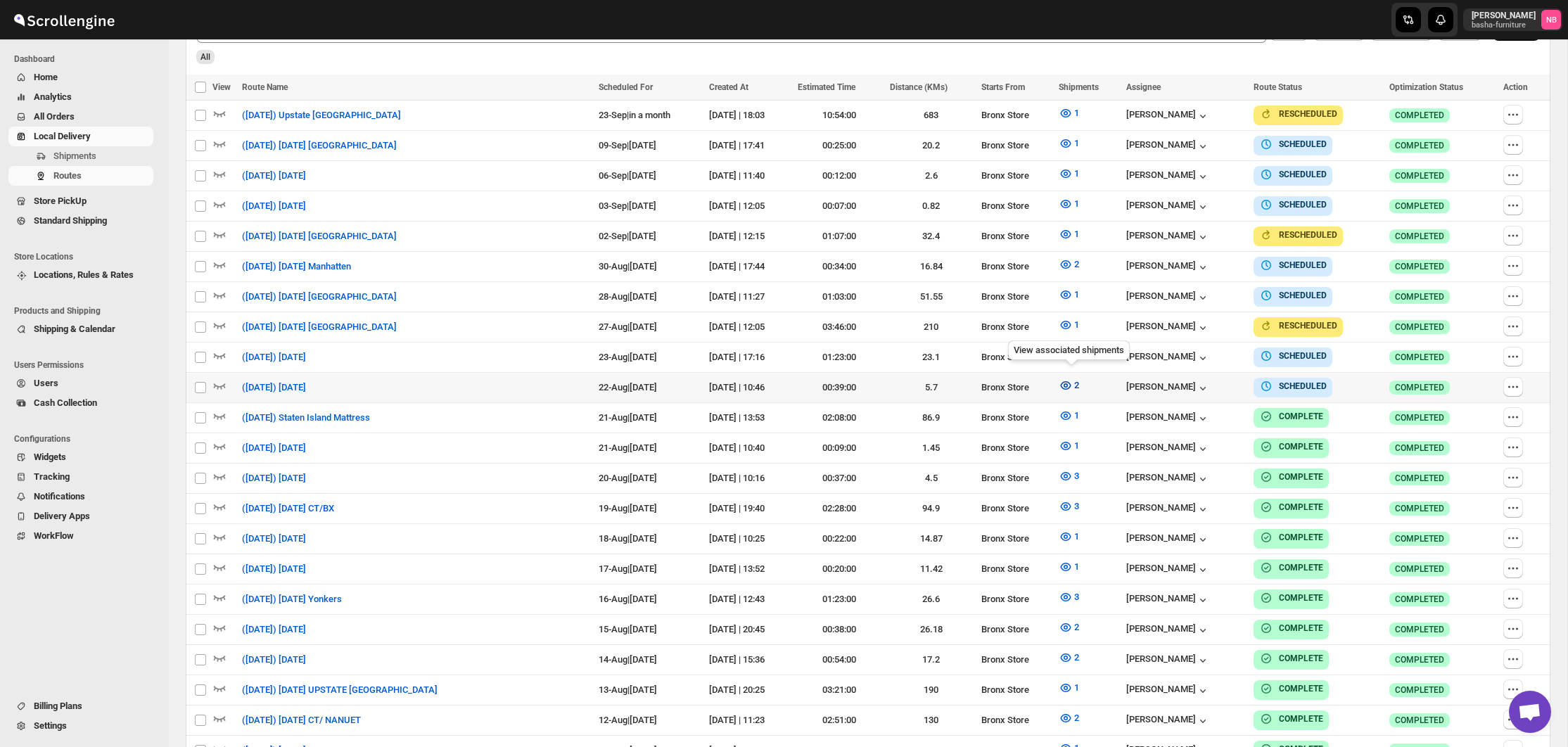
click at [1061, 380] on icon "button" at bounding box center [1065, 385] width 14 height 14
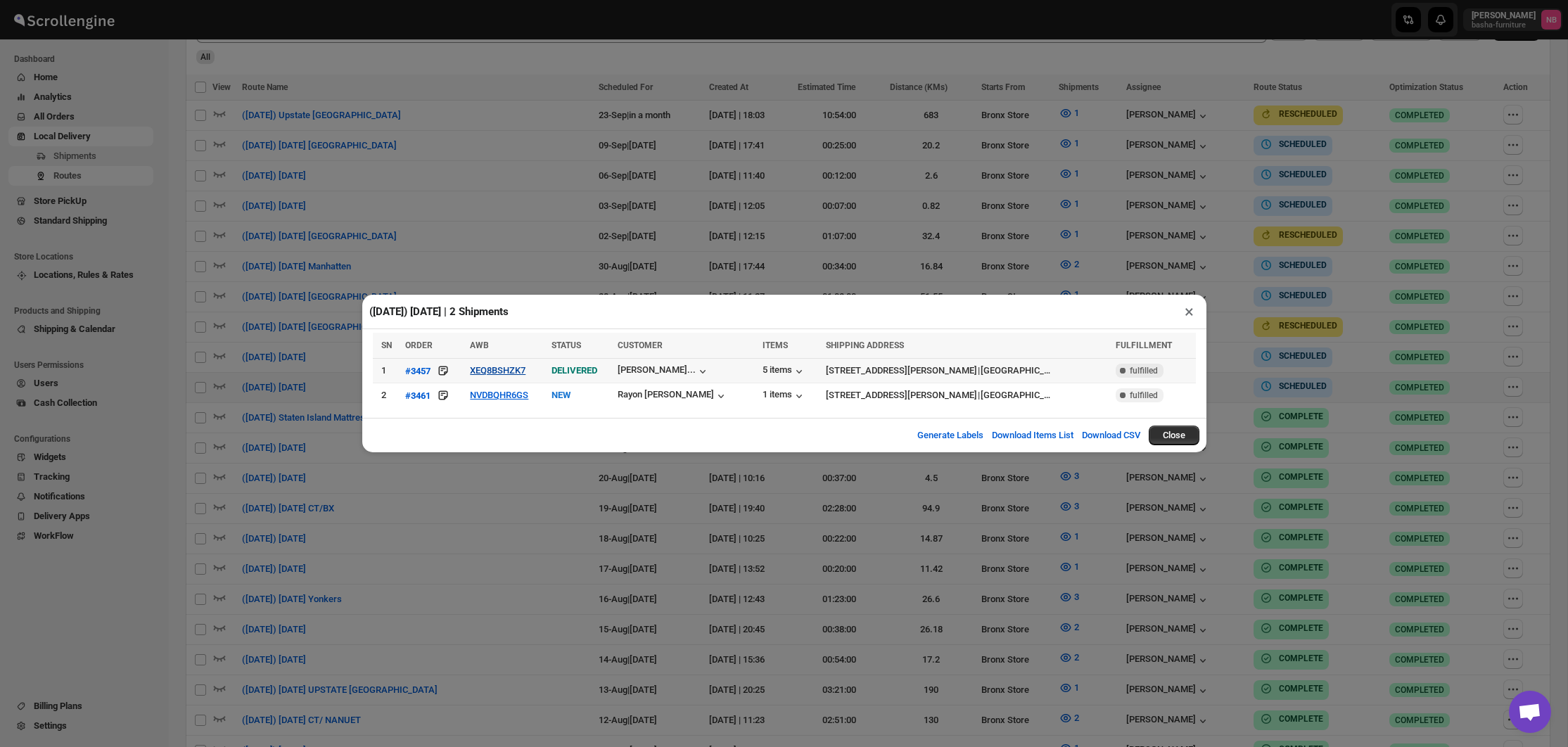
click at [503, 372] on button "XEQ8BSHZK7" at bounding box center [498, 370] width 56 height 11
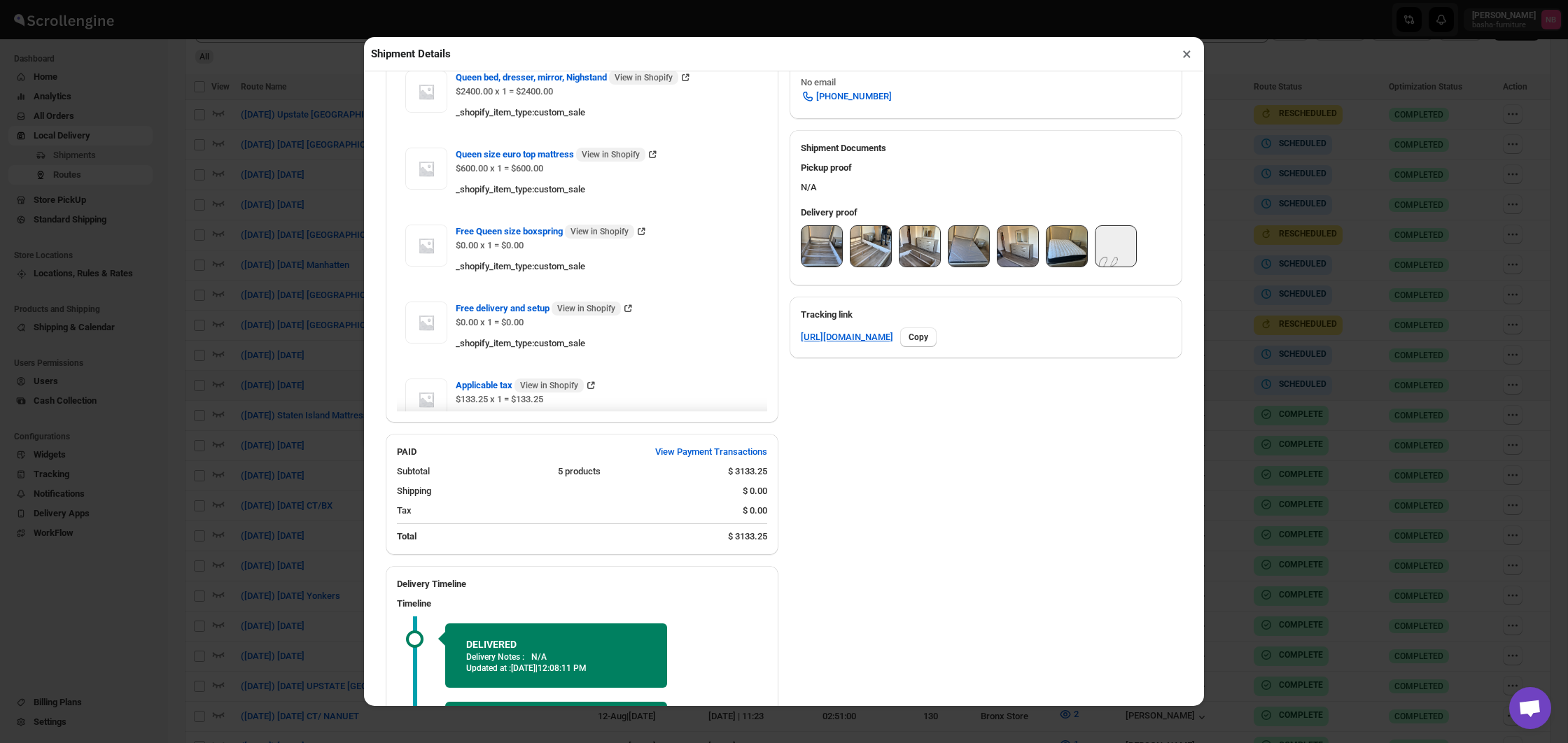
scroll to position [536, 0]
click at [818, 245] on img at bounding box center [821, 246] width 41 height 41
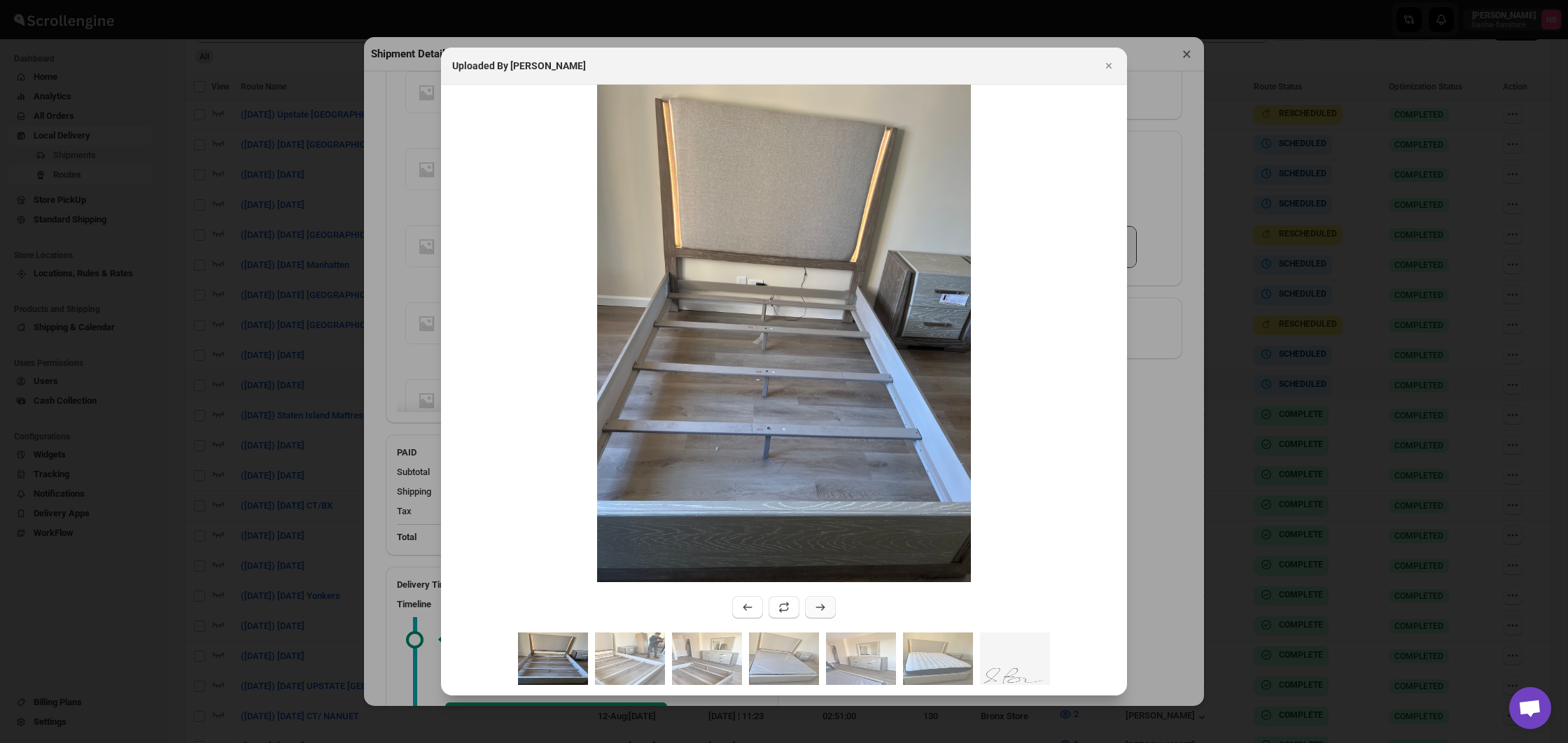
click at [823, 602] on icon ":r489k:" at bounding box center [821, 607] width 14 height 14
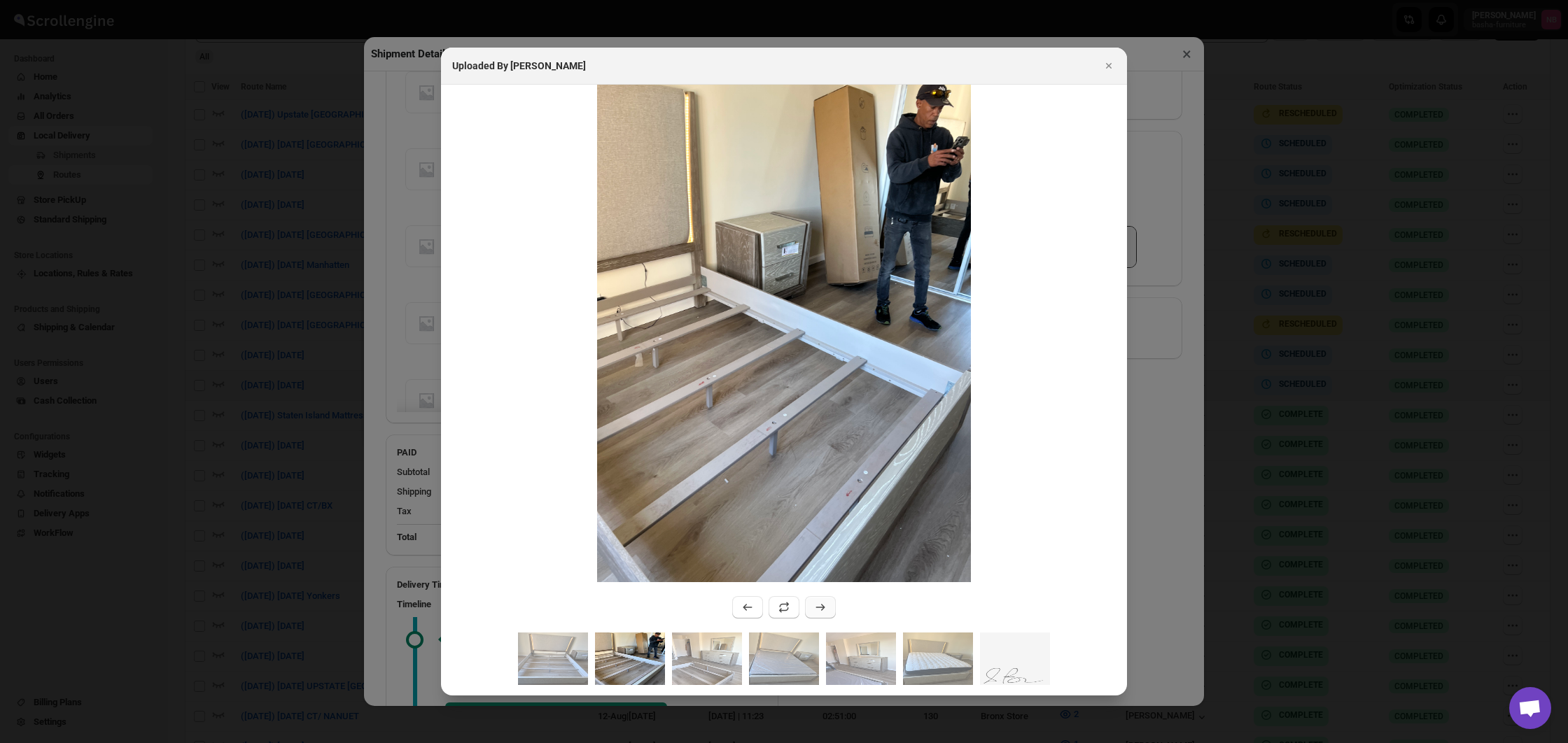
click at [824, 601] on button ":r489k:" at bounding box center [820, 607] width 31 height 23
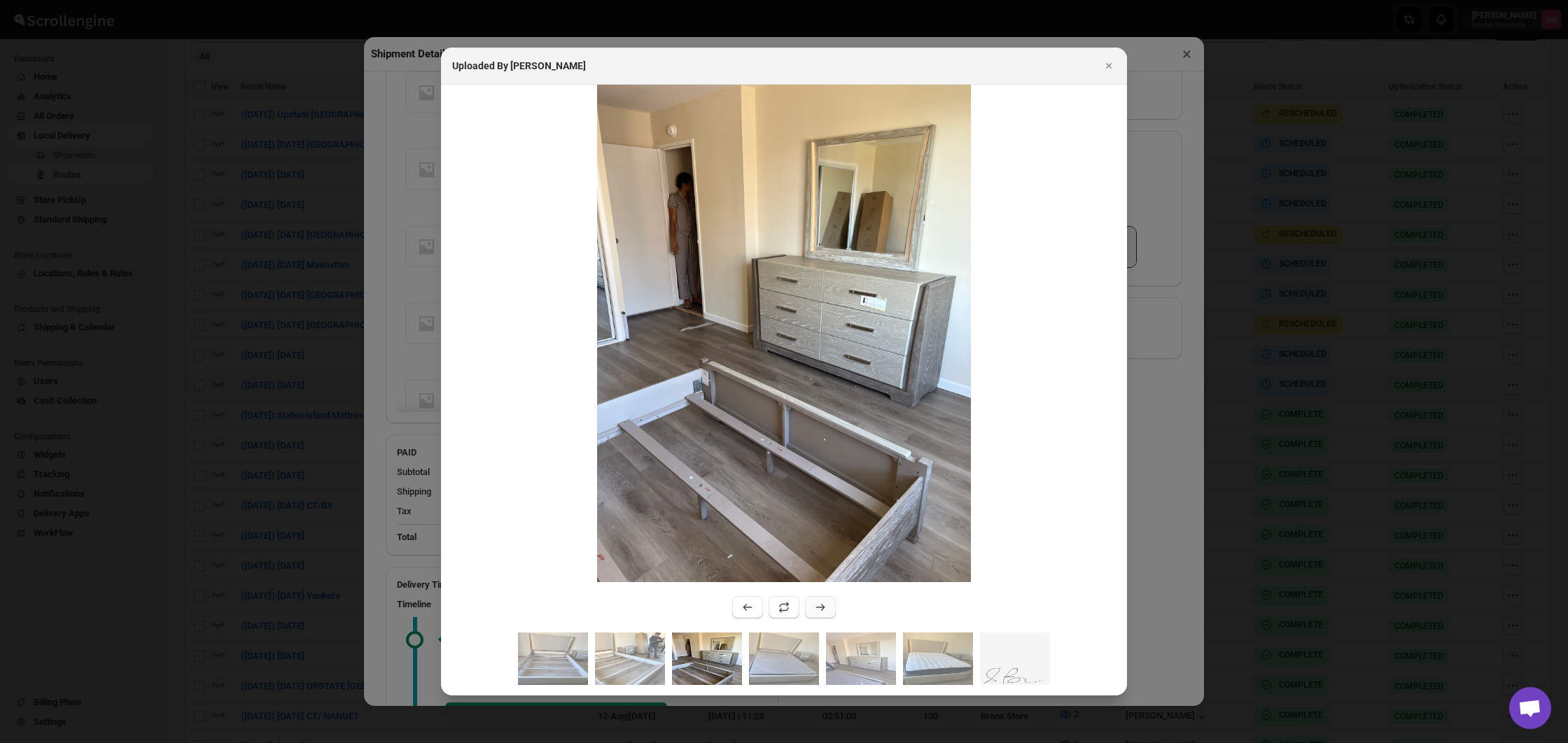
click at [824, 601] on button ":r489k:" at bounding box center [820, 607] width 31 height 23
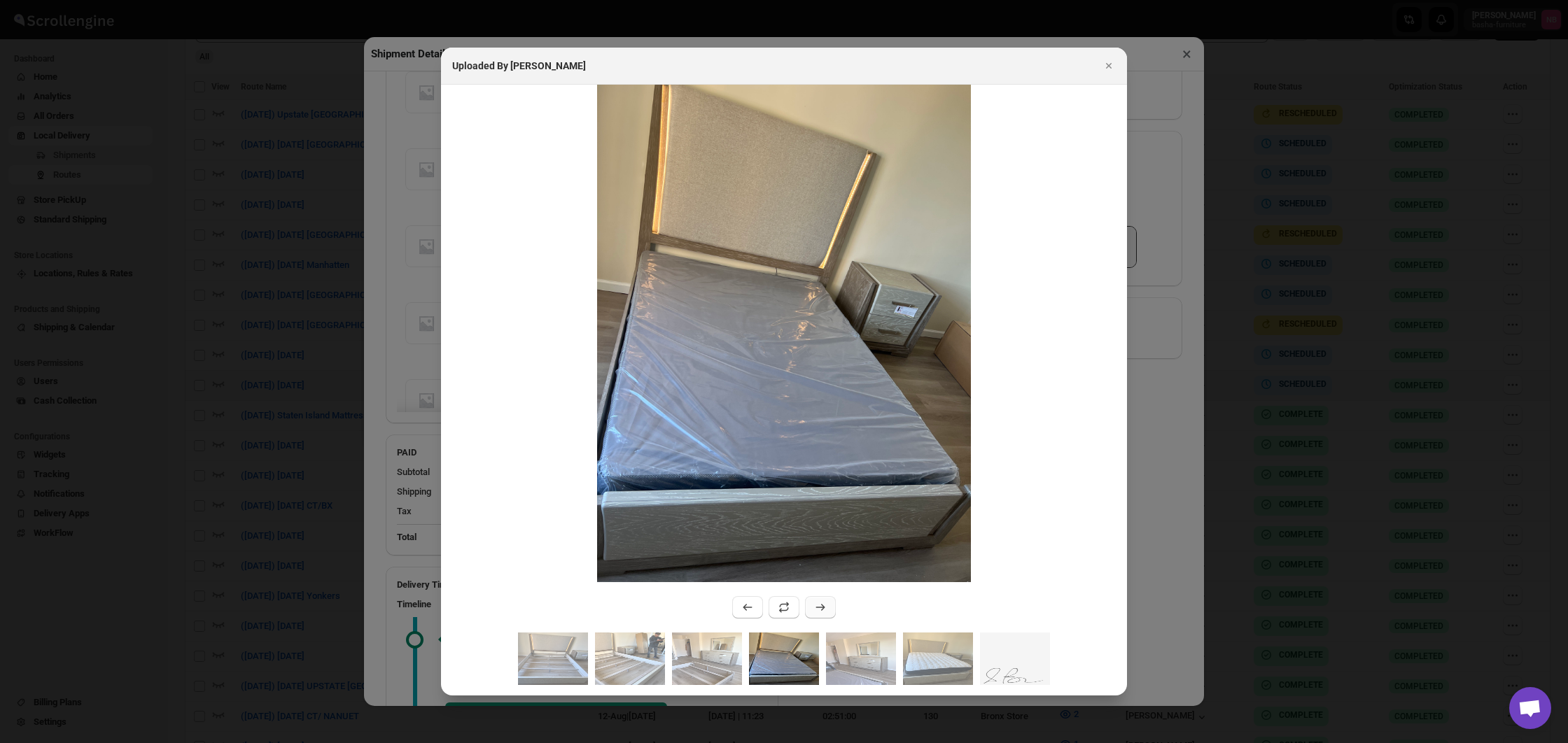
click at [824, 601] on button ":r489k:" at bounding box center [820, 607] width 31 height 23
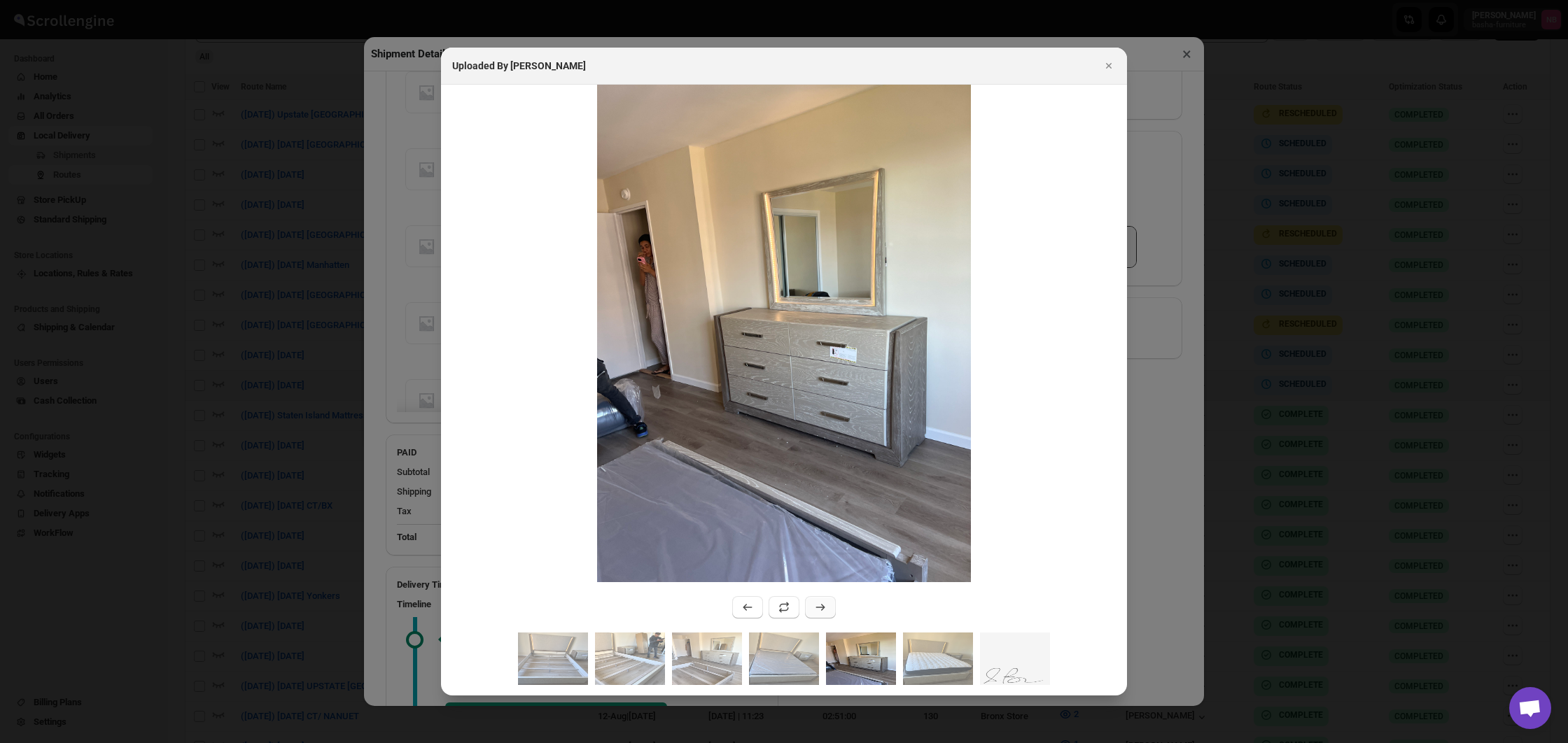
click at [824, 601] on button ":r489k:" at bounding box center [820, 607] width 31 height 23
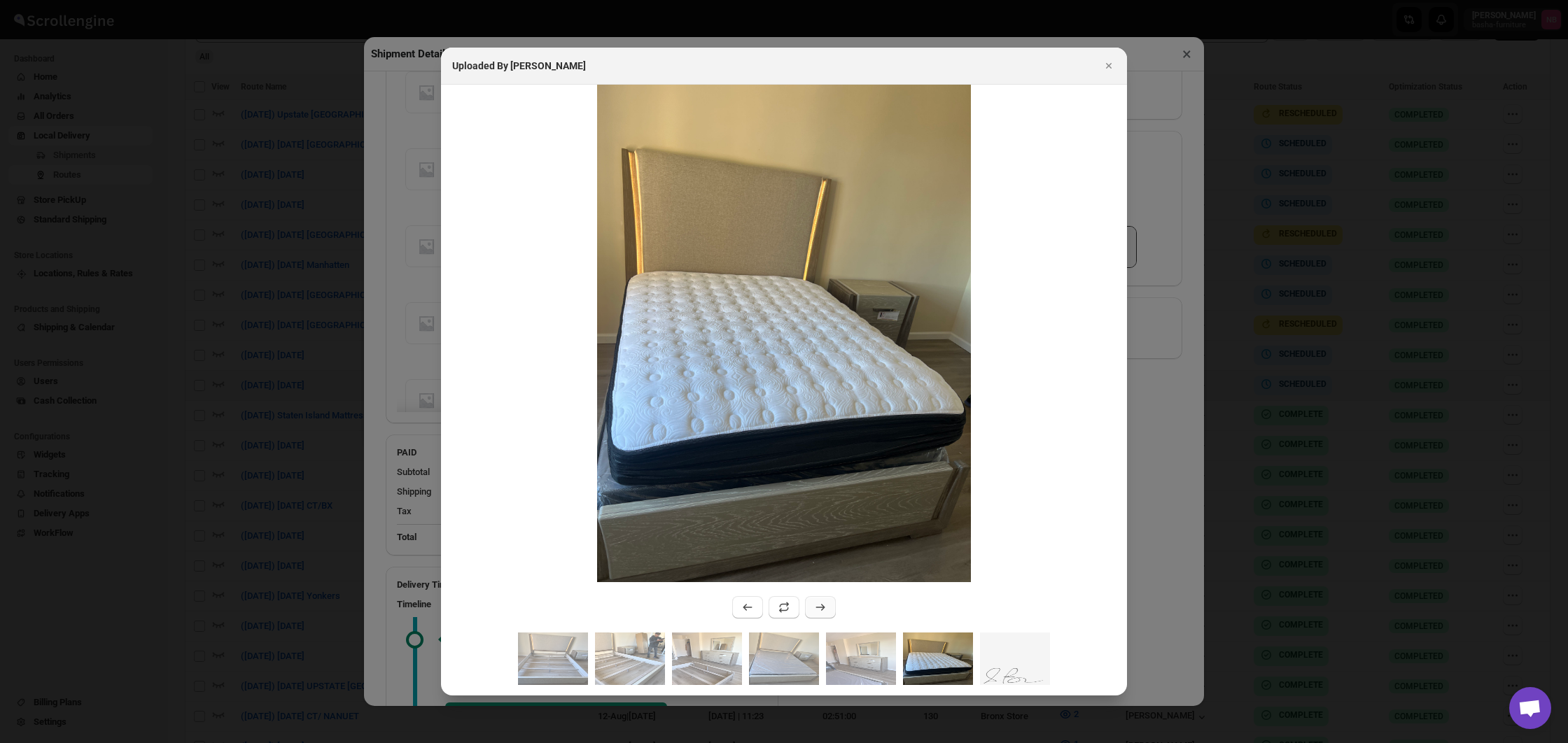
click at [824, 601] on button ":r489k:" at bounding box center [820, 607] width 31 height 23
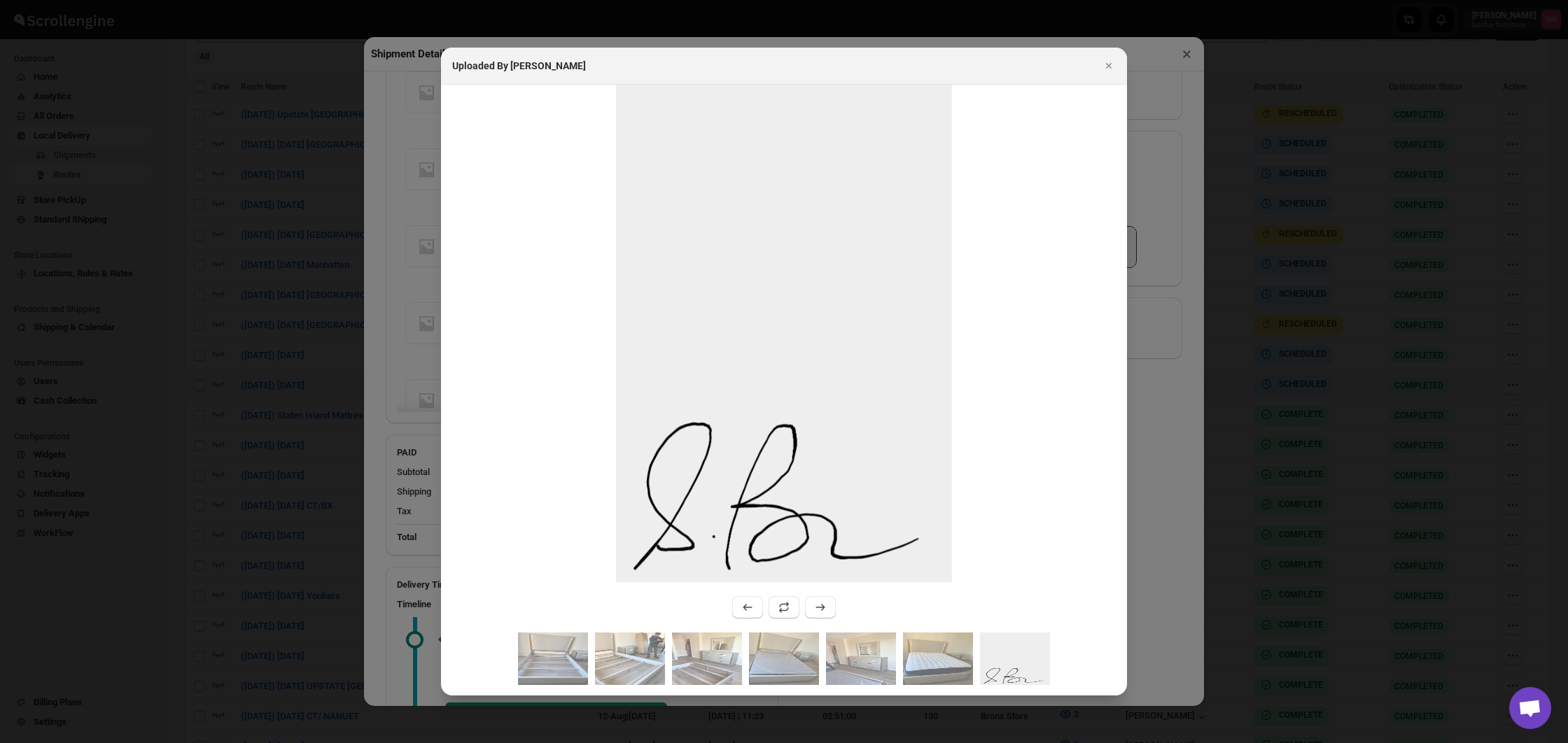
click at [398, 373] on div at bounding box center [784, 372] width 1568 height 743
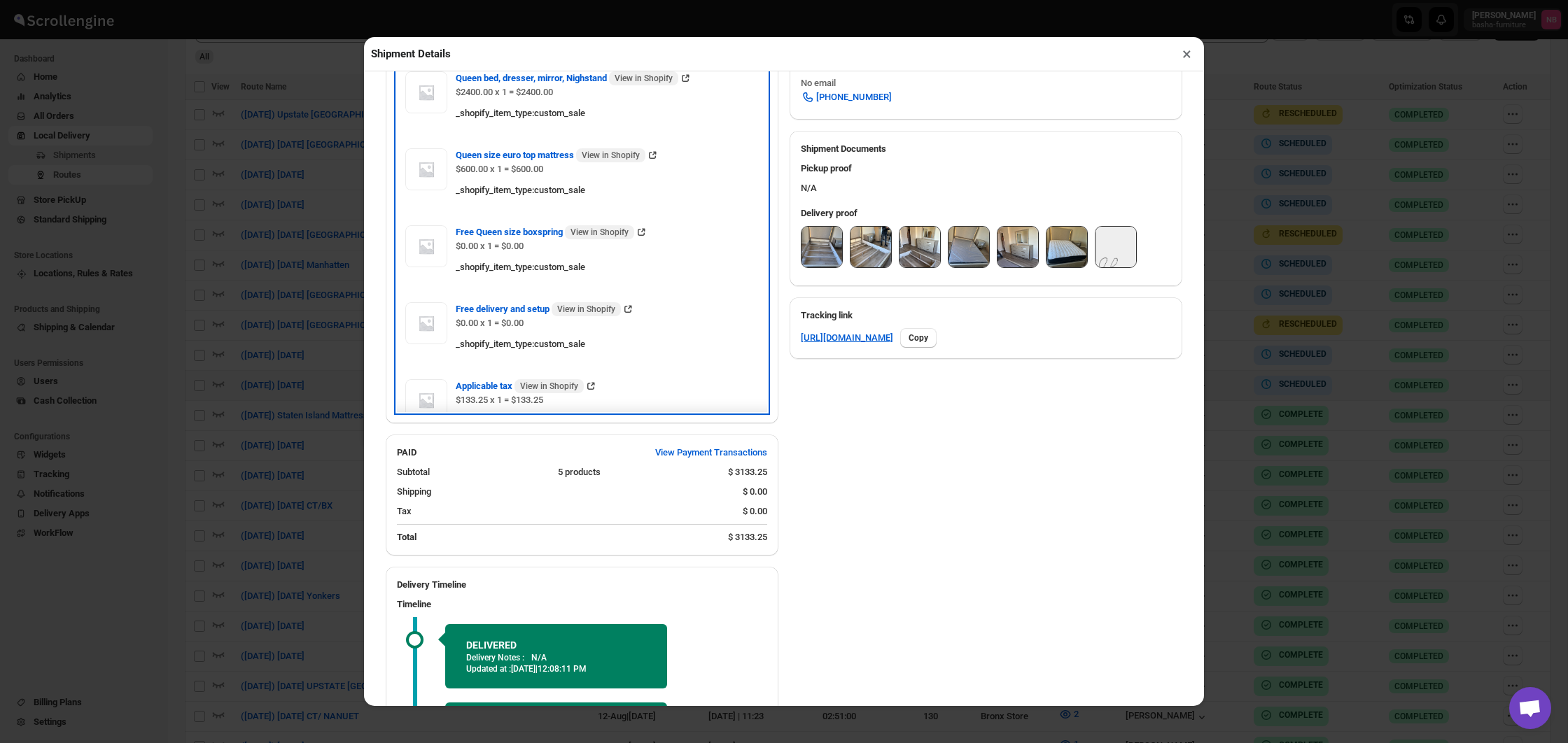
click at [398, 373] on div "Applicable tax View in Shopify $133.25 x 1 = $133.25 _shopify_item_type : custo…" at bounding box center [581, 403] width 370 height 66
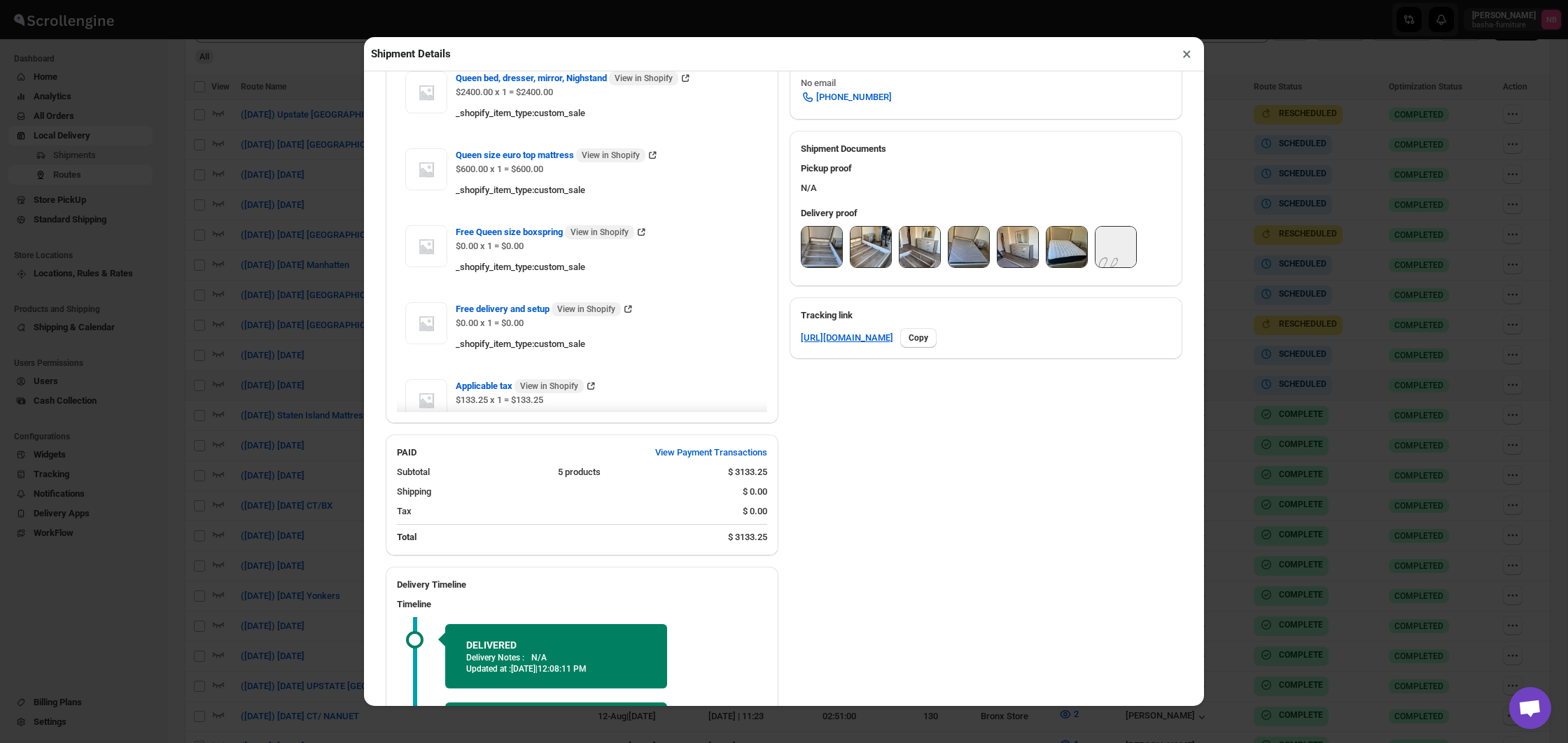
click at [227, 312] on div "Shipment Details × #3457 Awb : XEQ8BSHZK7 DATE [DATE] | 20:06 Success DELIVERED…" at bounding box center [784, 372] width 1568 height 743
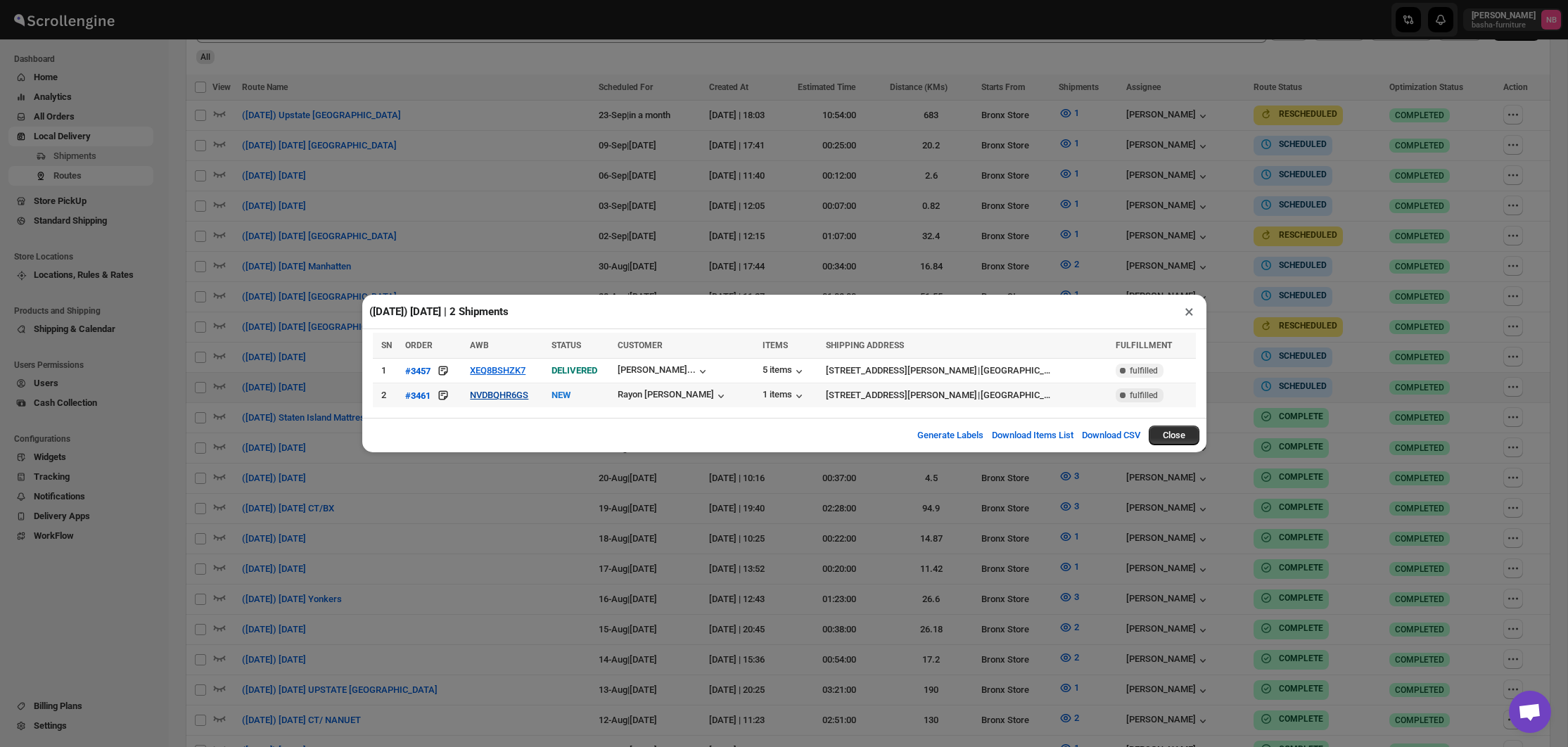
click at [505, 398] on button "NVDBQHR6GS" at bounding box center [499, 394] width 59 height 11
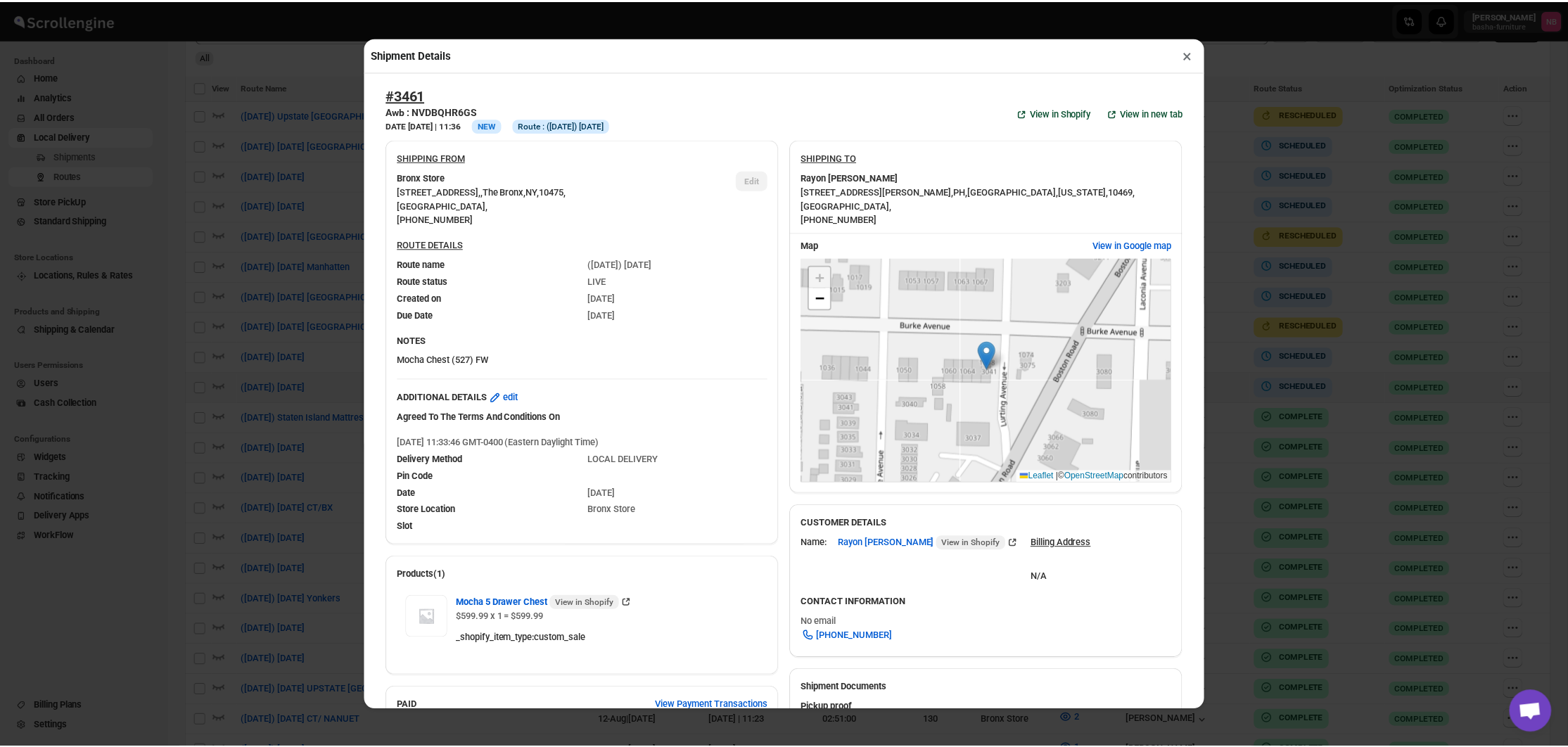
scroll to position [0, 0]
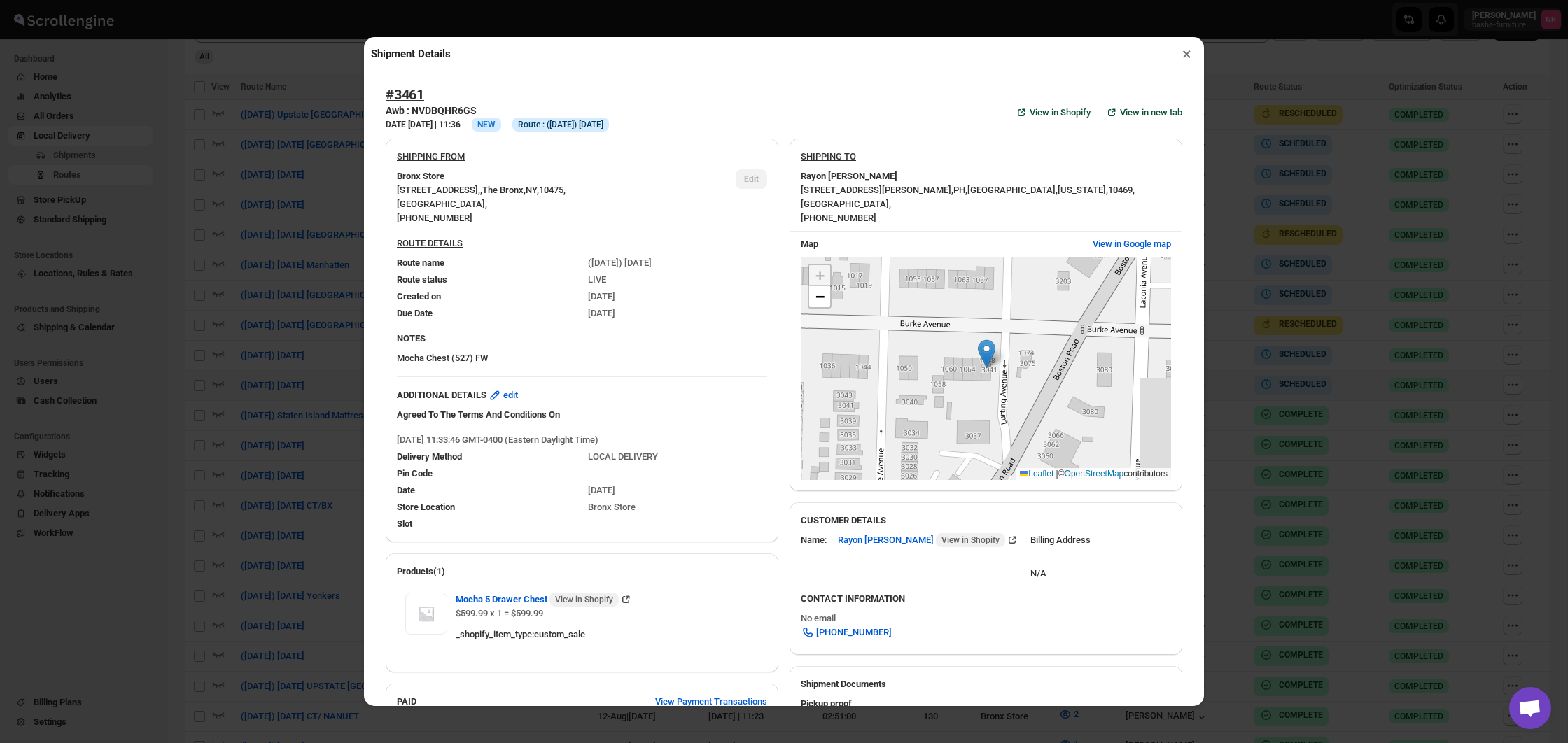
click at [244, 379] on div "Shipment Details × #3461 Awb : NVDBQHR6GS DATE [DATE] | 11:36 Info NEW Info Rou…" at bounding box center [784, 372] width 1568 height 743
